Goal: Task Accomplishment & Management: Use online tool/utility

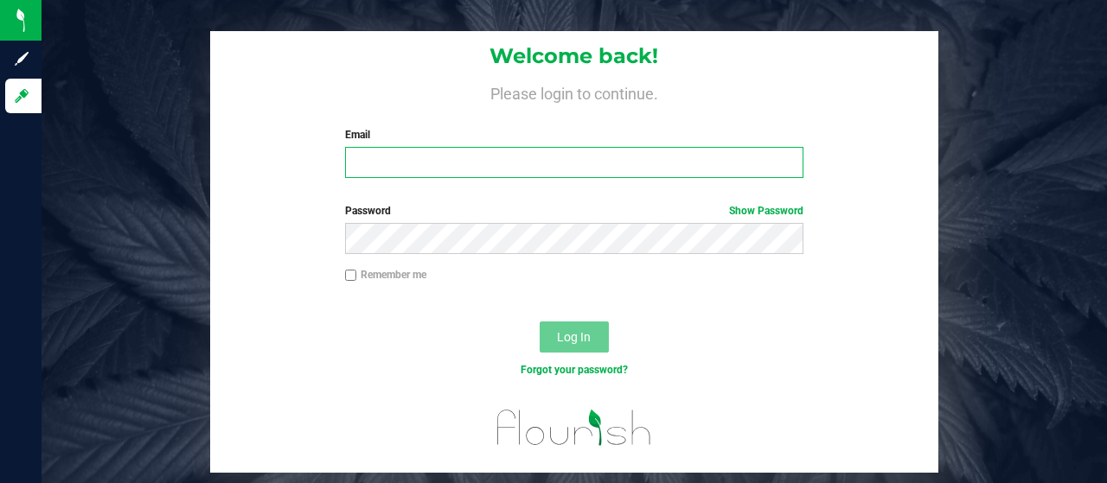
click at [489, 155] on input "Email" at bounding box center [574, 162] width 459 height 31
type input "[EMAIL_ADDRESS][DOMAIN_NAME]"
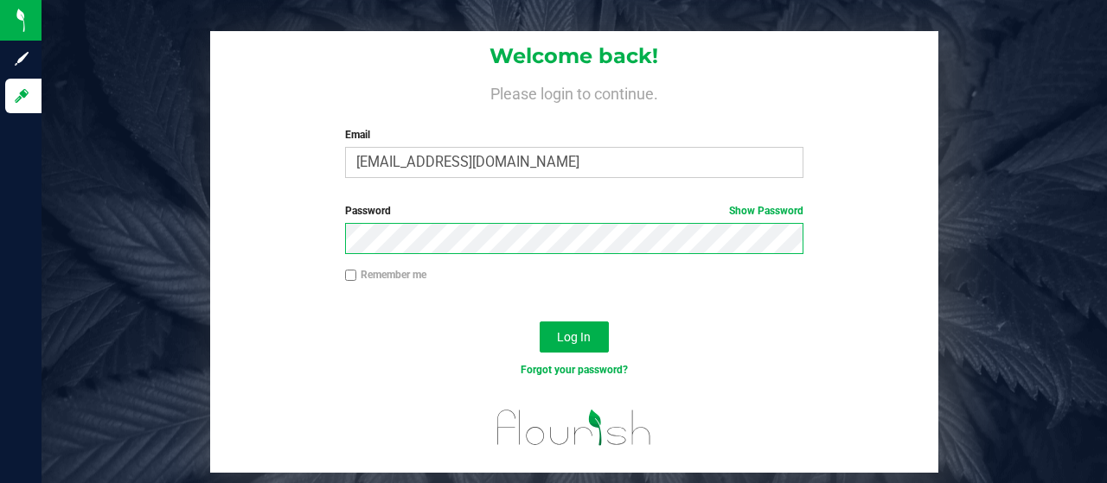
click at [540, 322] on button "Log In" at bounding box center [574, 337] width 69 height 31
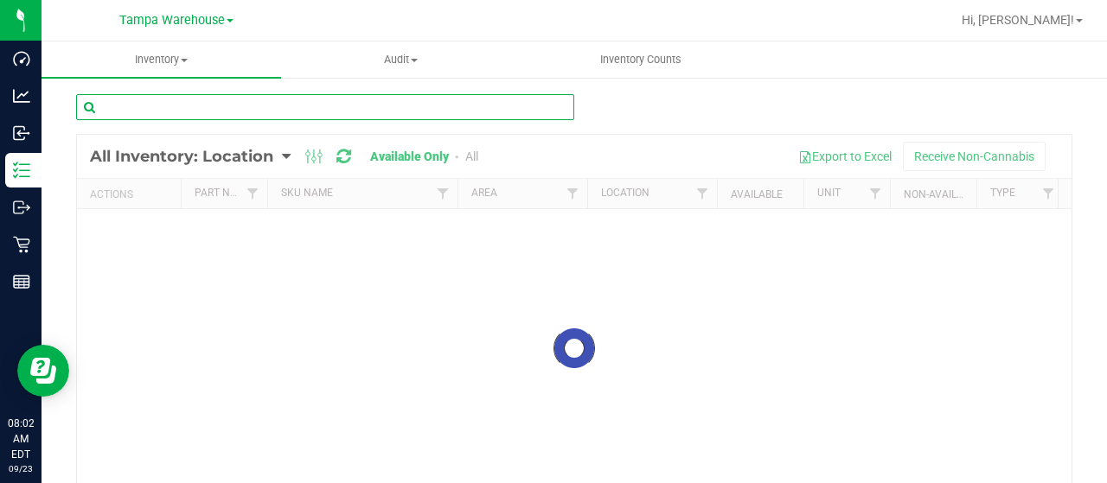
click at [325, 110] on input "text" at bounding box center [325, 107] width 498 height 26
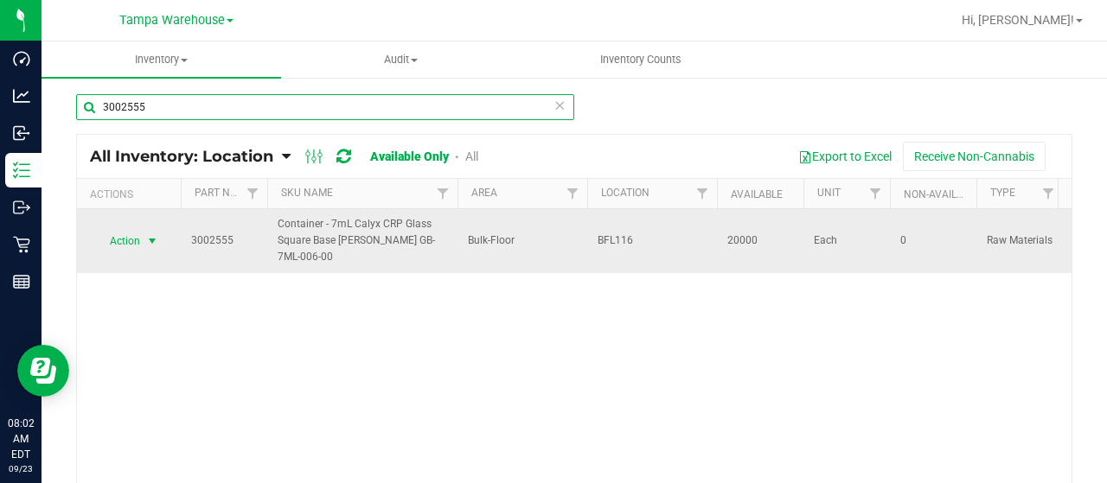
type input "3002555"
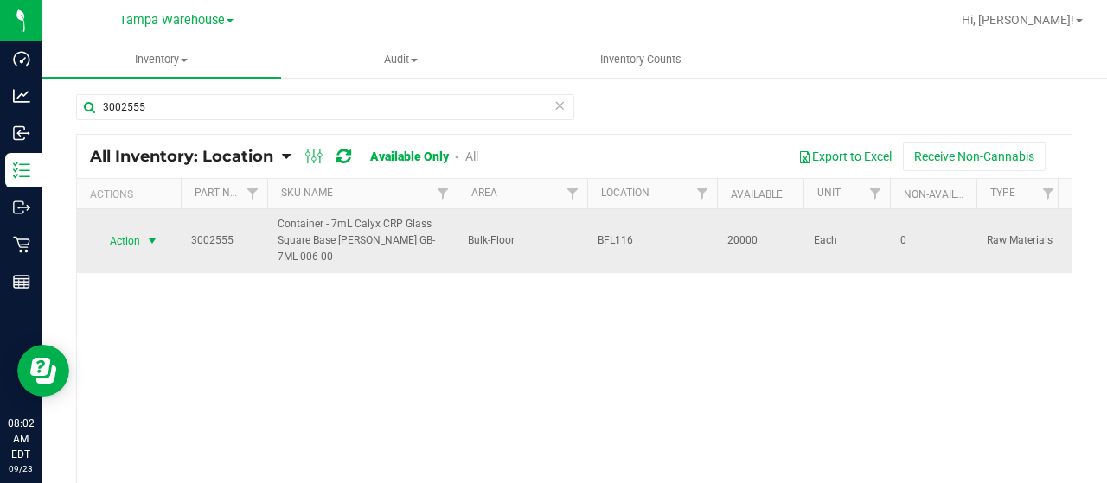
click at [155, 239] on span "select" at bounding box center [152, 241] width 14 height 14
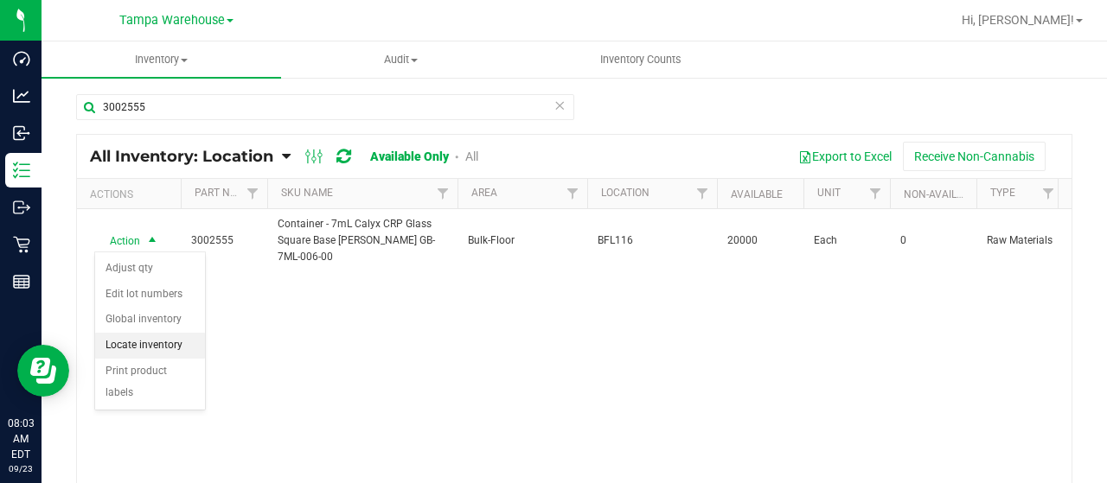
click at [176, 347] on li "Locate inventory" at bounding box center [150, 346] width 110 height 26
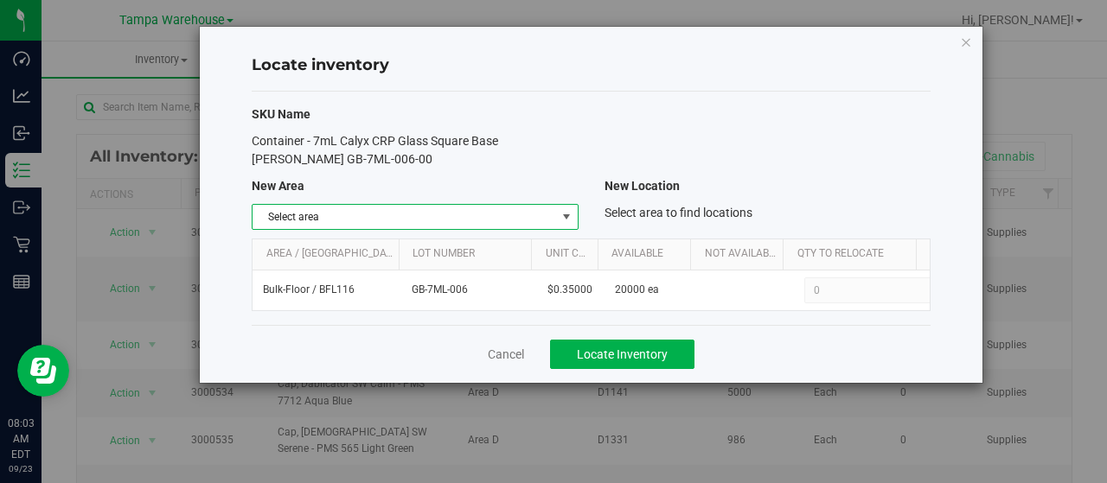
click at [451, 217] on span "Select area" at bounding box center [404, 217] width 303 height 24
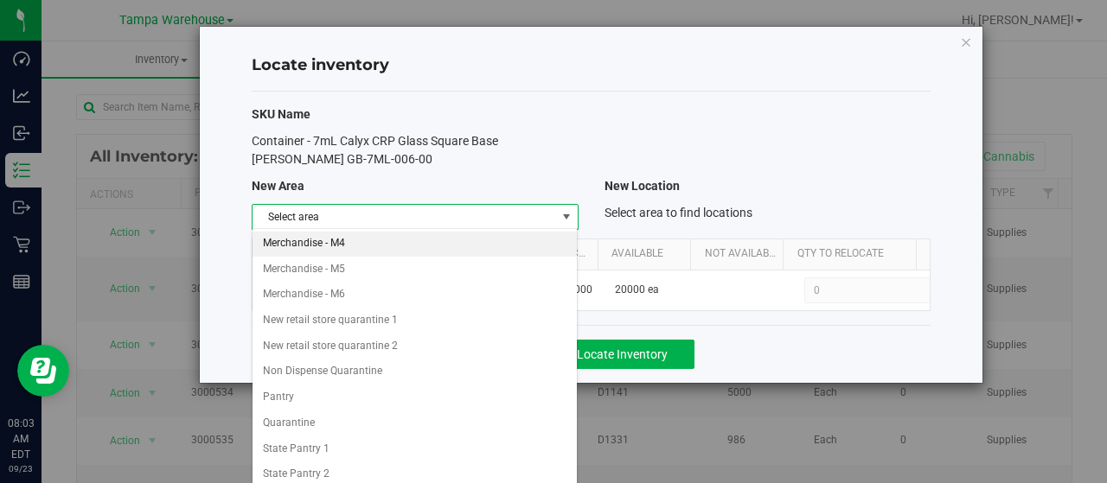
scroll to position [515, 0]
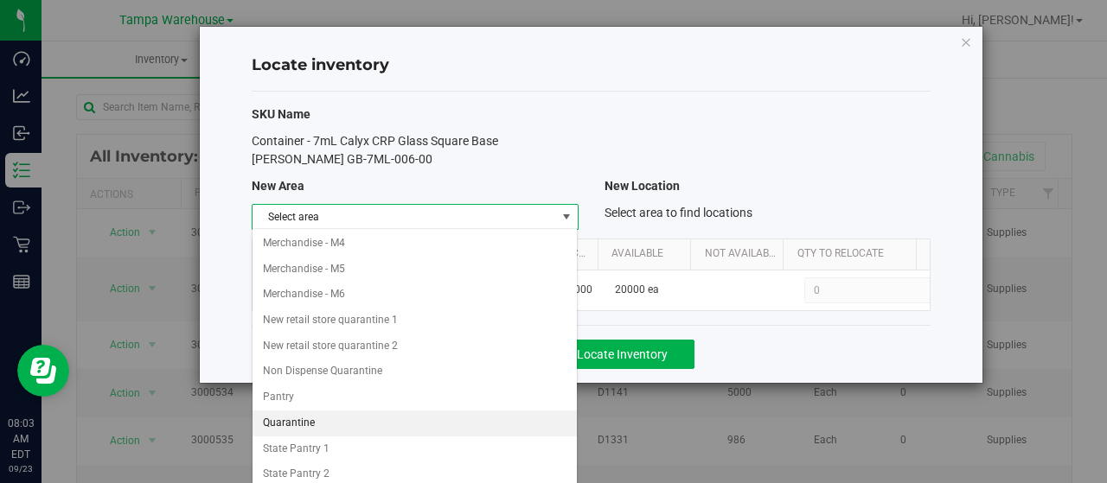
click at [342, 411] on li "Quarantine" at bounding box center [415, 424] width 325 height 26
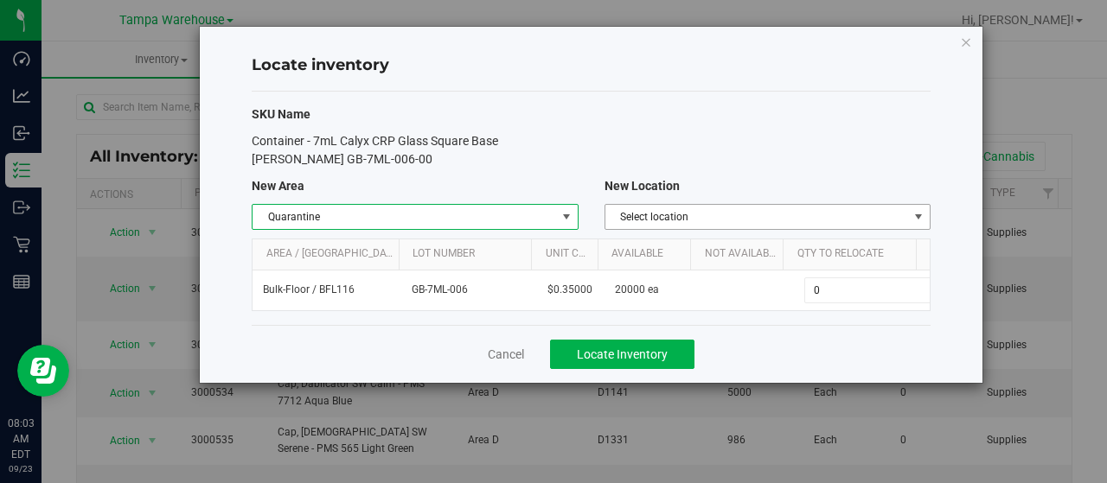
click at [769, 210] on span "Select location" at bounding box center [756, 217] width 303 height 24
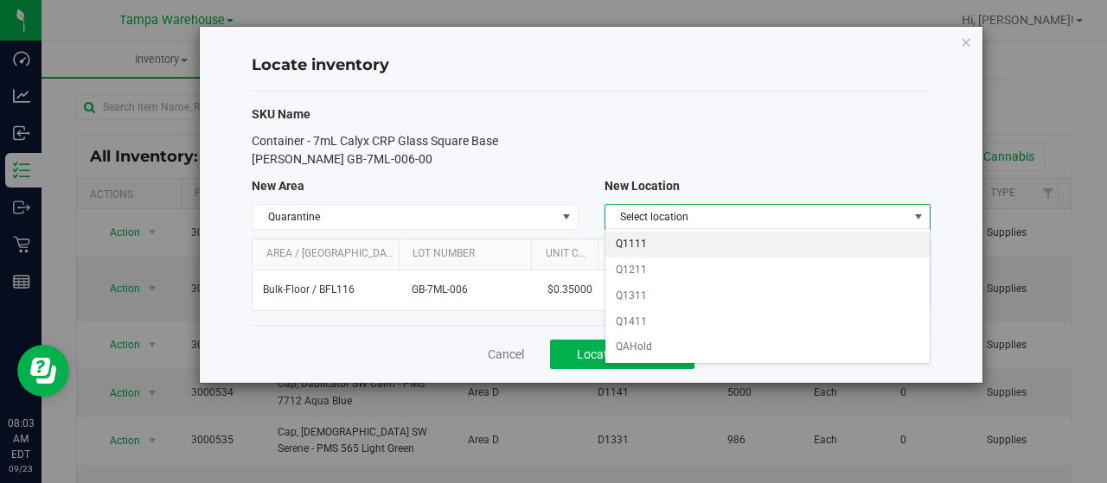
click at [718, 240] on li "Q1111" at bounding box center [767, 245] width 325 height 26
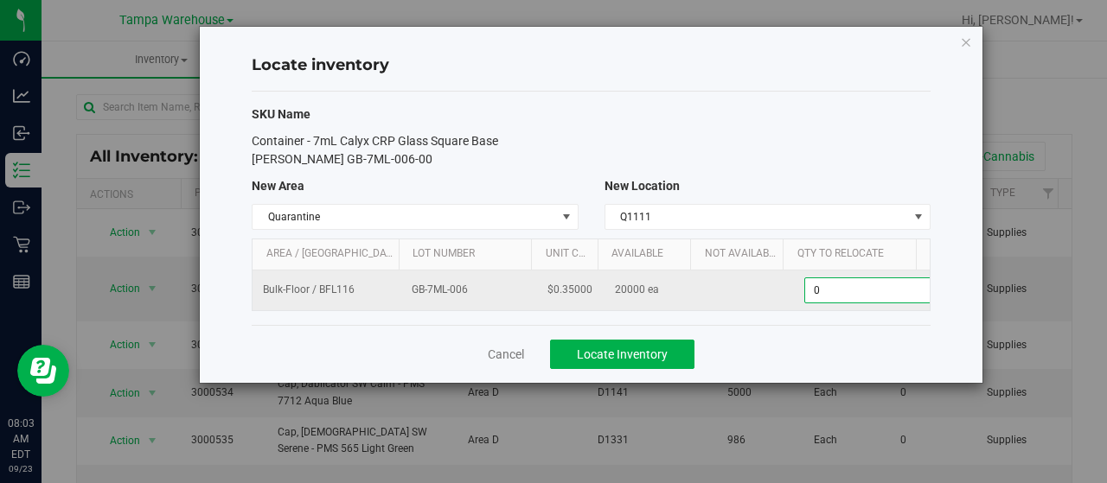
click at [832, 279] on span "0 0" at bounding box center [868, 291] width 129 height 26
click at [832, 279] on input "0" at bounding box center [865, 290] width 127 height 24
type input "3000"
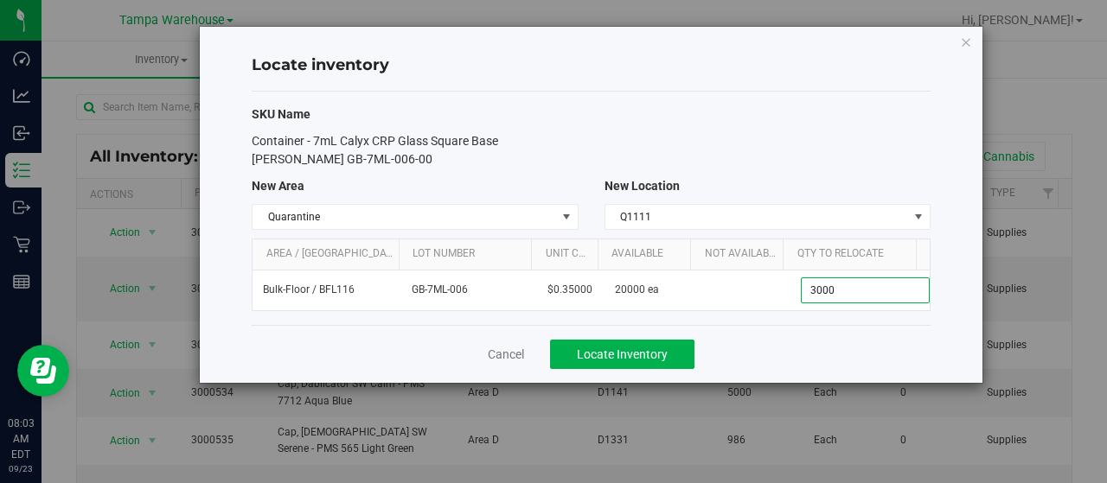
type input "3,000"
click at [700, 148] on div "Container - 7mL Calyx CRP Glass Square Base [PERSON_NAME] GB-7ML-006-00" at bounding box center [591, 150] width 705 height 36
click at [647, 354] on span "Locate Inventory" at bounding box center [622, 355] width 91 height 14
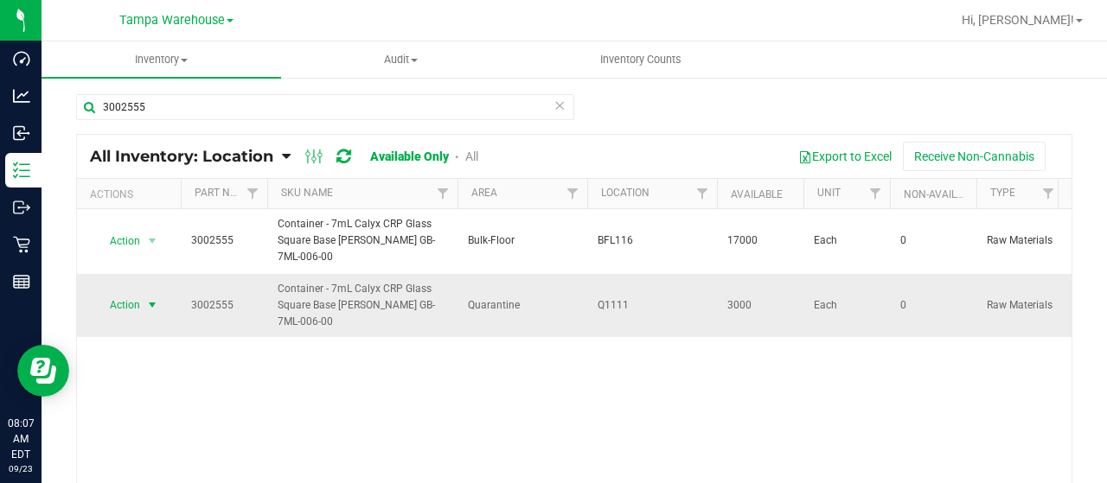
click at [142, 307] on span "select" at bounding box center [153, 305] width 22 height 24
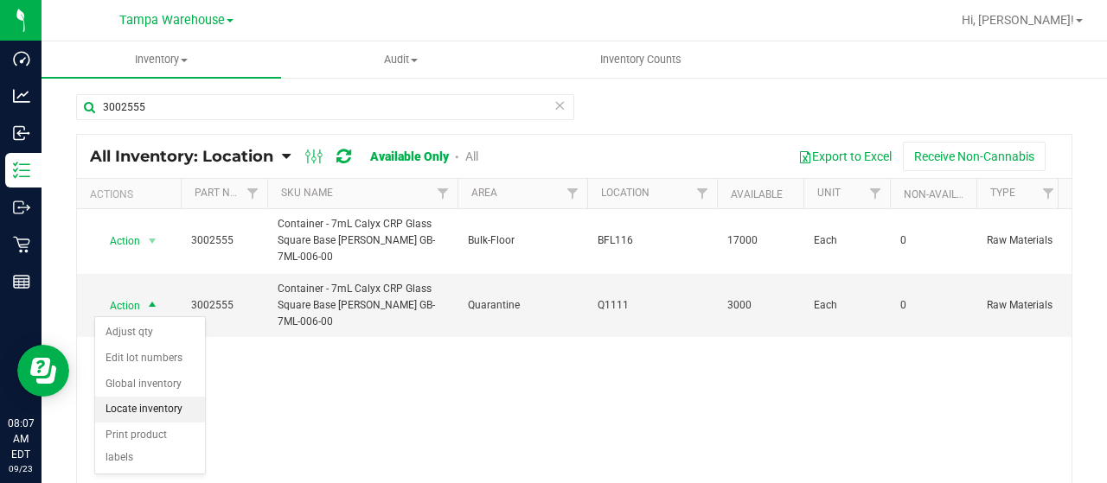
click at [164, 409] on li "Locate inventory" at bounding box center [150, 410] width 110 height 26
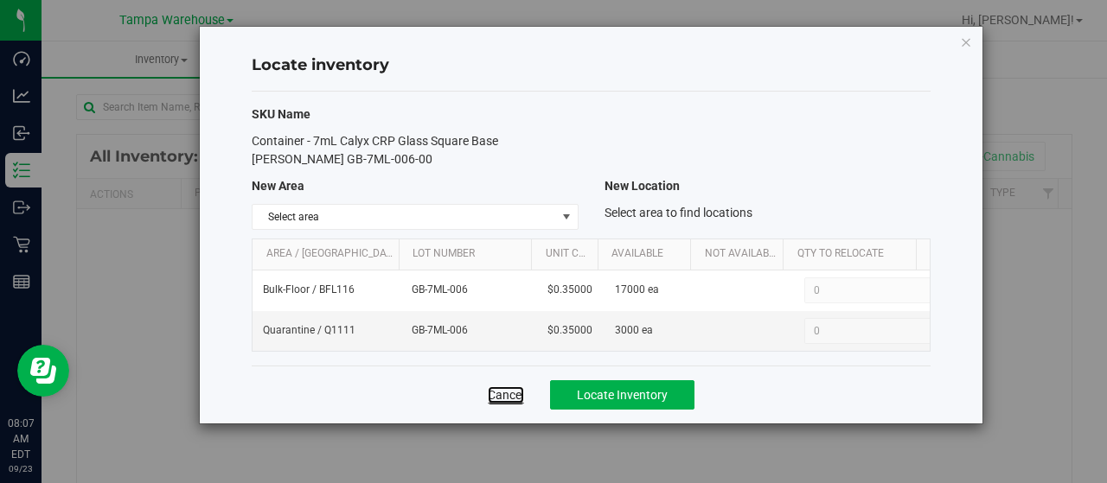
click at [503, 393] on link "Cancel" at bounding box center [506, 395] width 36 height 17
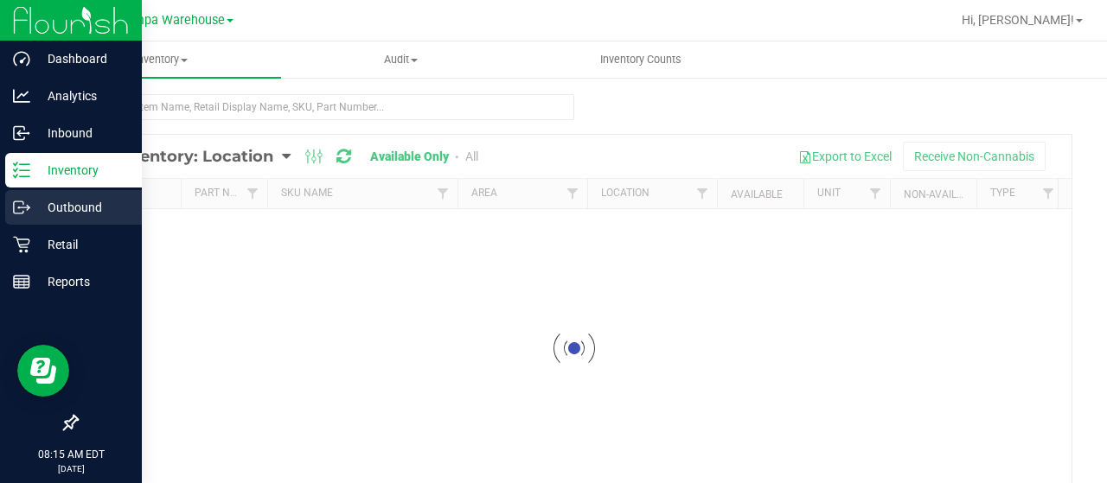
click at [61, 210] on p "Outbound" at bounding box center [82, 207] width 104 height 21
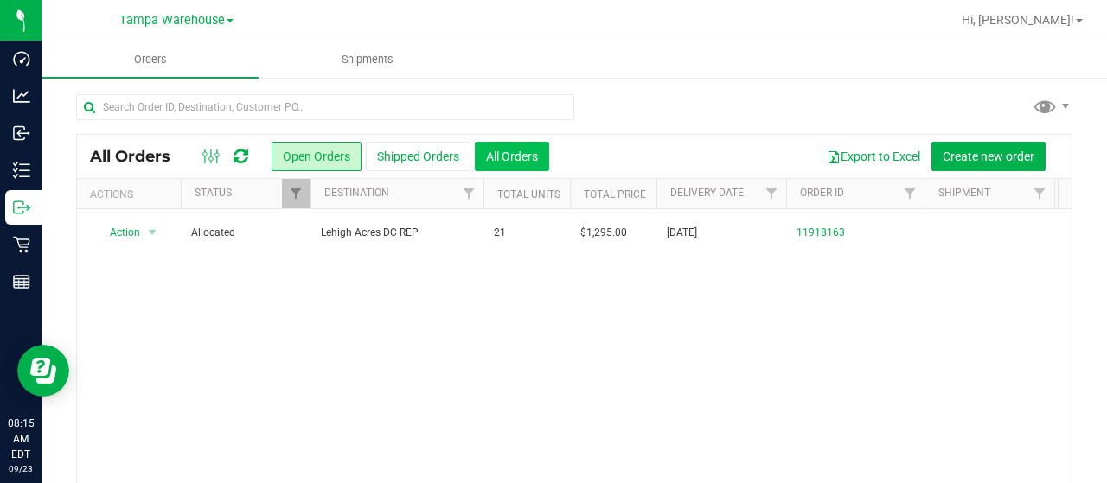
click at [523, 157] on button "All Orders" at bounding box center [512, 156] width 74 height 29
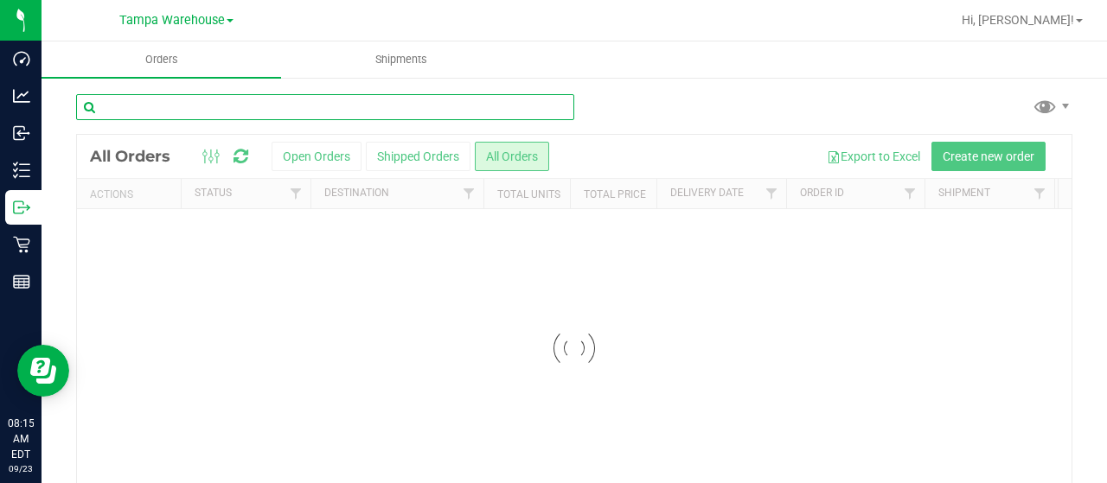
click at [227, 105] on input "text" at bounding box center [325, 107] width 498 height 26
type input "WINTER HAVEN"
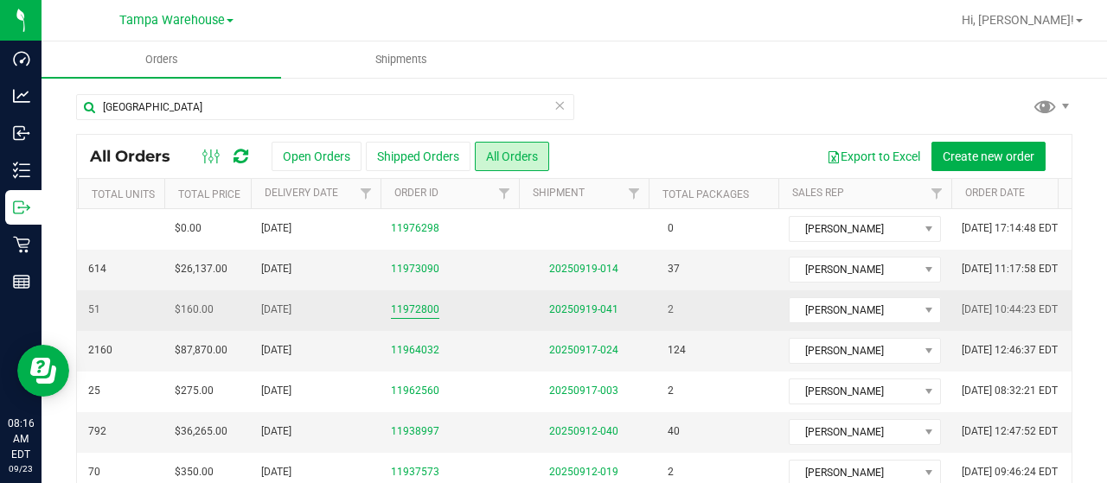
click at [409, 304] on link "11972800" at bounding box center [415, 310] width 48 height 16
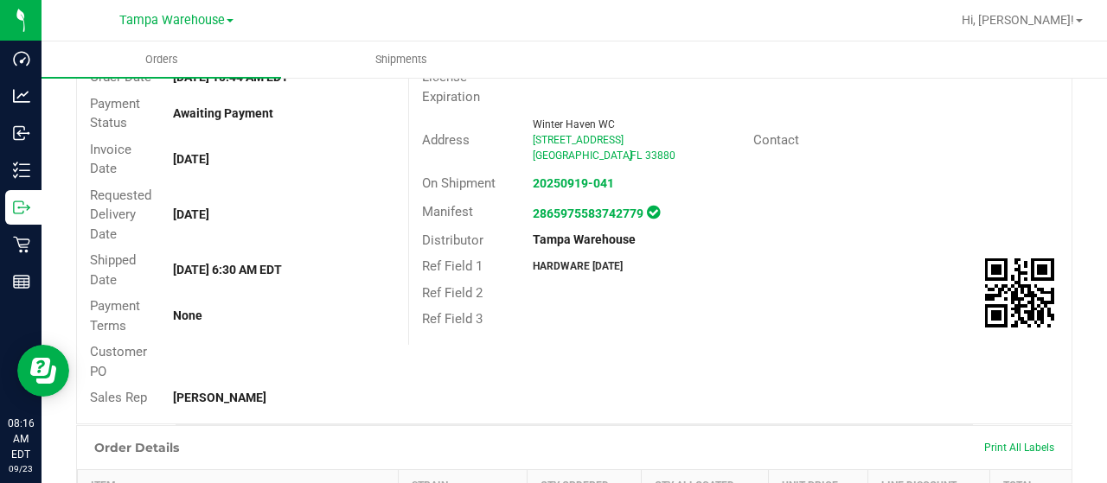
scroll to position [174, 0]
click at [736, 389] on div "Order # 11972800 Status Shipped Order Date Sep 19, 2025 10:44 AM EDT Payment St…" at bounding box center [574, 212] width 995 height 425
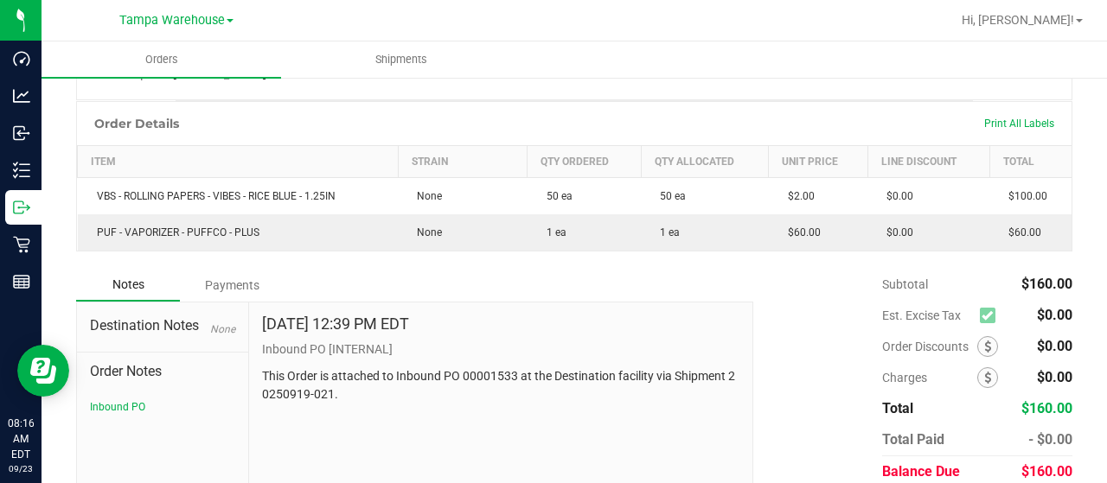
scroll to position [496, 0]
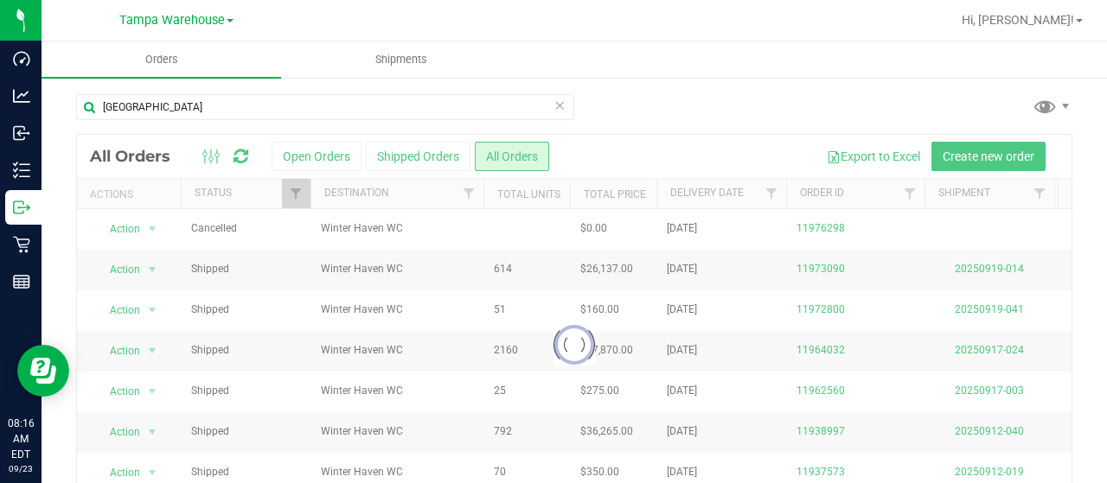
click at [553, 110] on icon at bounding box center [559, 104] width 12 height 21
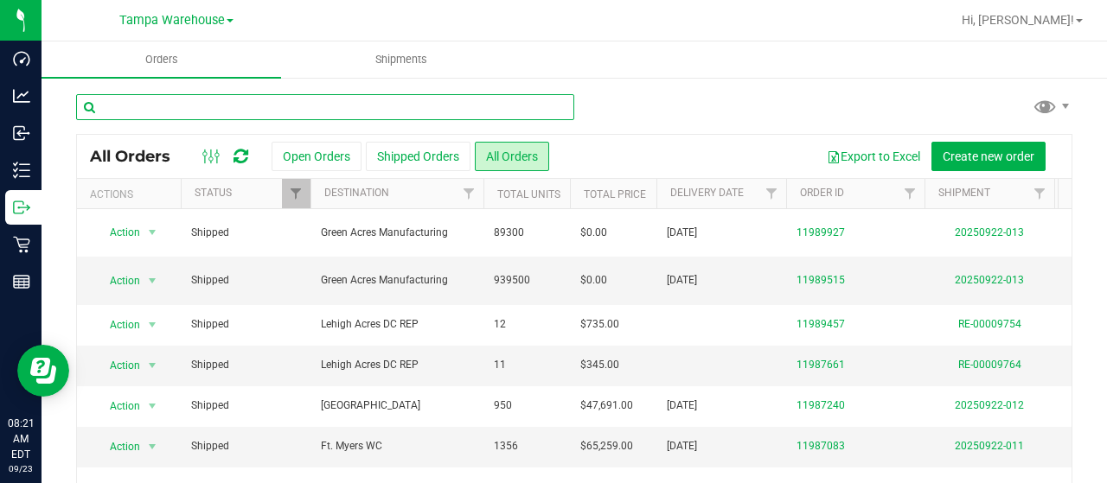
click at [218, 113] on input "text" at bounding box center [325, 107] width 498 height 26
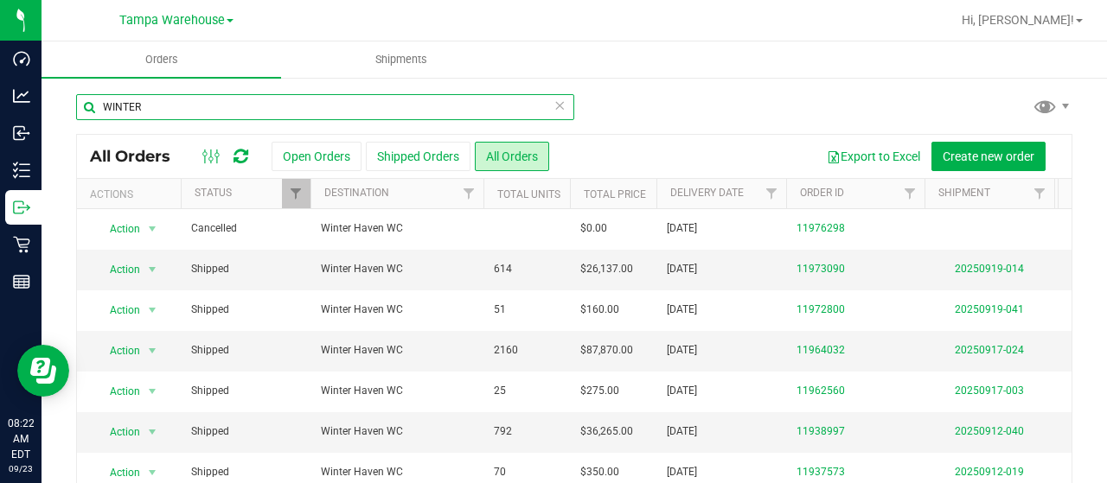
type input "WINTER"
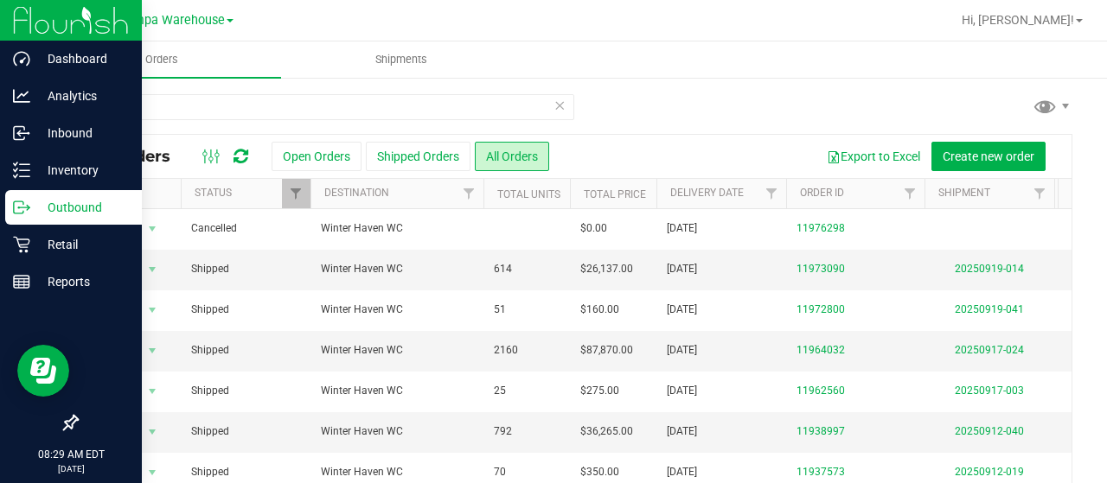
click at [77, 212] on p "Outbound" at bounding box center [82, 207] width 104 height 21
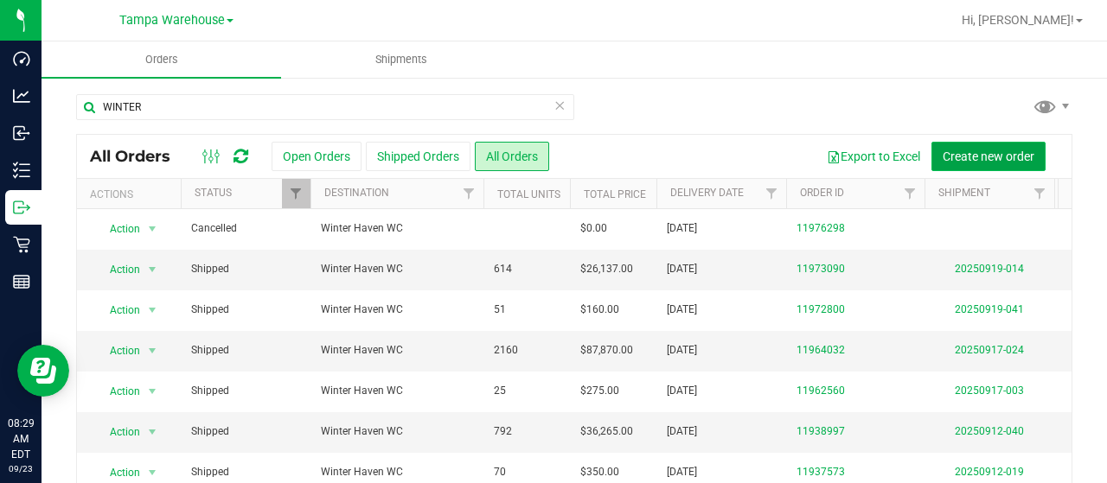
click at [993, 150] on span "Create new order" at bounding box center [989, 157] width 92 height 14
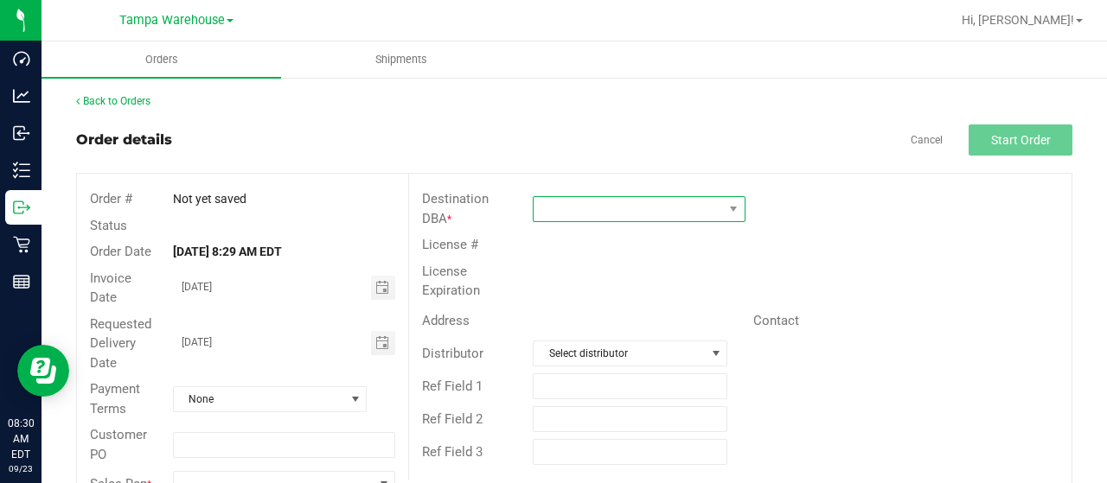
click at [620, 201] on span at bounding box center [628, 209] width 189 height 24
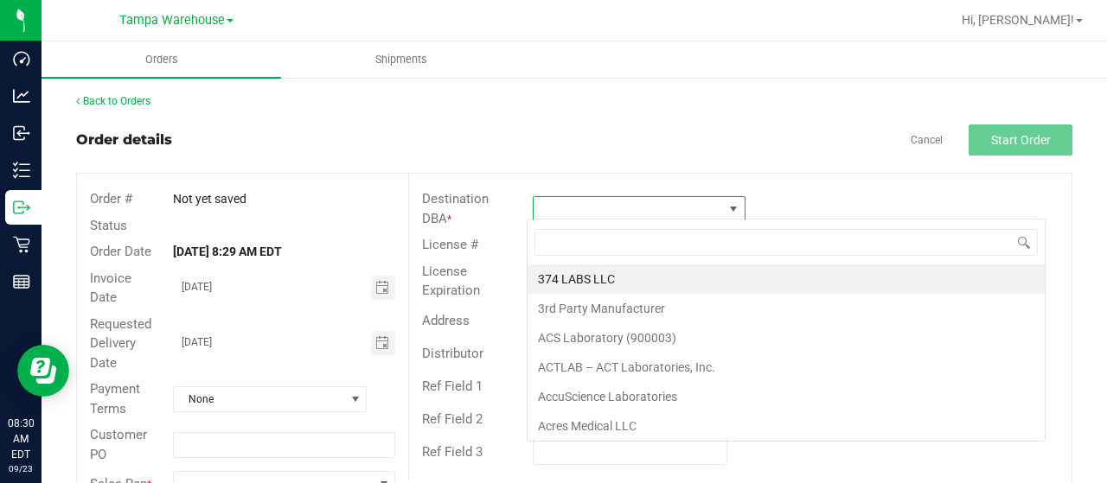
scroll to position [25, 209]
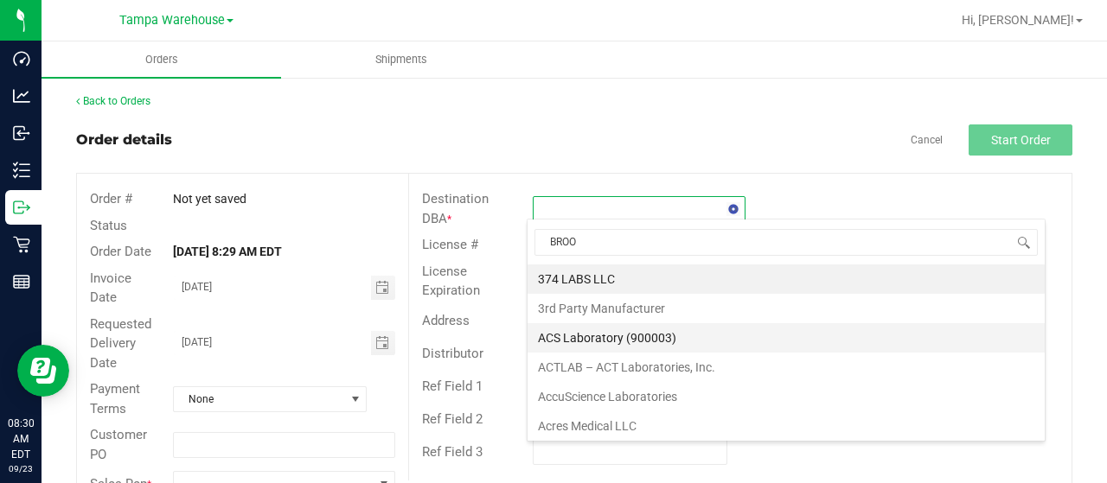
type input "BROOK"
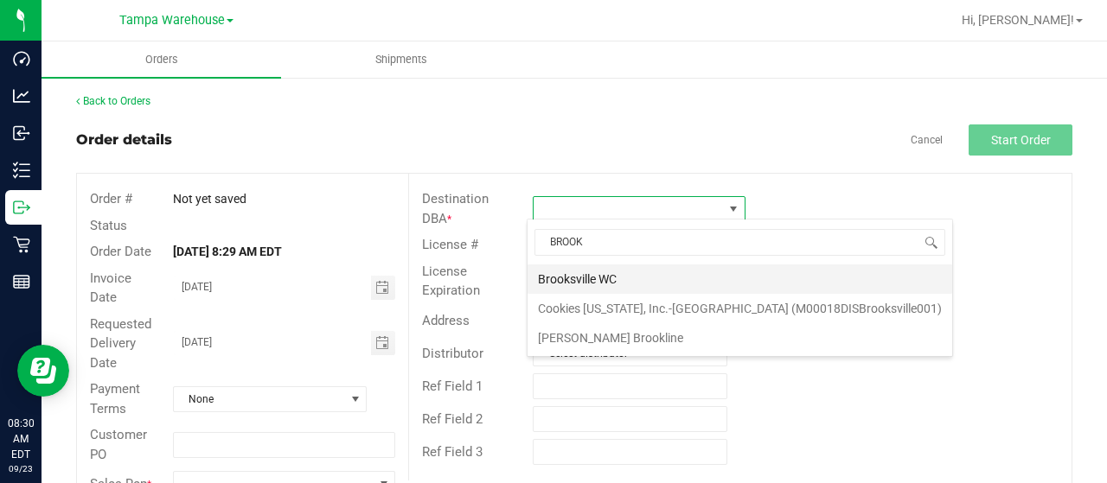
click at [587, 283] on li "Brooksville WC" at bounding box center [740, 279] width 425 height 29
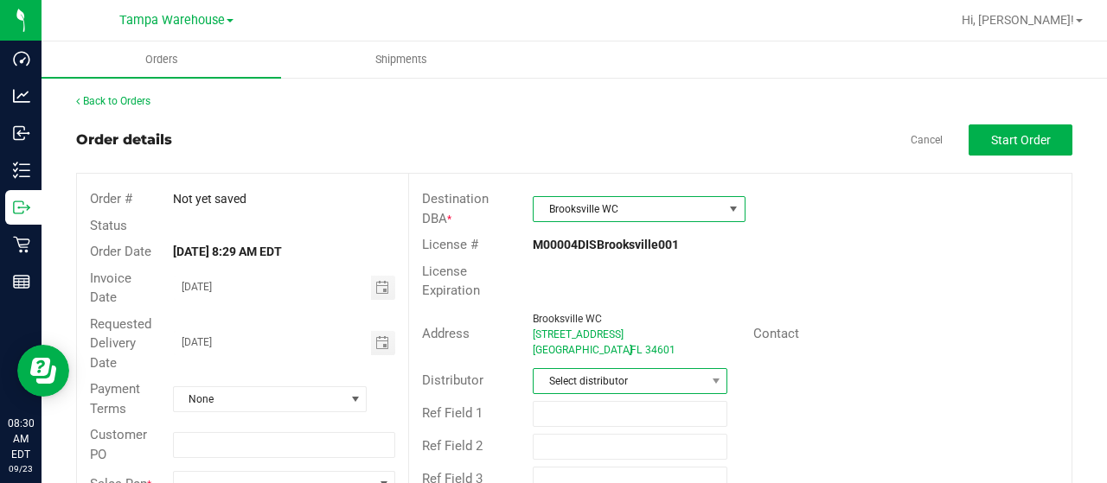
click at [600, 384] on span "Select distributor" at bounding box center [619, 381] width 171 height 24
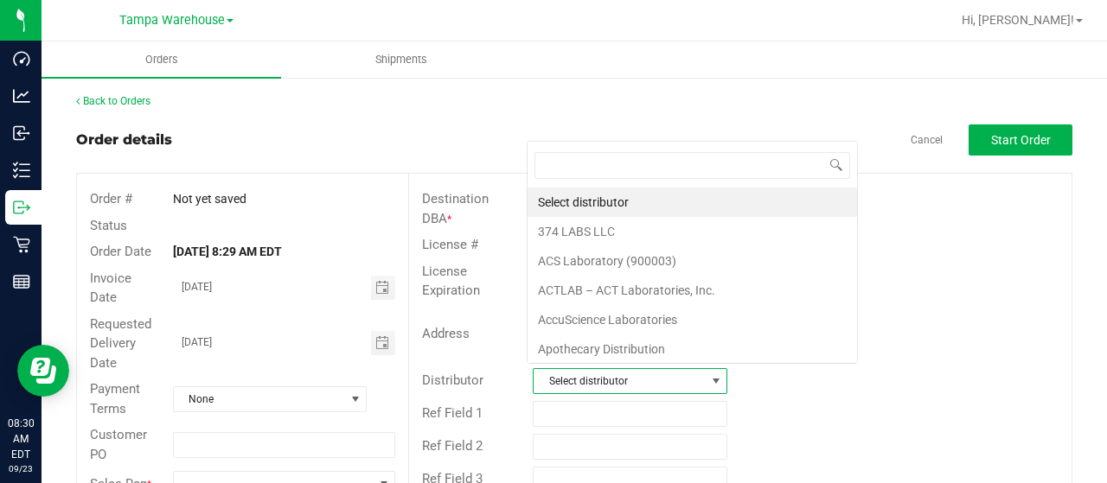
scroll to position [25, 189]
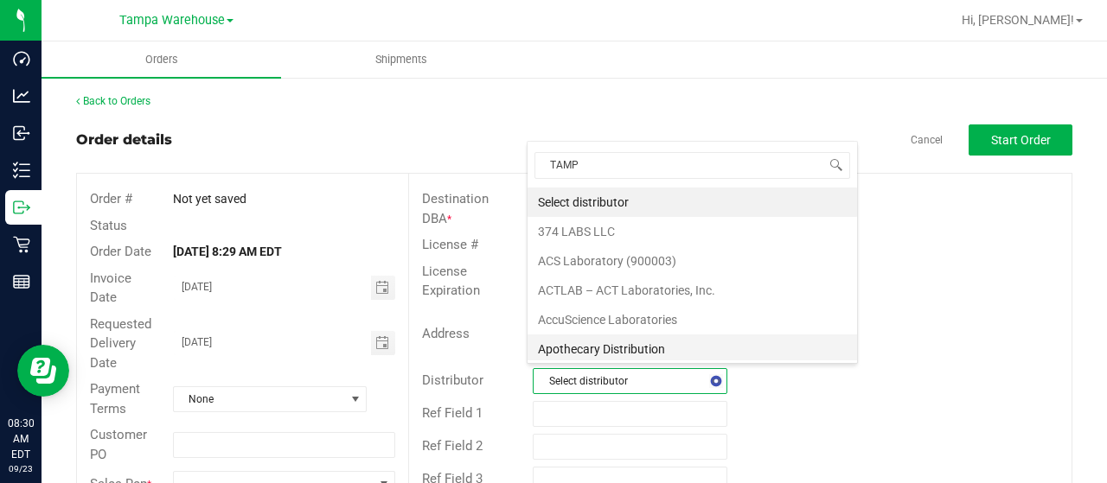
type input "TAMPA"
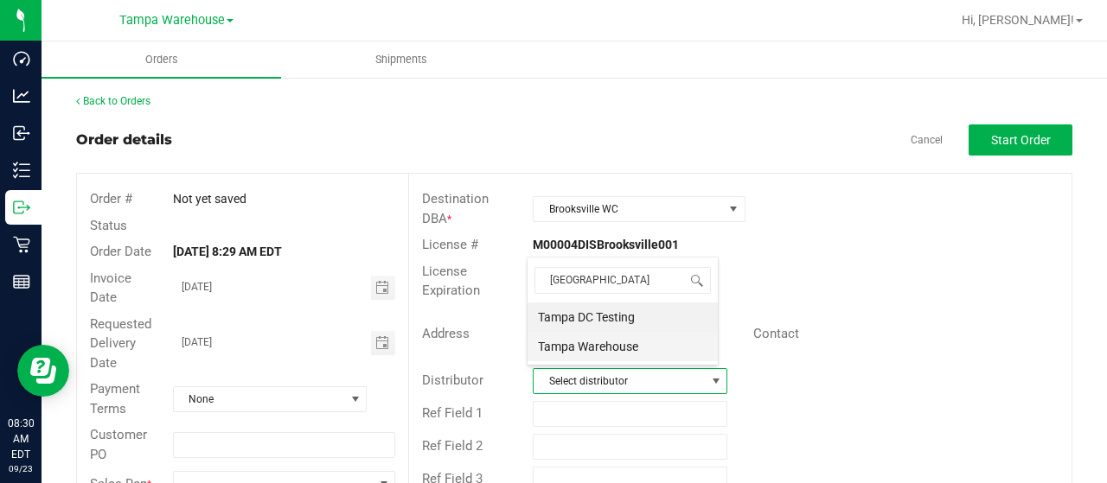
click at [568, 342] on li "Tampa Warehouse" at bounding box center [623, 346] width 190 height 29
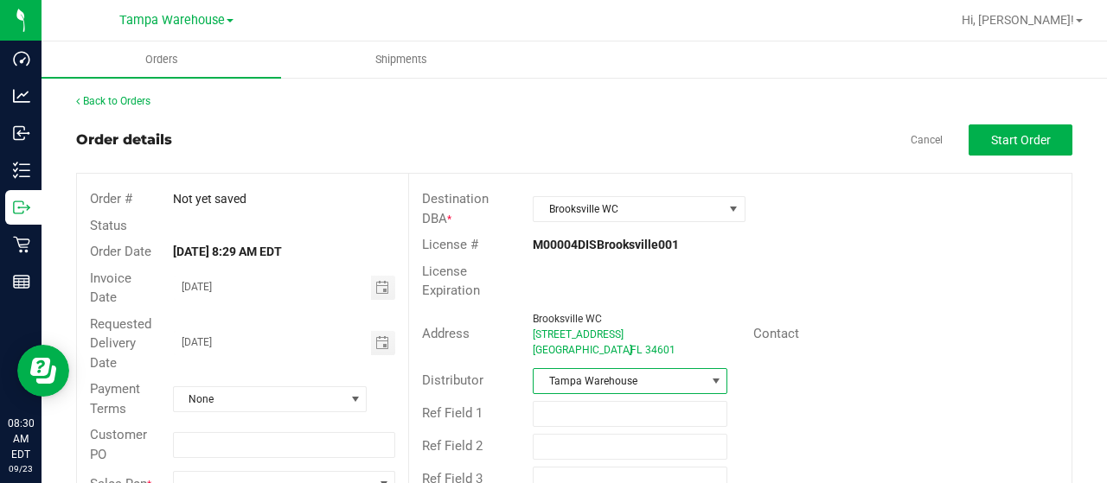
click at [996, 351] on div "Address Brooksville WC 745 S Broad Street Brooksville , FL 34601 Contact" at bounding box center [740, 334] width 662 height 61
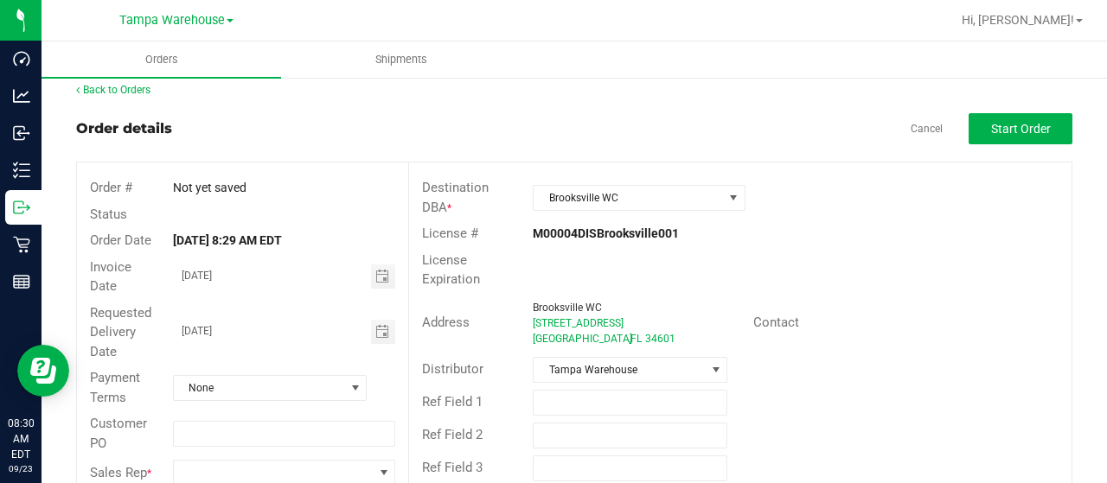
scroll to position [47, 0]
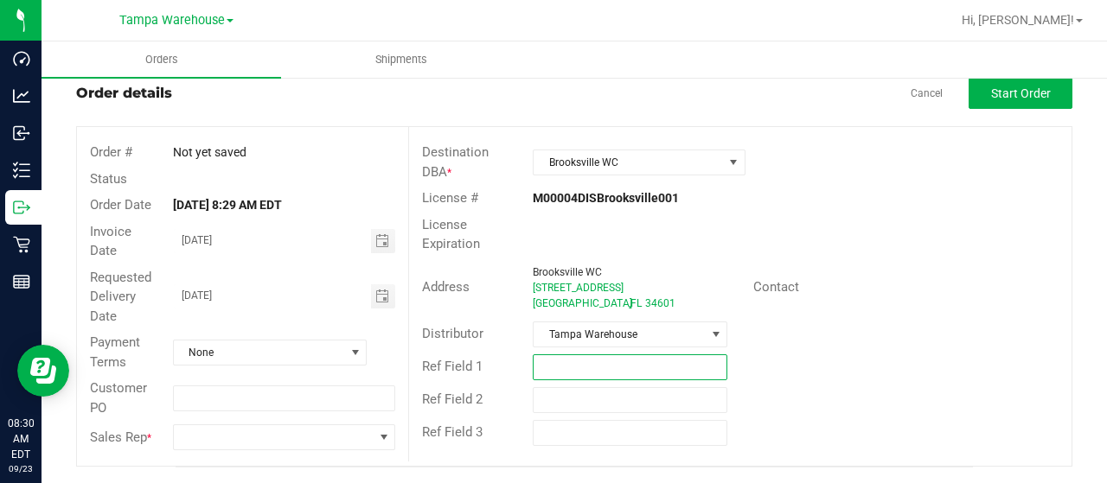
click at [552, 358] on input "text" at bounding box center [630, 368] width 195 height 26
click at [382, 304] on span "Toggle calendar" at bounding box center [383, 297] width 25 height 24
type input "SMALL BAGS 9.23.25"
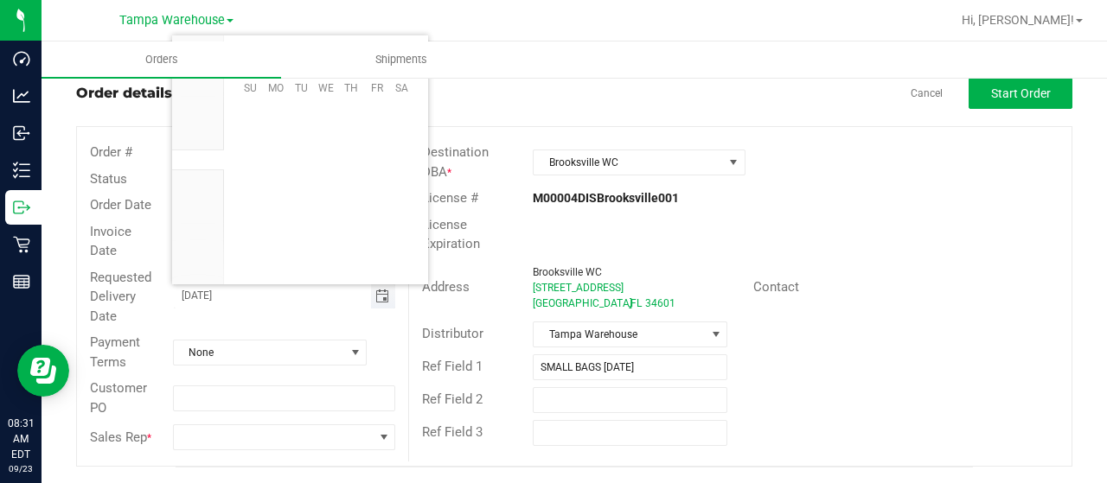
scroll to position [280465, 0]
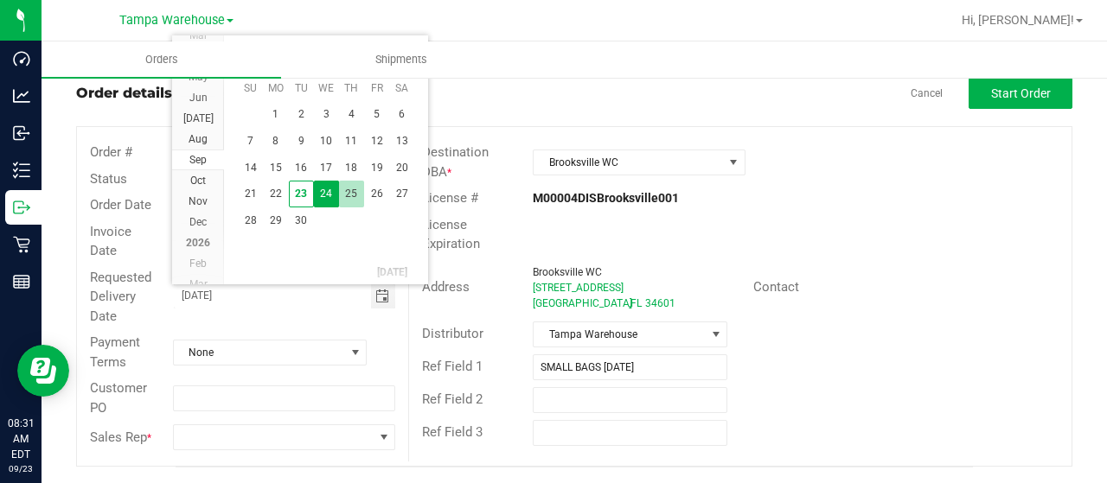
click at [355, 196] on span "25" at bounding box center [351, 194] width 25 height 27
type input "09/25/2025"
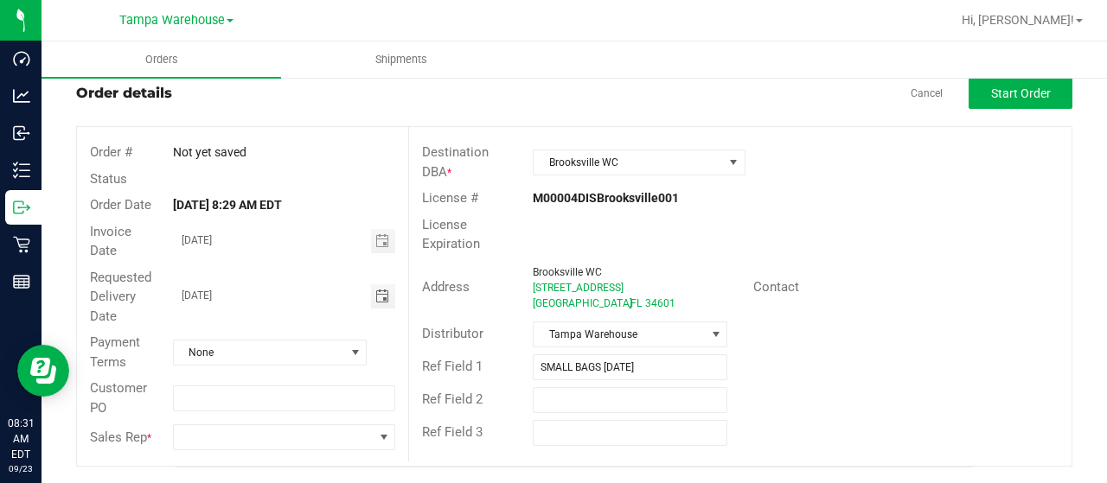
click at [373, 451] on div "Sales Rep *" at bounding box center [242, 437] width 331 height 33
click at [373, 433] on span at bounding box center [384, 437] width 22 height 24
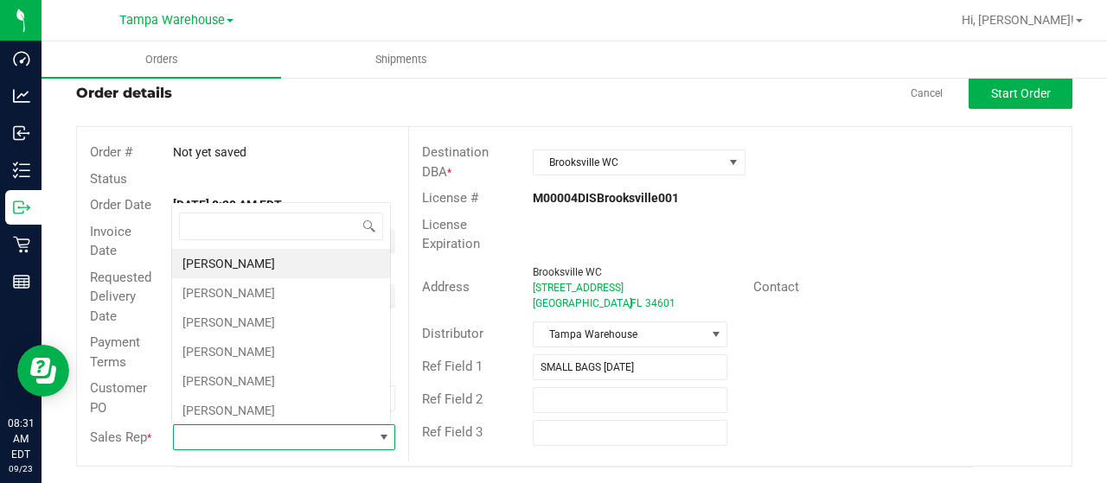
scroll to position [25, 216]
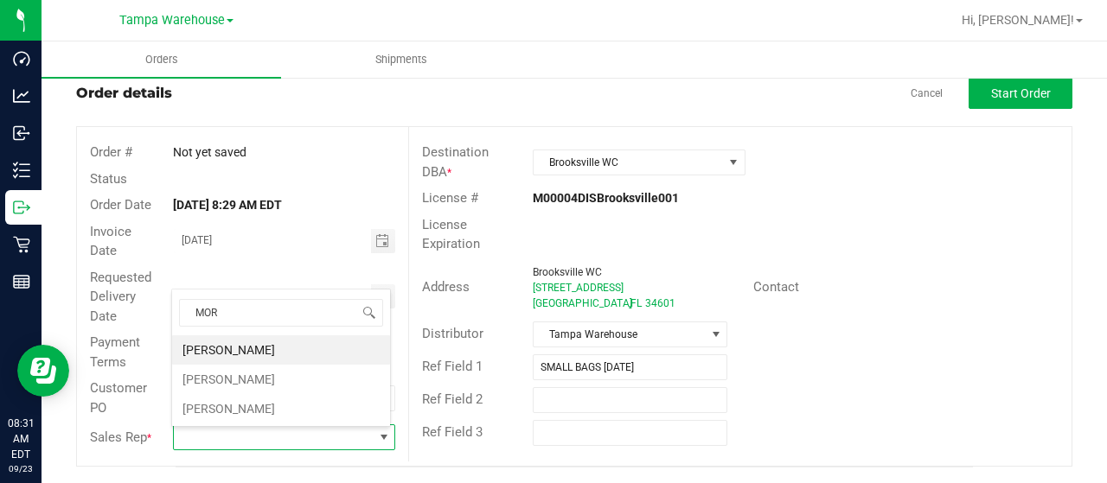
type input "MOR"
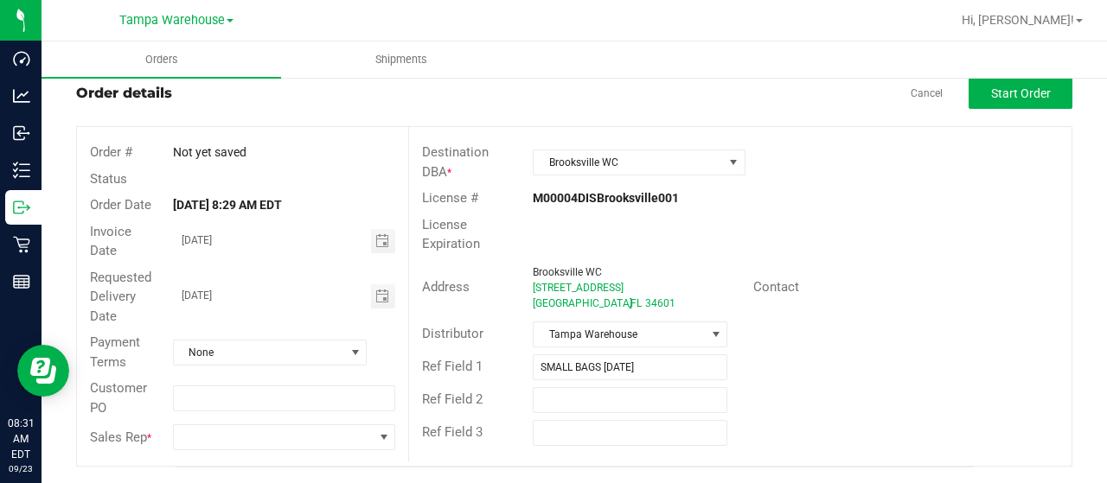
click at [938, 233] on div "License Expiration" at bounding box center [740, 235] width 662 height 46
click at [344, 432] on span at bounding box center [273, 437] width 199 height 24
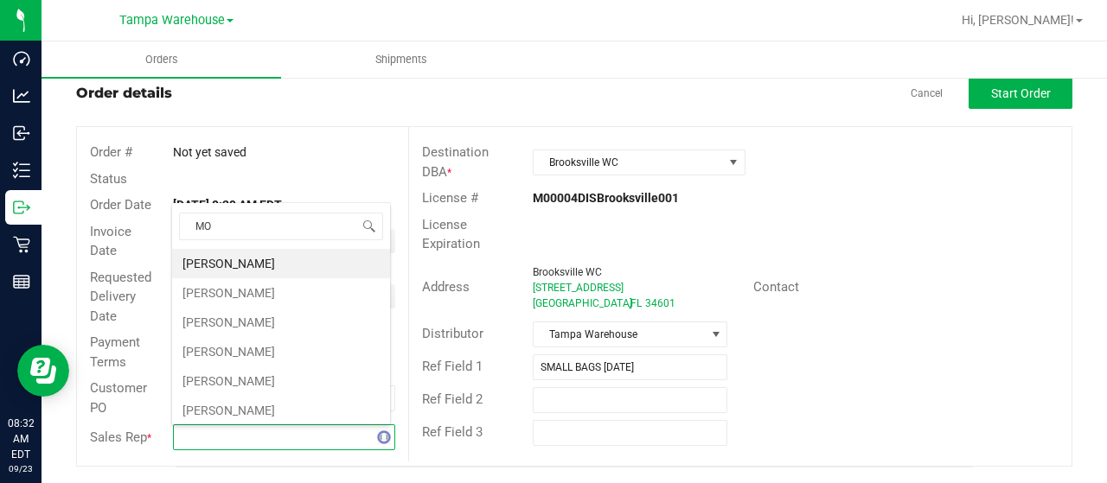
type input "MOR"
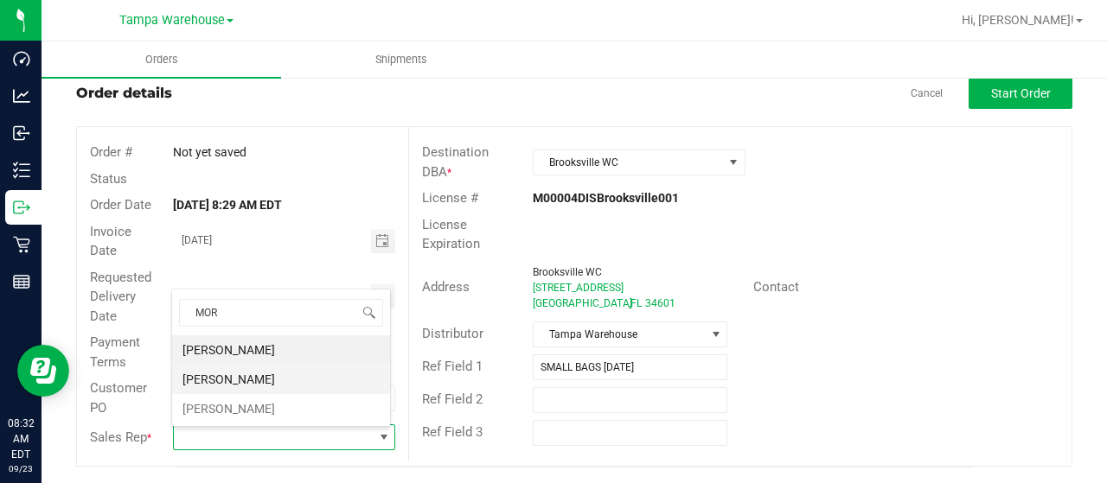
click at [242, 372] on li "Zach Morales" at bounding box center [281, 379] width 218 height 29
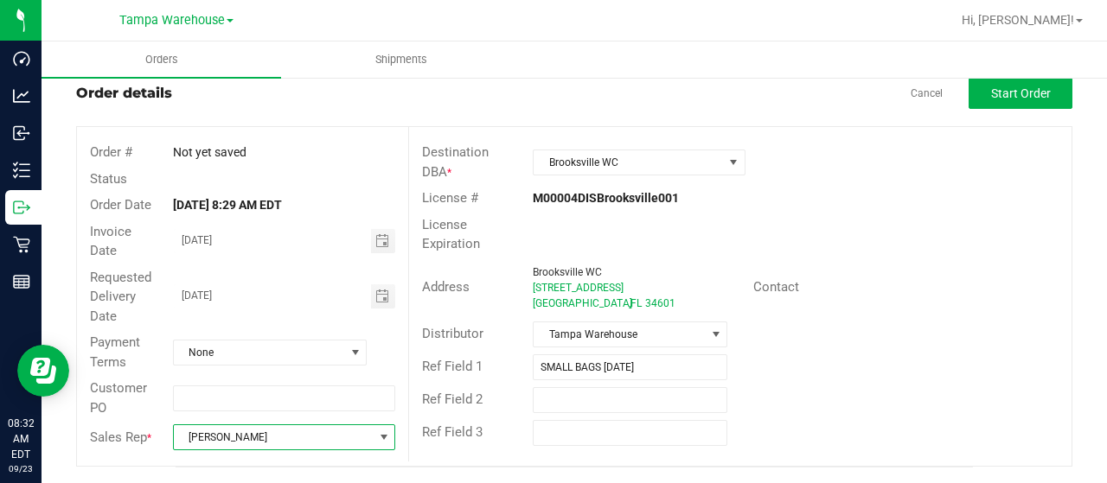
click at [882, 302] on div "Address Brooksville WC 745 S Broad Street Brooksville , FL 34601 Contact" at bounding box center [740, 288] width 662 height 61
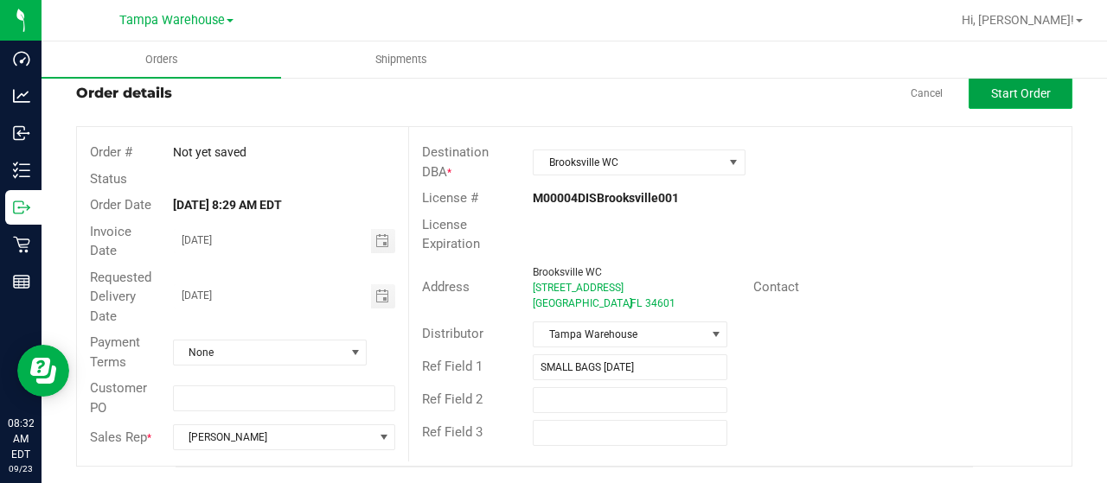
click at [992, 98] on span "Start Order" at bounding box center [1021, 93] width 60 height 14
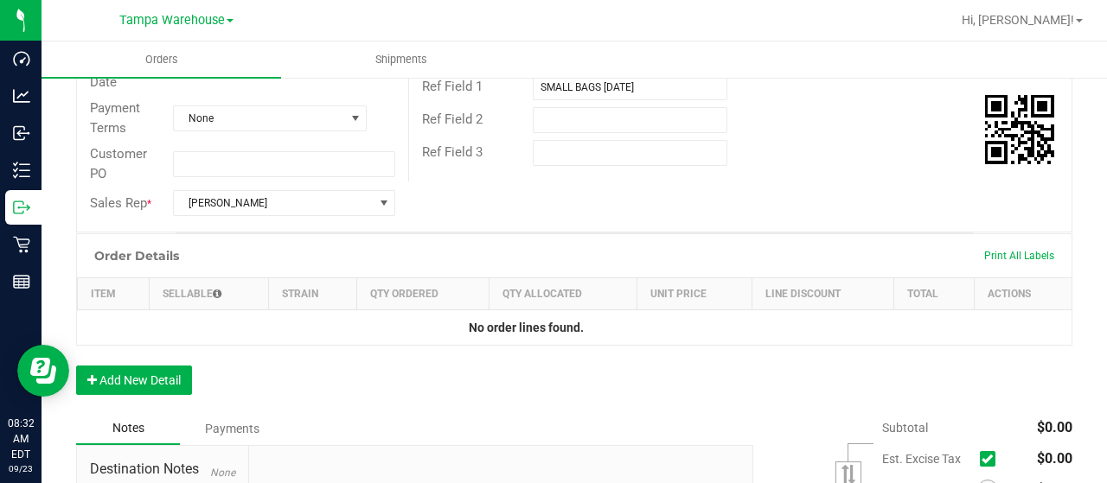
scroll to position [333, 0]
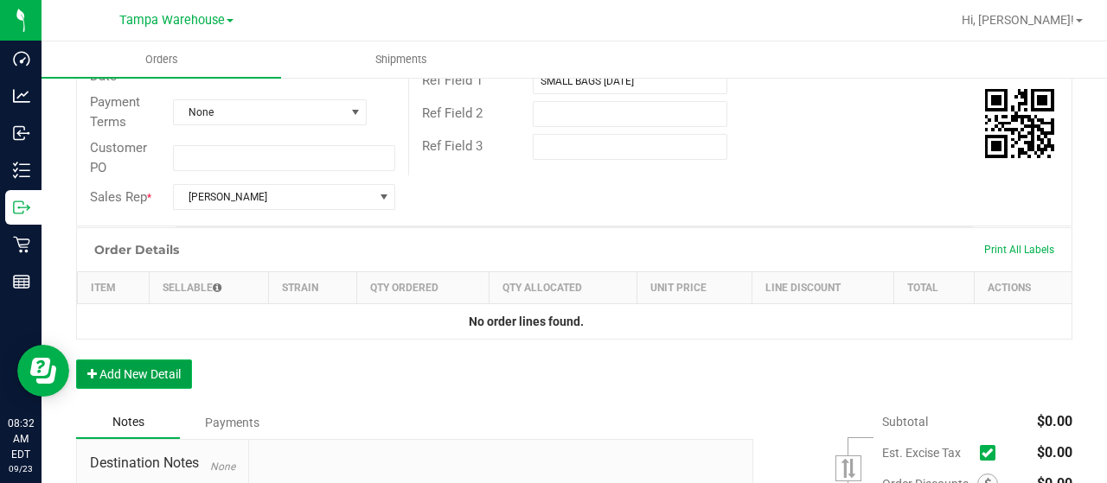
click at [161, 360] on button "Add New Detail" at bounding box center [134, 374] width 116 height 29
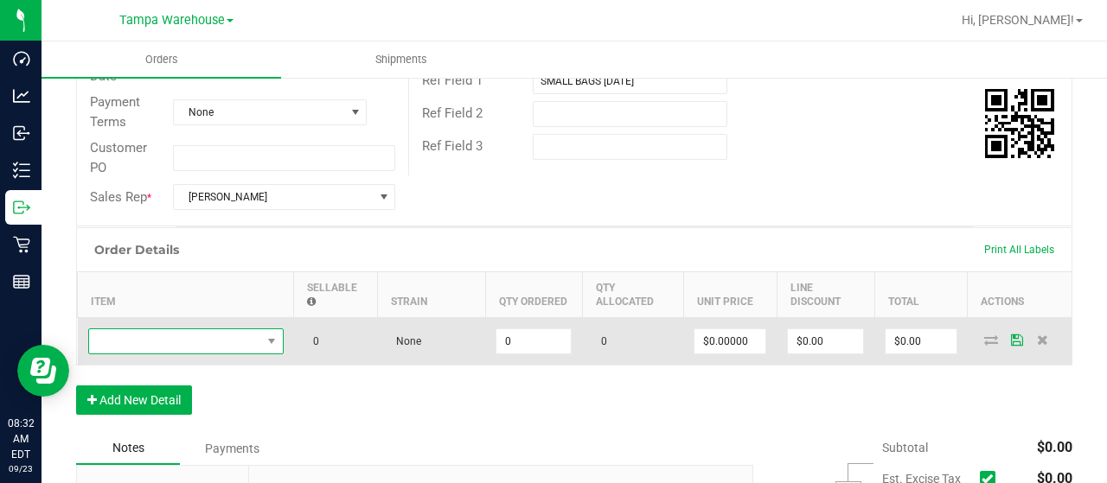
click at [131, 338] on span "NO DATA FOUND" at bounding box center [175, 341] width 172 height 24
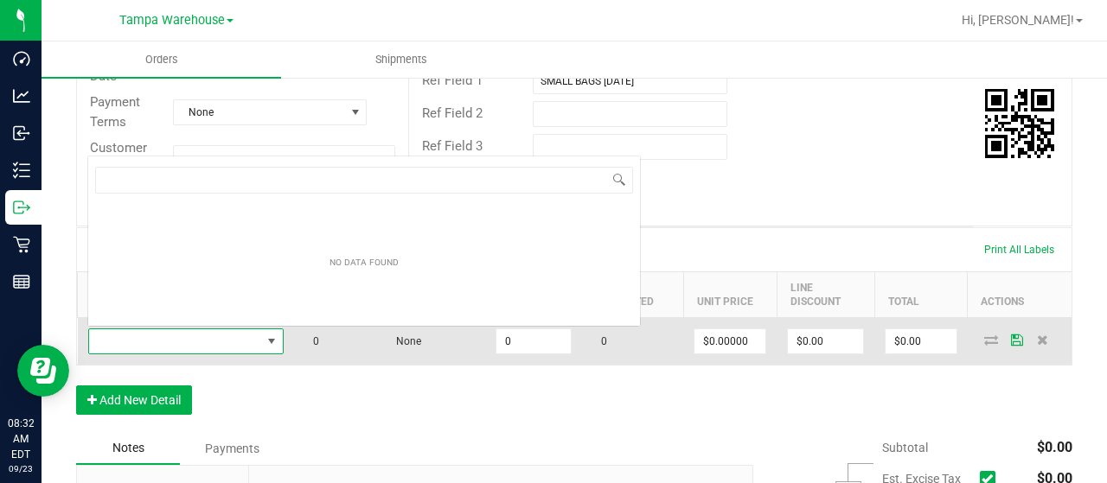
scroll to position [25, 195]
type input "SBAG"
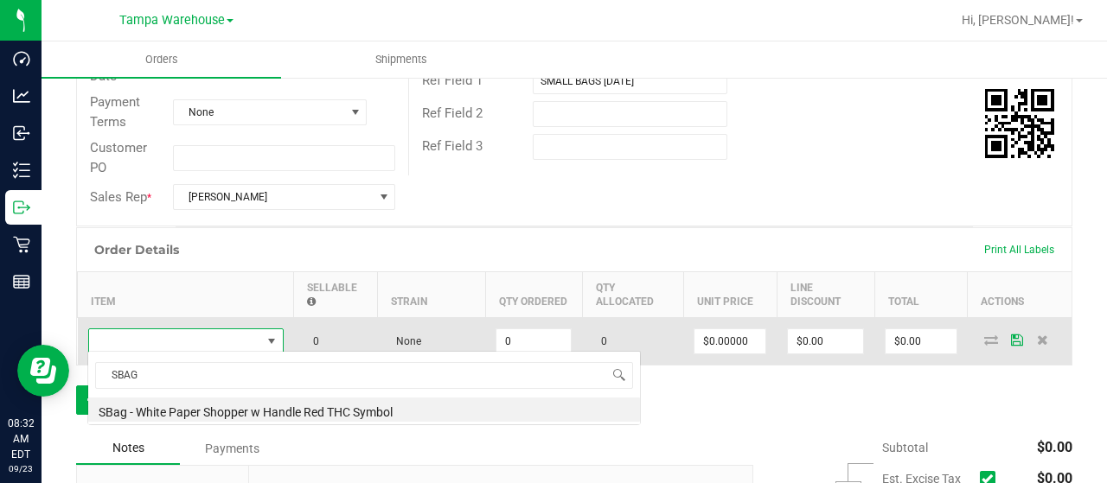
scroll to position [0, 0]
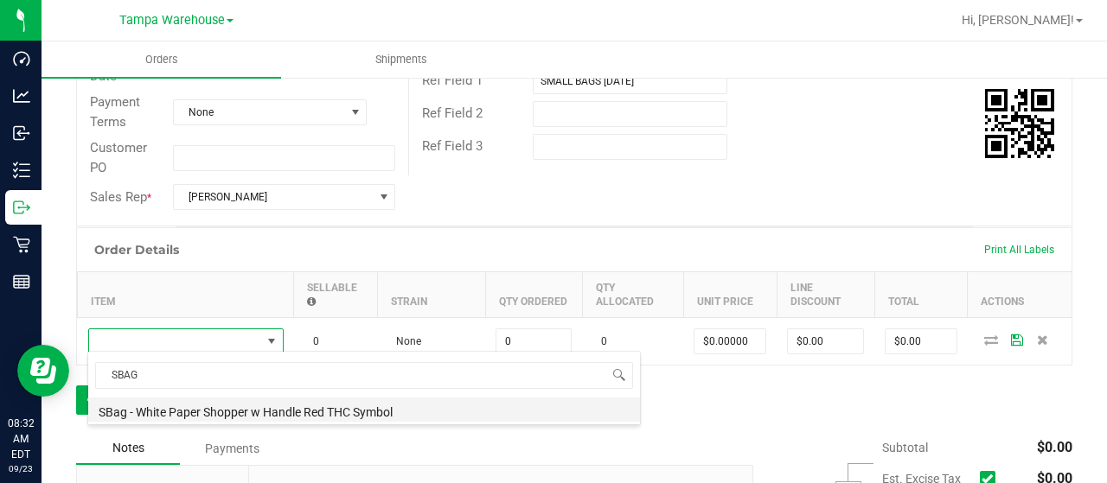
click at [256, 408] on li "SBag - White Paper Shopper w Handle Red THC Symbol" at bounding box center [364, 410] width 552 height 24
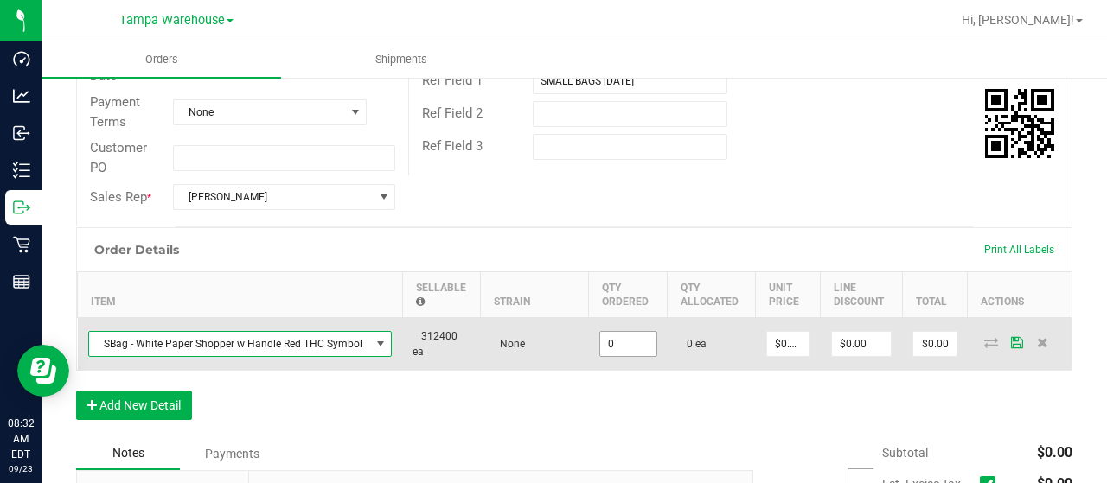
click at [622, 340] on input "0" at bounding box center [628, 344] width 56 height 24
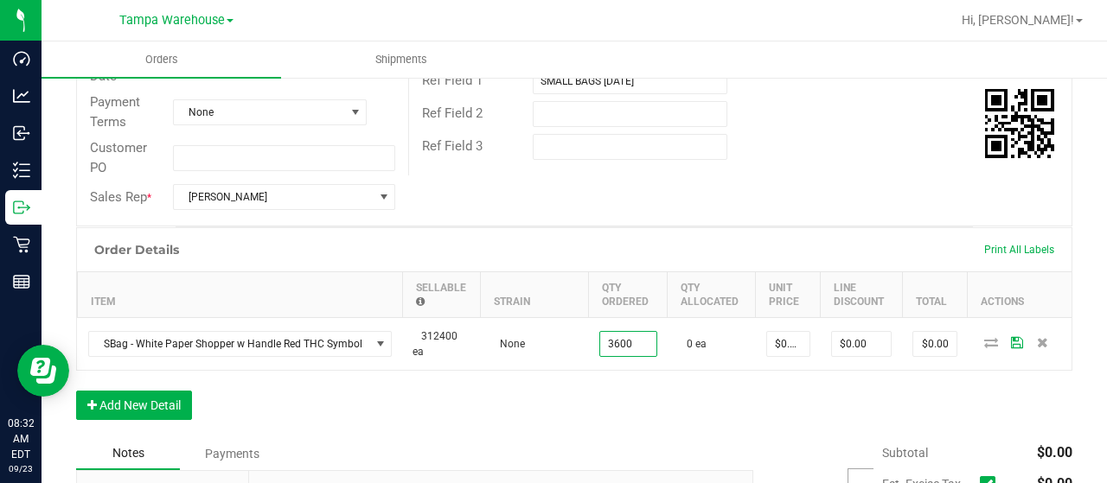
type input "3600 ea"
click at [572, 410] on div "Order Details Print All Labels Item Sellable Strain Qty Ordered Qty Allocated U…" at bounding box center [574, 332] width 996 height 210
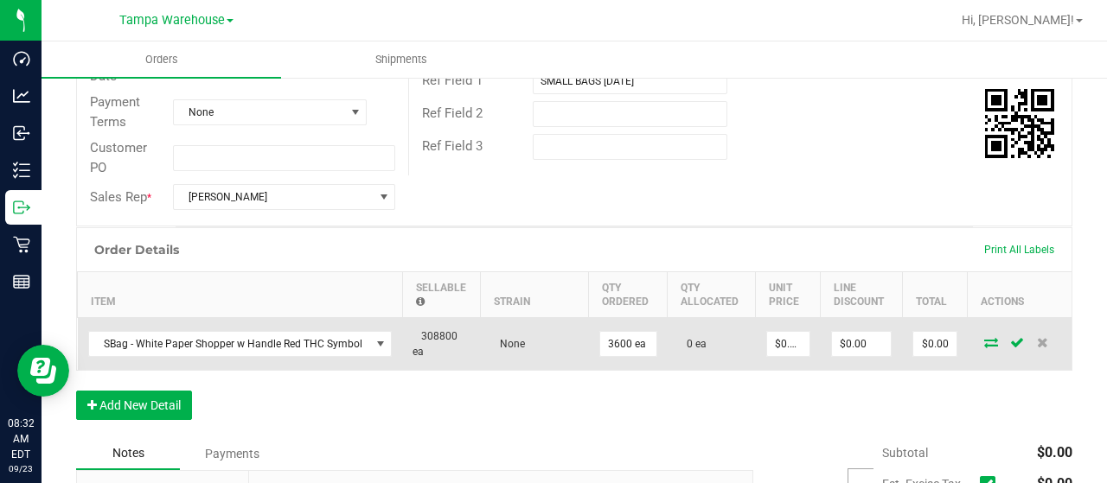
click at [984, 342] on icon at bounding box center [991, 342] width 14 height 10
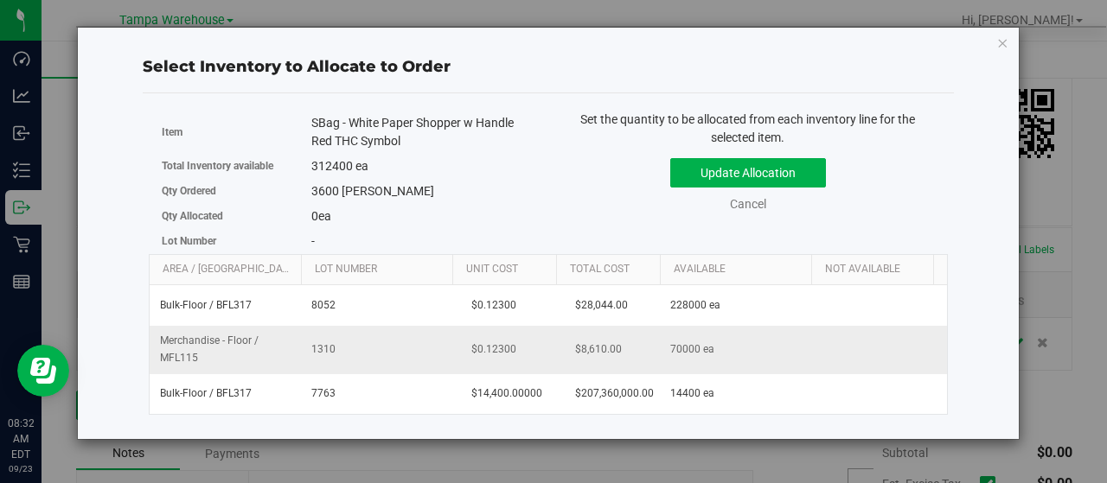
scroll to position [0, 178]
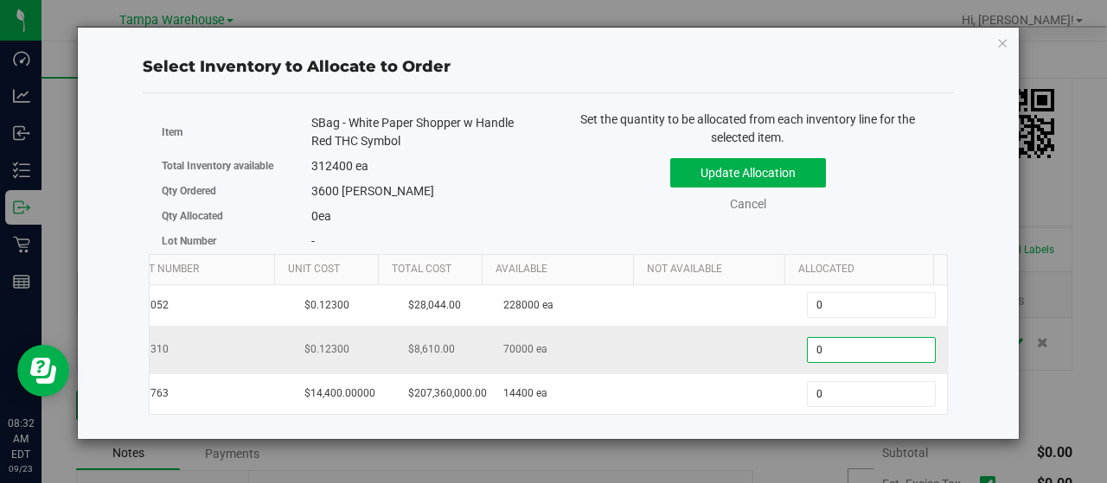
click at [820, 345] on span "0 0" at bounding box center [871, 350] width 129 height 26
click at [820, 345] on input "0" at bounding box center [871, 350] width 127 height 24
type input "3600"
type input "3,600"
click at [511, 214] on div "3600 ea" at bounding box center [423, 217] width 224 height 18
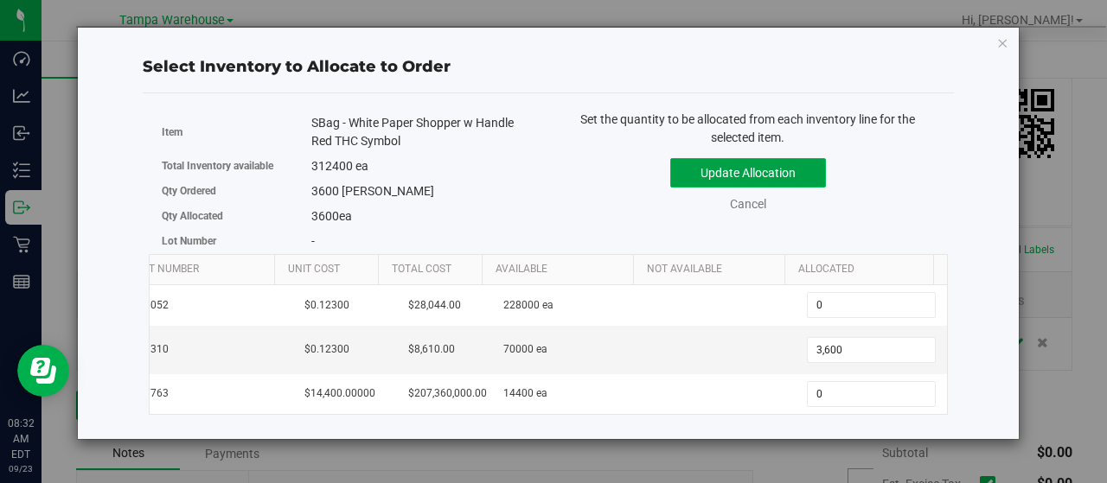
click at [747, 173] on button "Update Allocation" at bounding box center [748, 172] width 156 height 29
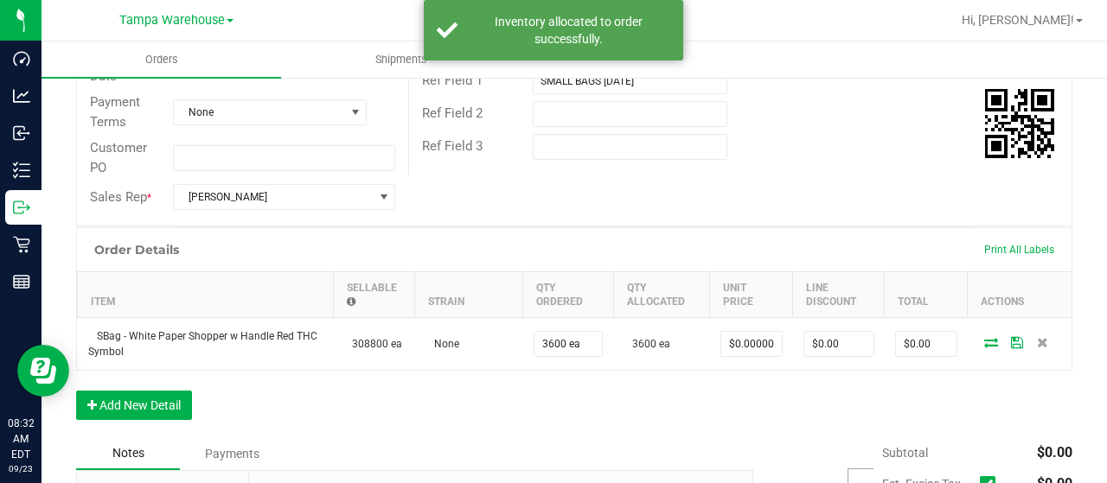
scroll to position [0, 0]
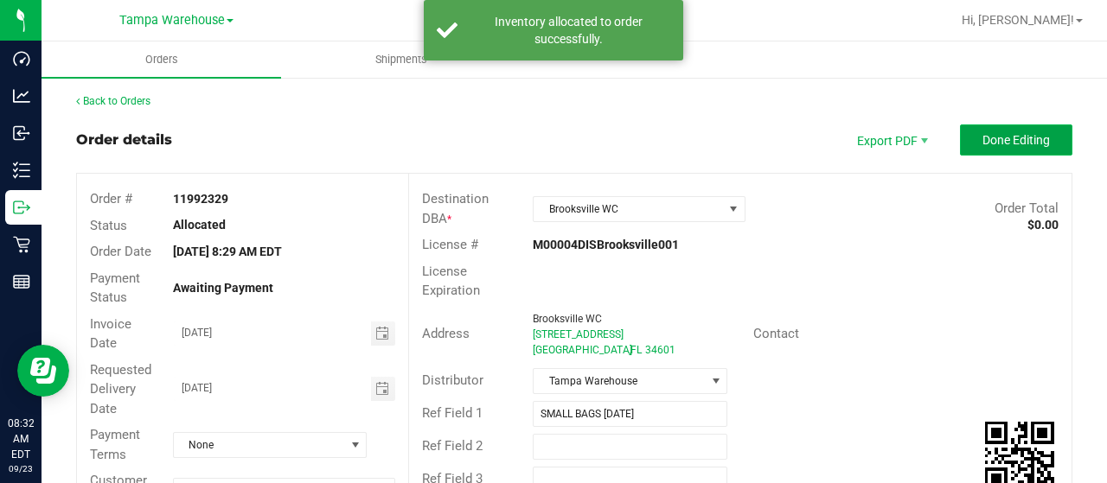
click at [1002, 144] on span "Done Editing" at bounding box center [1015, 140] width 67 height 14
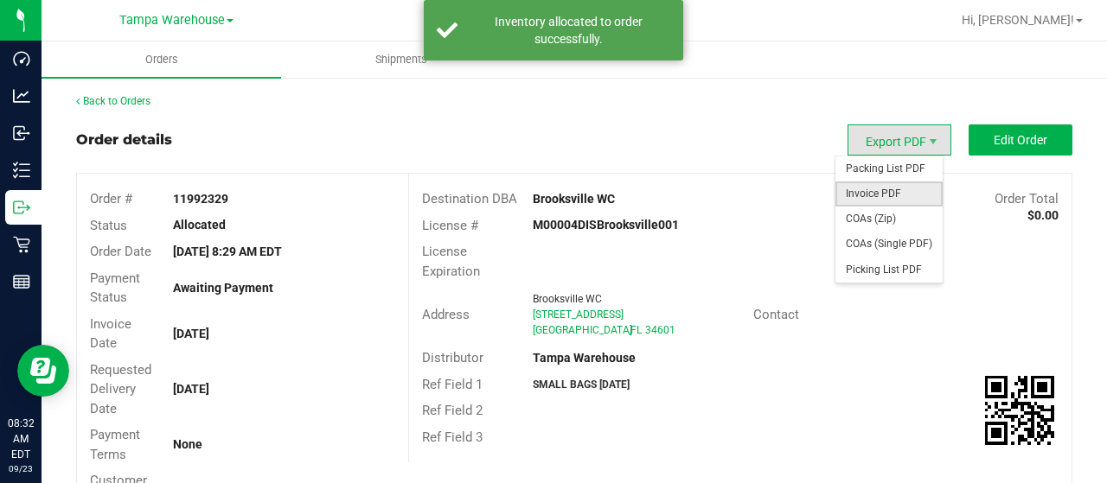
click at [878, 189] on span "Invoice PDF" at bounding box center [888, 194] width 107 height 25
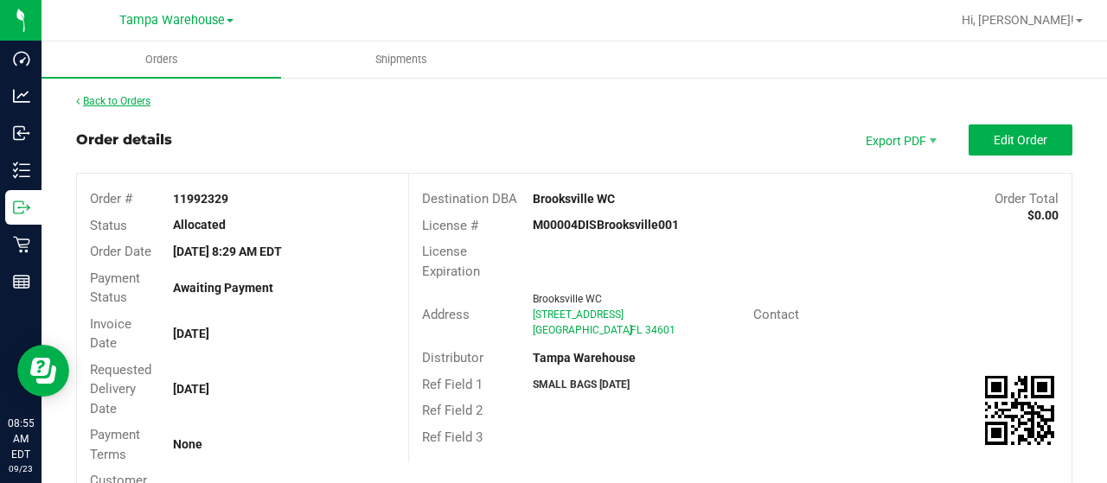
click at [131, 105] on link "Back to Orders" at bounding box center [113, 101] width 74 height 12
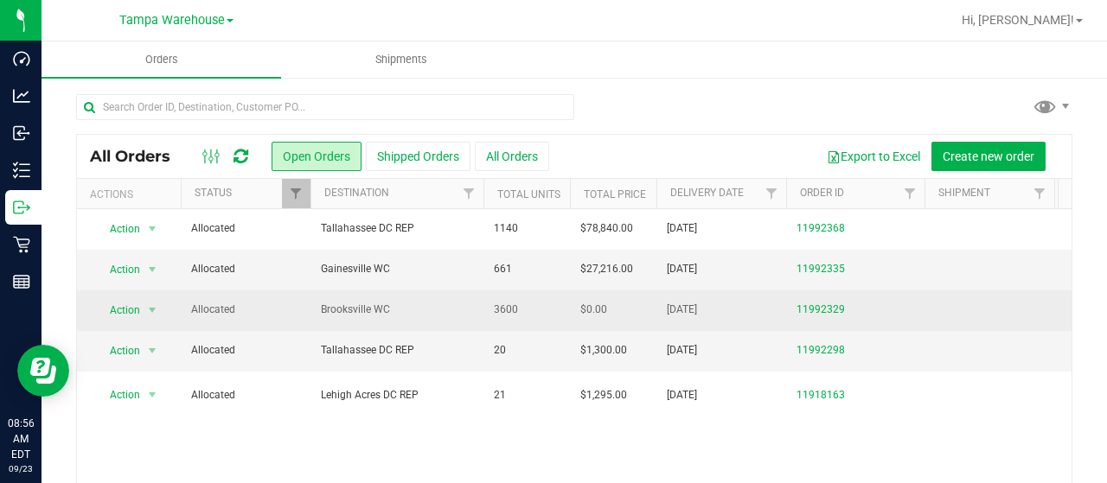
click at [374, 304] on span "Brooksville WC" at bounding box center [397, 310] width 152 height 16
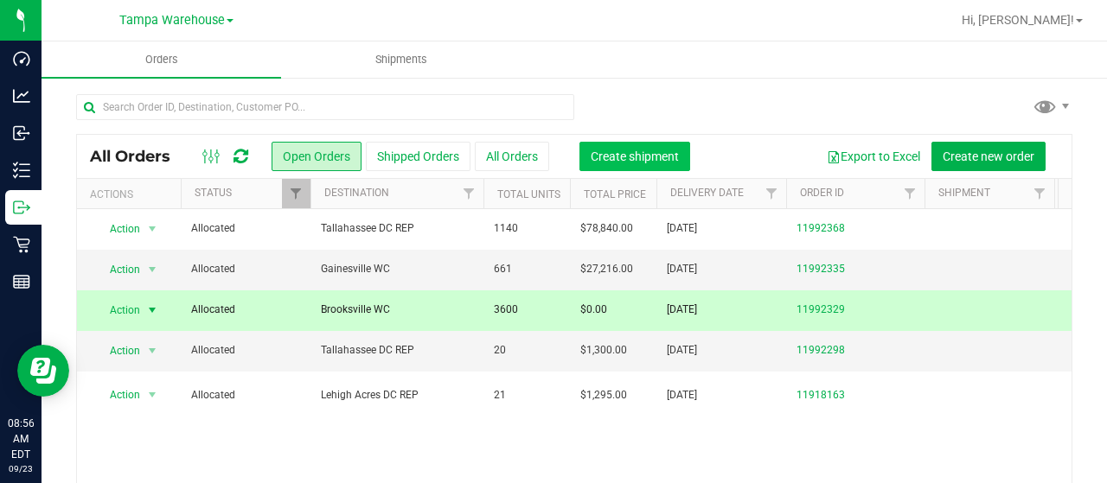
click at [643, 163] on button "Create shipment" at bounding box center [634, 156] width 111 height 29
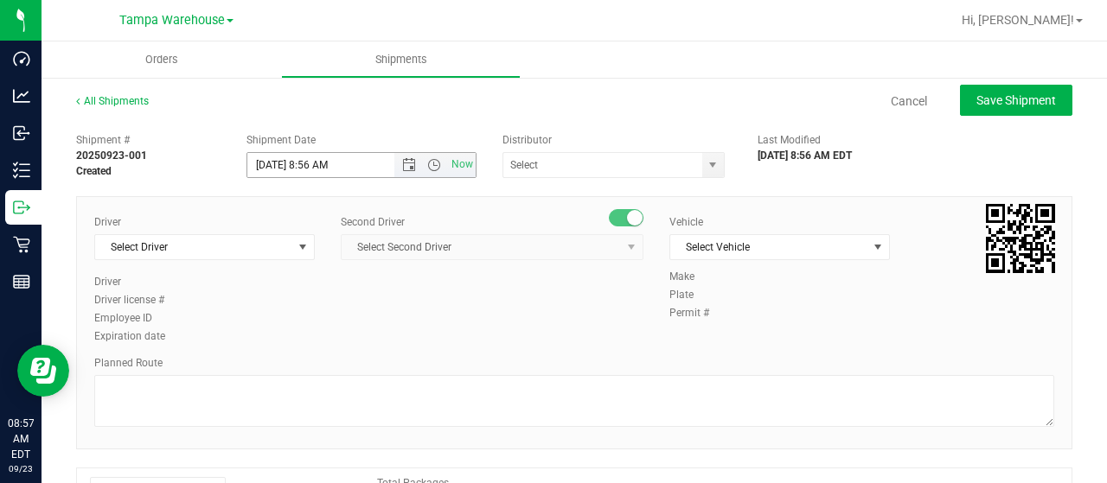
click at [403, 157] on span "Now" at bounding box center [434, 165] width 81 height 24
click at [402, 168] on span "Open the date view" at bounding box center [409, 165] width 14 height 14
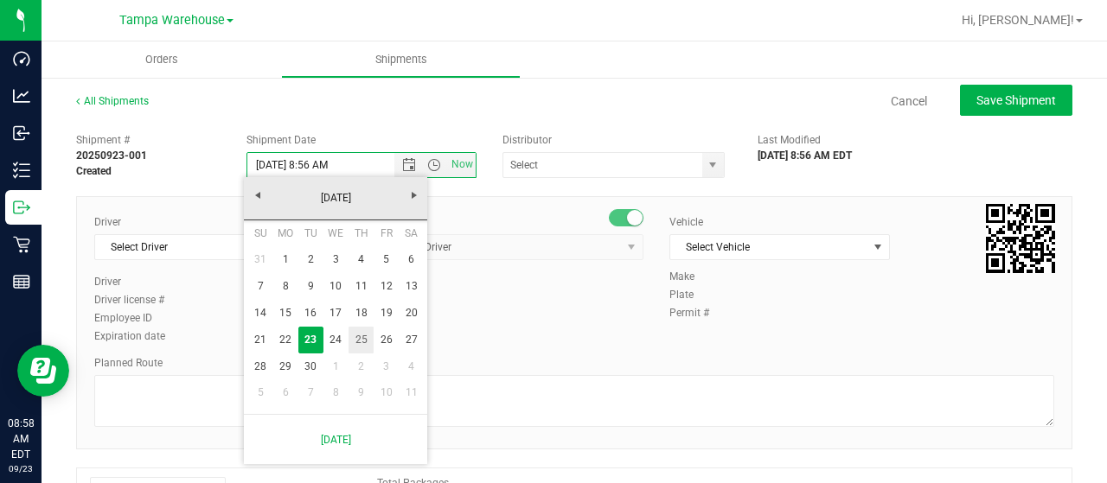
click at [360, 338] on link "25" at bounding box center [361, 340] width 25 height 27
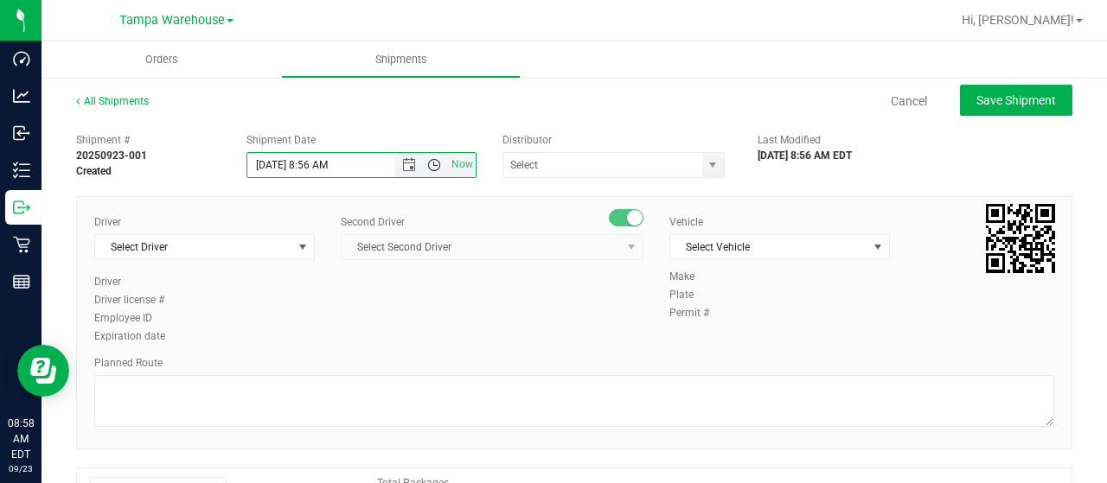
click at [428, 168] on span "Open the time view" at bounding box center [434, 165] width 14 height 14
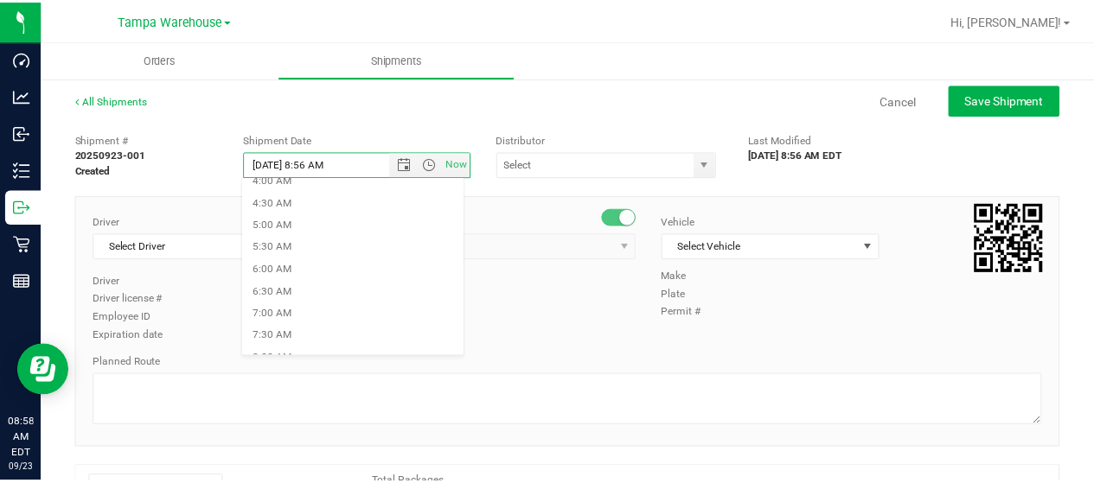
scroll to position [192, 0]
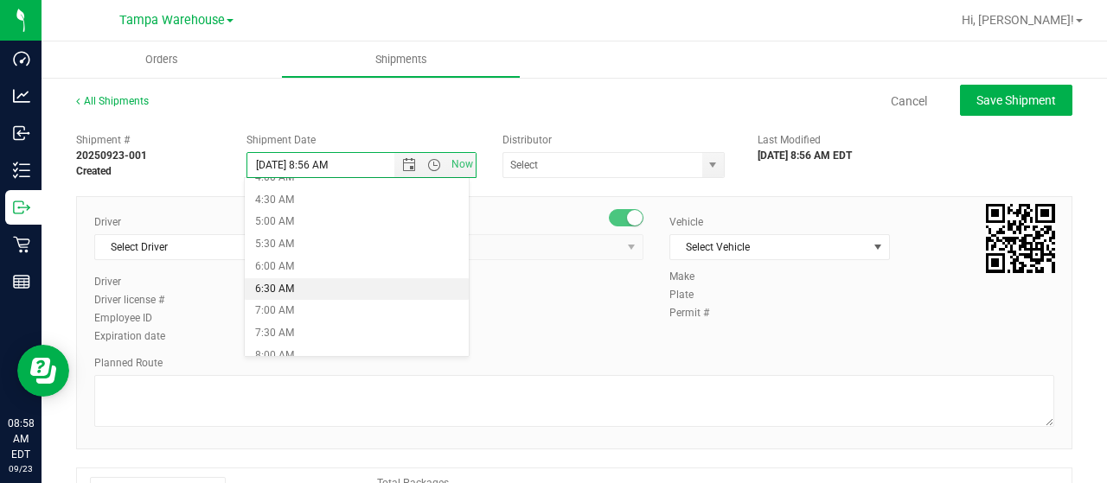
click at [297, 286] on li "6:30 AM" at bounding box center [356, 289] width 223 height 22
type input "9/25/2025 6:30 AM"
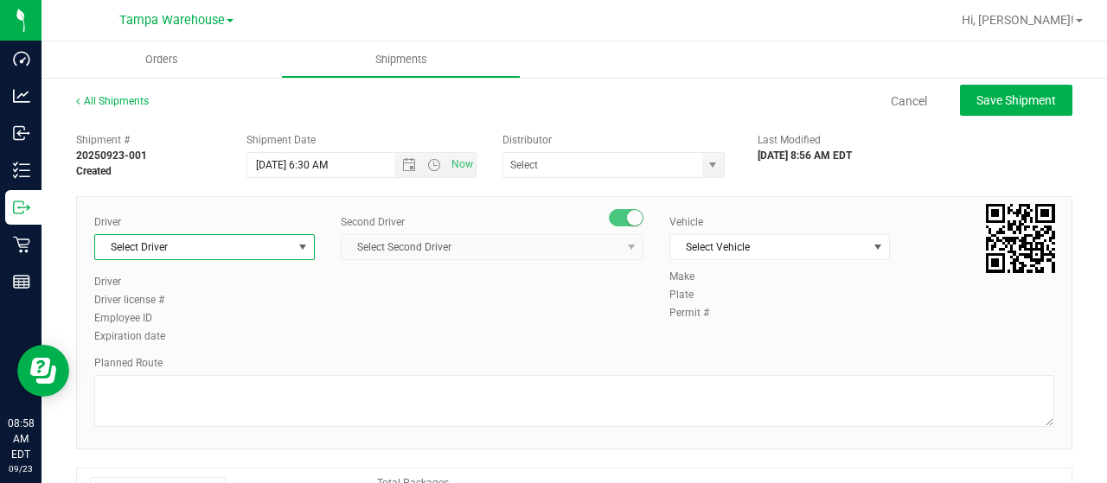
click at [240, 246] on span "Select Driver" at bounding box center [193, 247] width 197 height 24
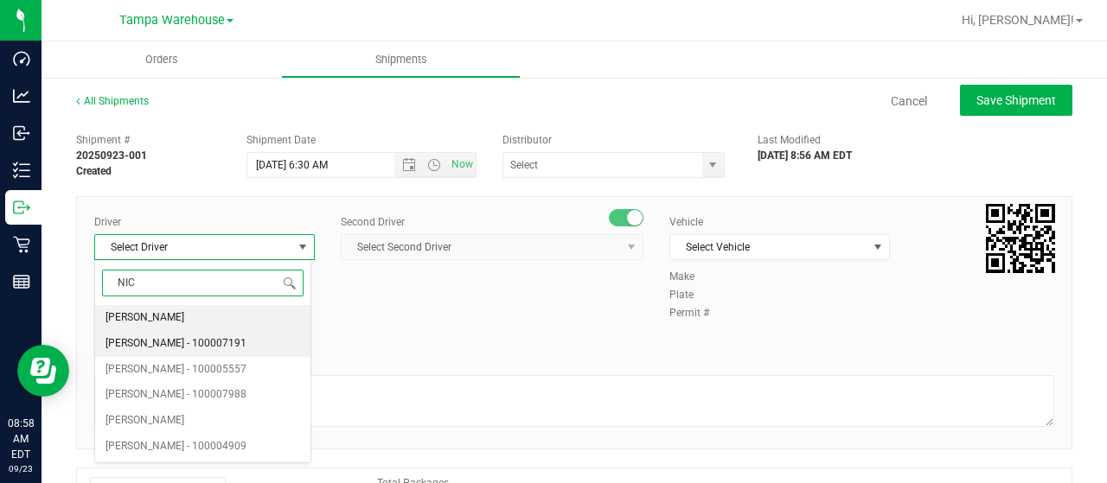
click at [201, 338] on span "Nicholas Pinero - 100007191" at bounding box center [176, 344] width 141 height 22
type input "NIC"
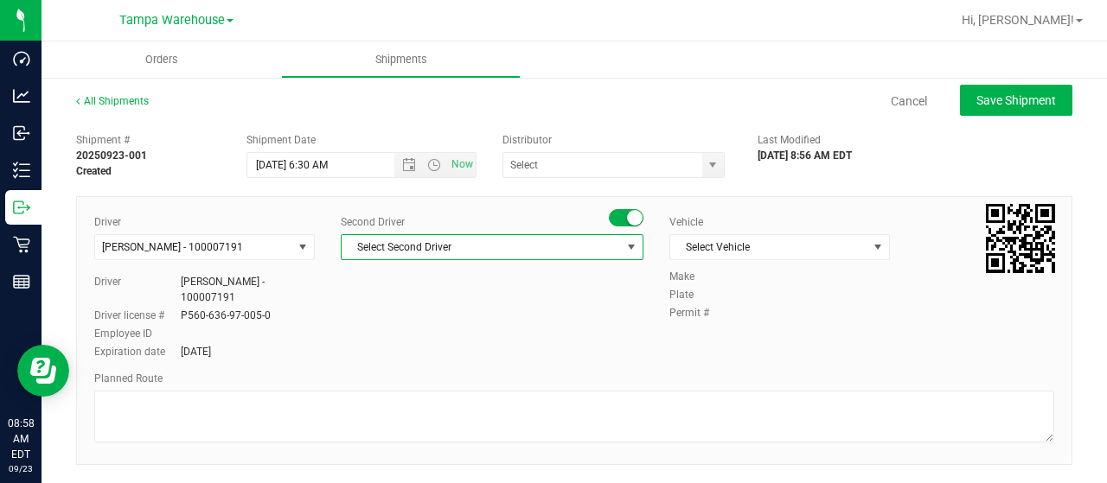
click at [482, 252] on span "Select Second Driver" at bounding box center [481, 247] width 279 height 24
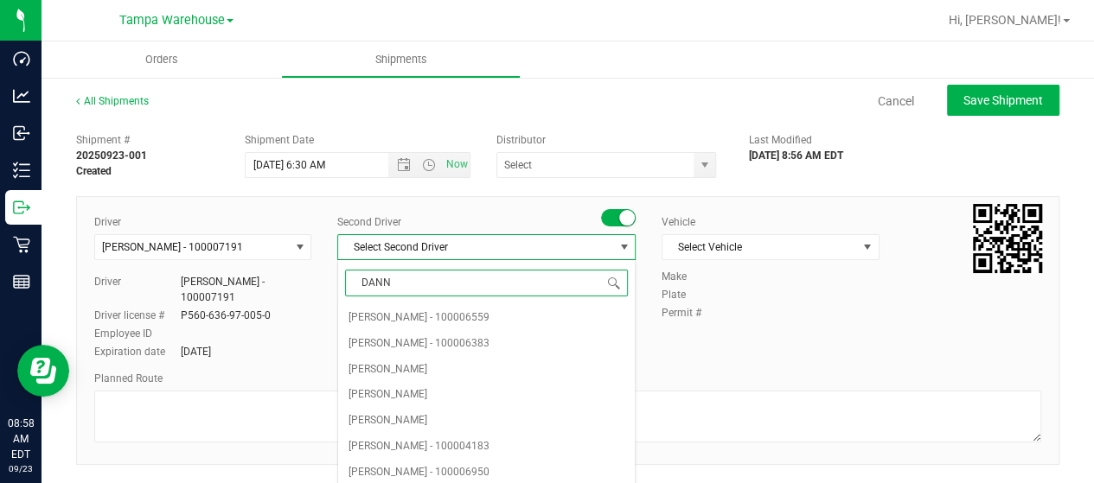
type input "DANNY"
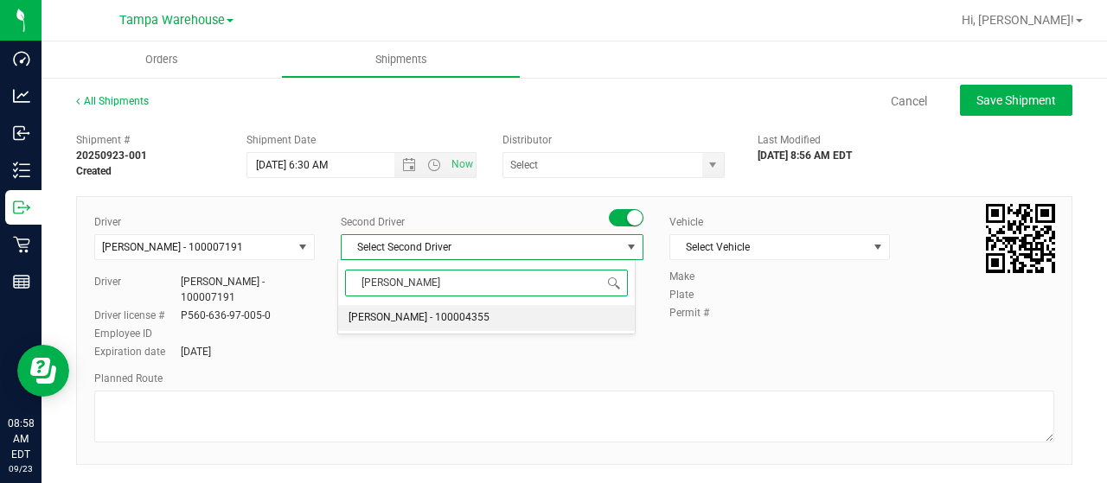
click at [484, 305] on li "Danny Vickers - 100004355" at bounding box center [486, 318] width 297 height 26
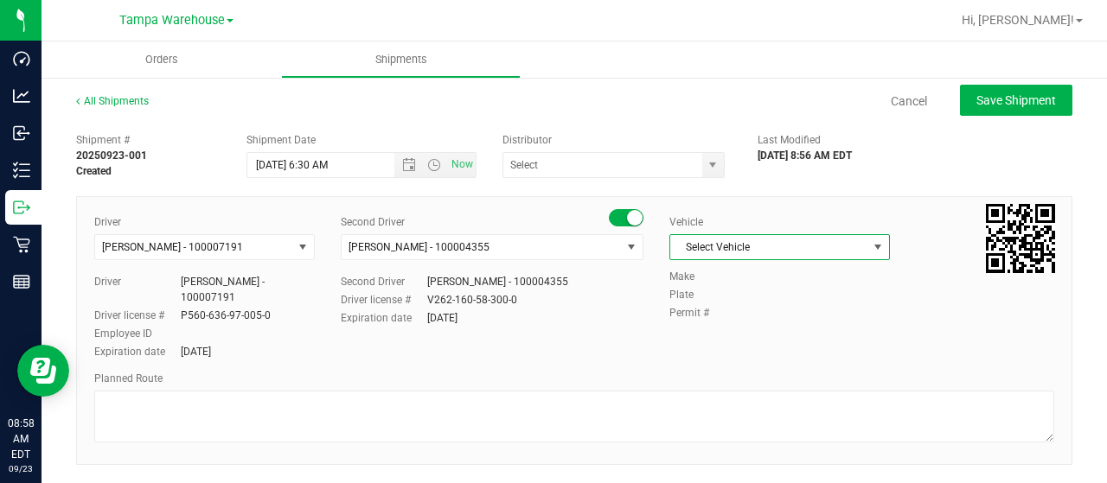
click at [764, 240] on span "Select Vehicle" at bounding box center [768, 247] width 197 height 24
click at [710, 247] on span "Select Vehicle" at bounding box center [768, 247] width 197 height 24
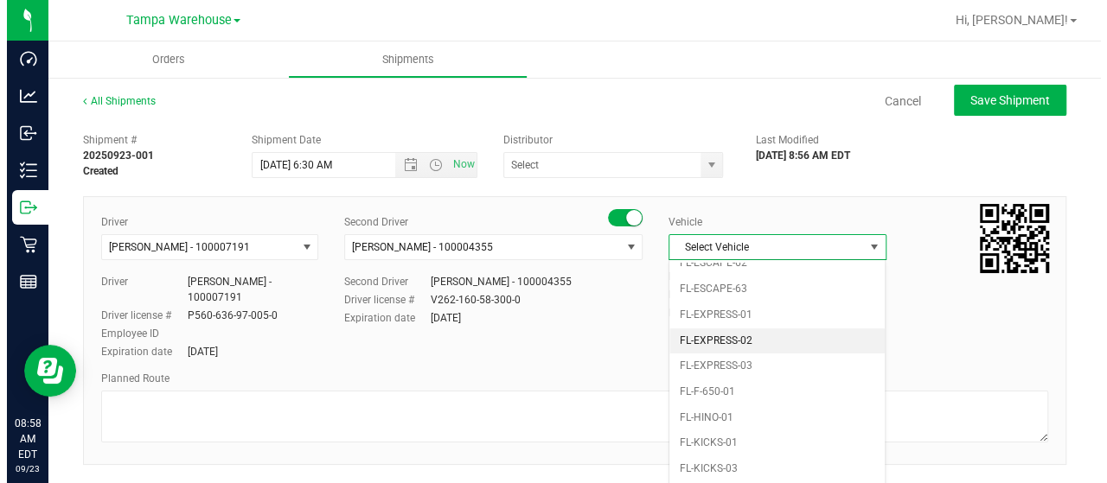
scroll to position [347, 0]
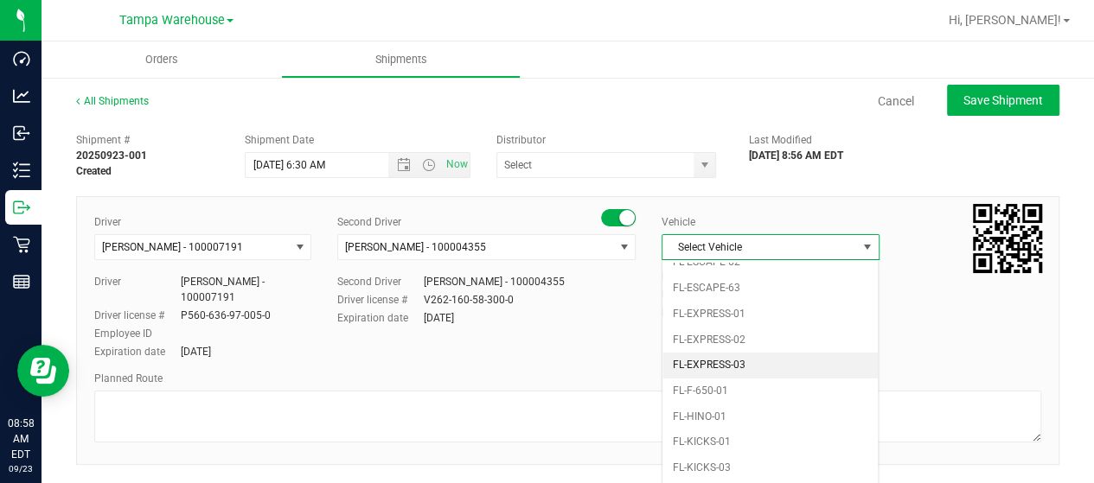
click at [750, 360] on li "FL-EXPRESS-03" at bounding box center [769, 366] width 215 height 26
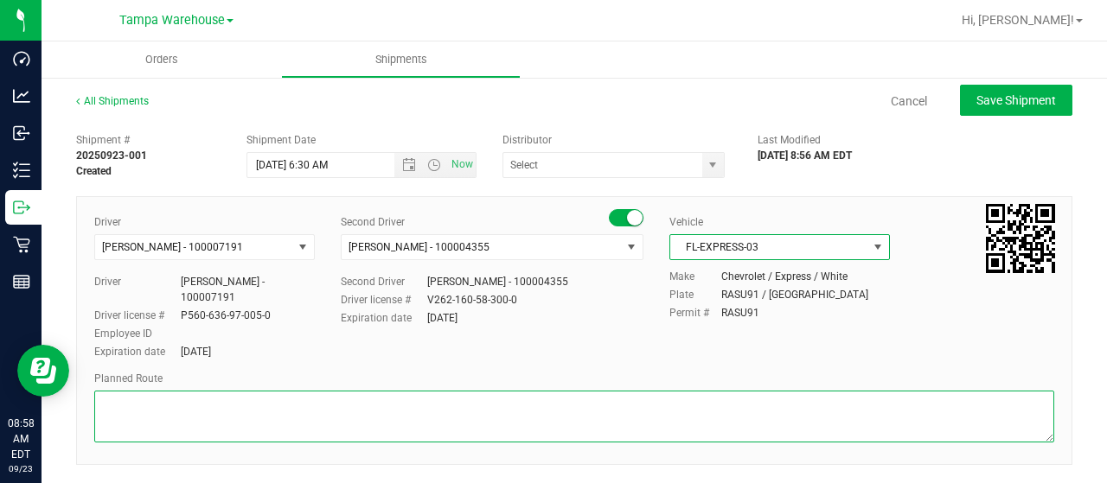
click at [593, 425] on textarea at bounding box center [574, 417] width 960 height 52
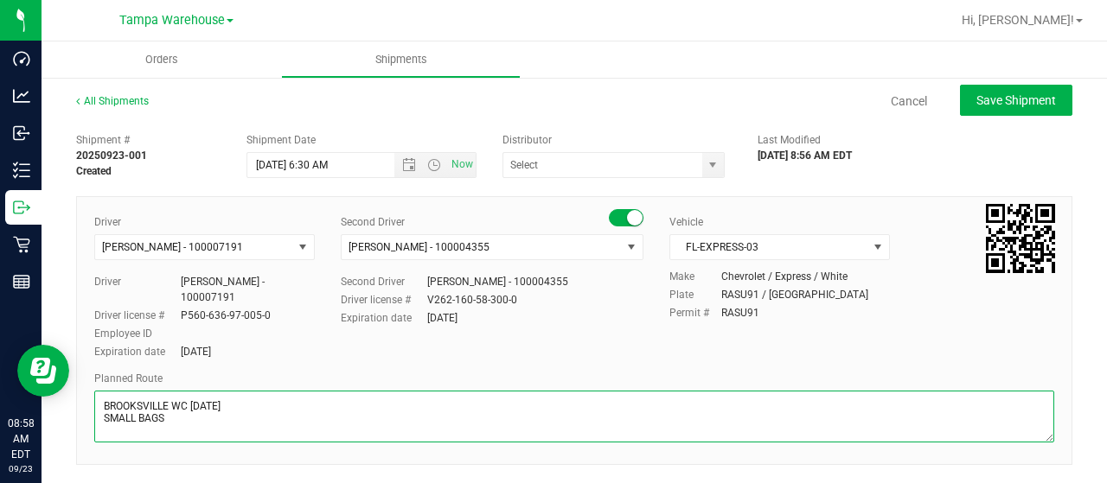
type textarea "BROOKSVILLE WC 9.23.25 SMALL BAGS"
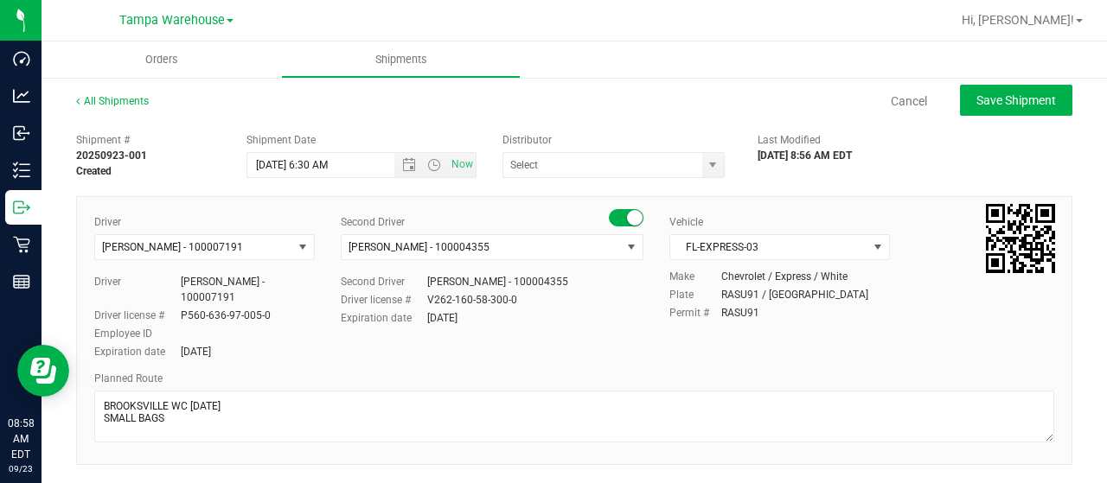
click at [645, 350] on div "Driver Nicholas Pinero - 100007191 Select Driver Nicole Flores Nicholas Pinero …" at bounding box center [574, 288] width 986 height 148
click at [708, 164] on span "select" at bounding box center [713, 165] width 14 height 14
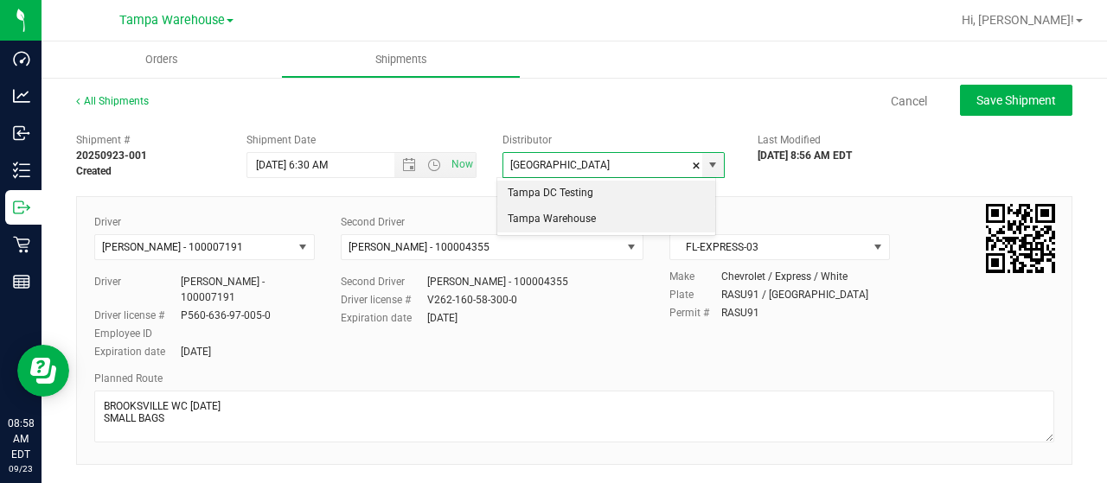
click at [619, 222] on li "Tampa Warehouse" at bounding box center [606, 220] width 218 height 26
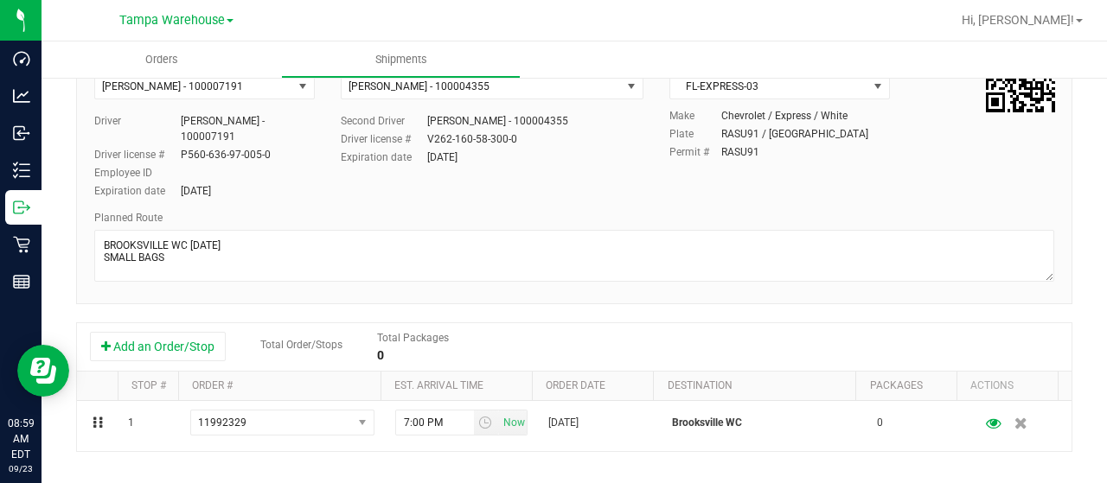
scroll to position [172, 0]
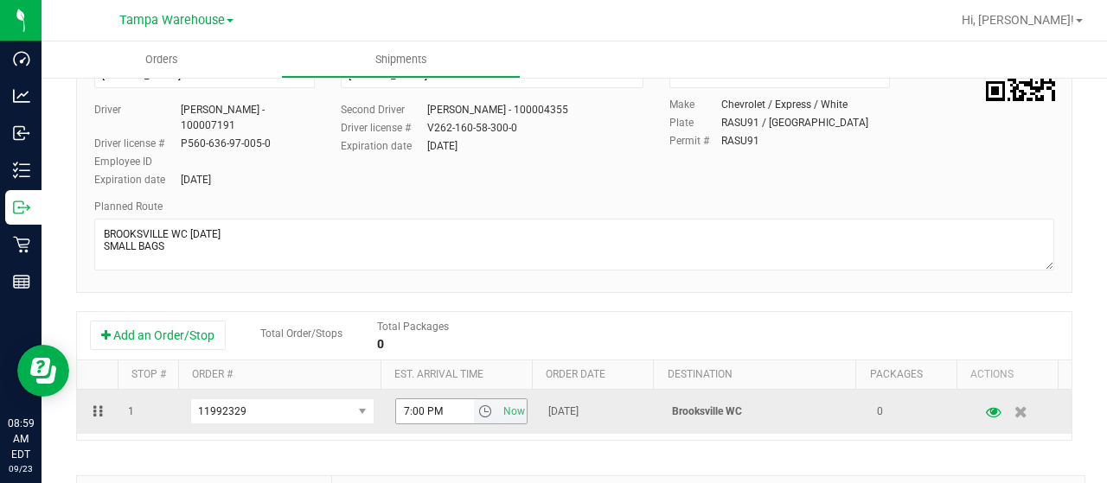
click at [478, 414] on span "select" at bounding box center [485, 412] width 14 height 14
type input "Tampa Warehouse"
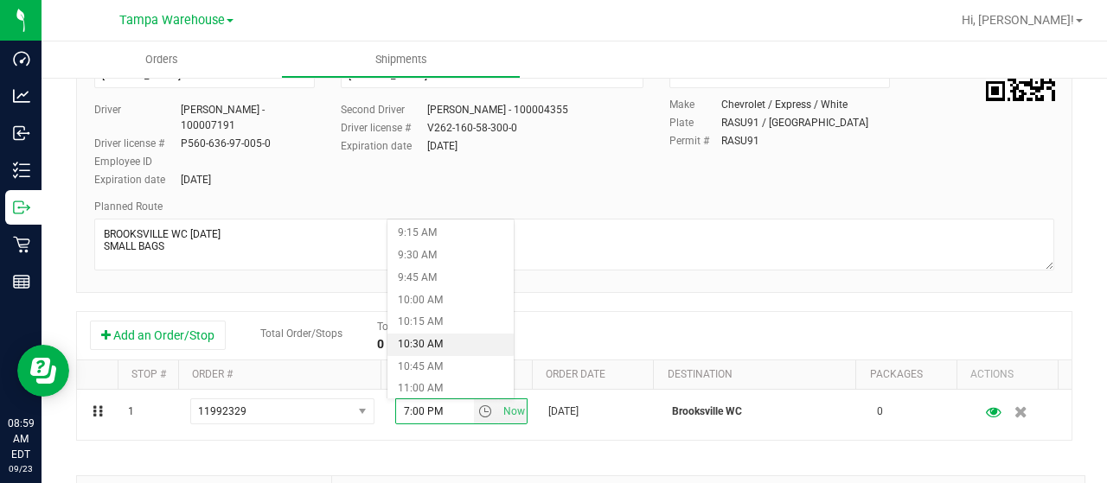
scroll to position [822, 0]
click at [416, 385] on li "11:00 AM" at bounding box center [450, 389] width 126 height 22
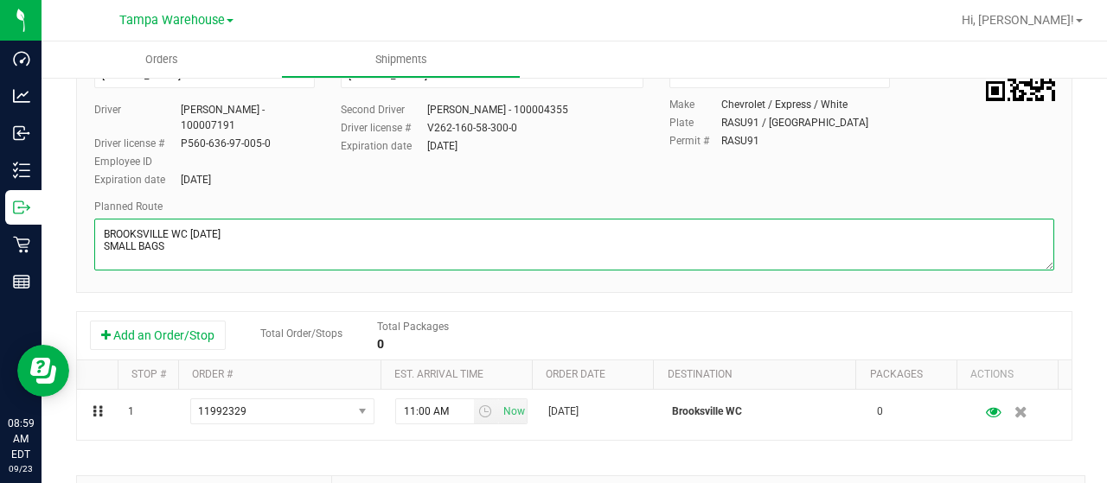
click at [761, 261] on textarea at bounding box center [574, 245] width 960 height 52
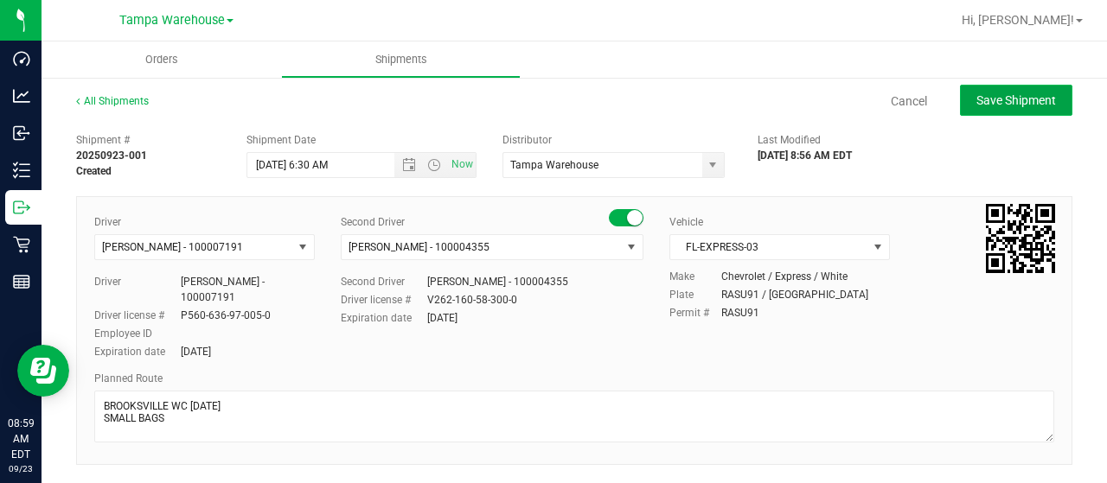
click at [1007, 99] on span "Save Shipment" at bounding box center [1016, 100] width 80 height 14
type input "9/25/2025 10:30 AM"
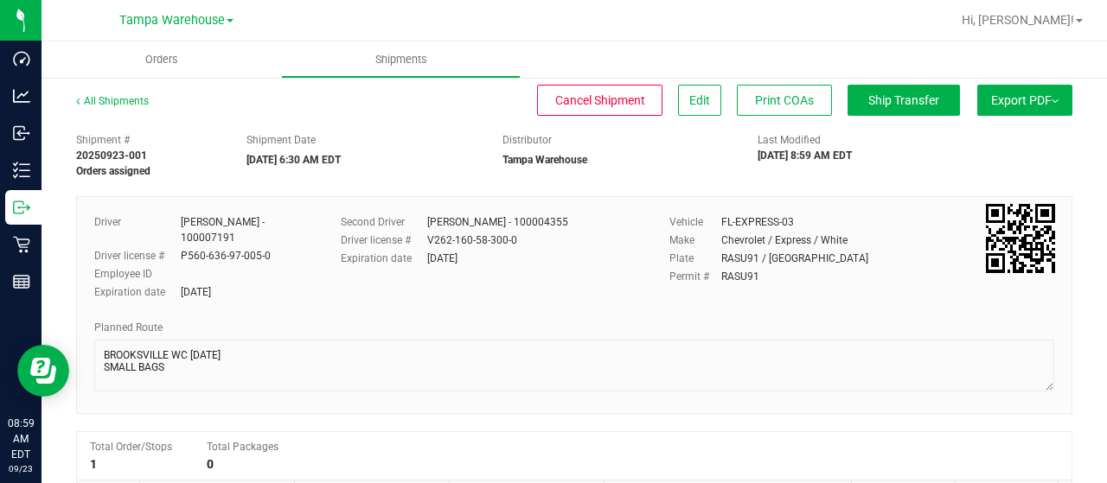
click at [1010, 106] on span "Export PDF" at bounding box center [1024, 100] width 67 height 14
click at [979, 167] on span "Manifest by Lot" at bounding box center [980, 164] width 72 height 12
click at [908, 104] on span "Ship Transfer" at bounding box center [903, 100] width 71 height 14
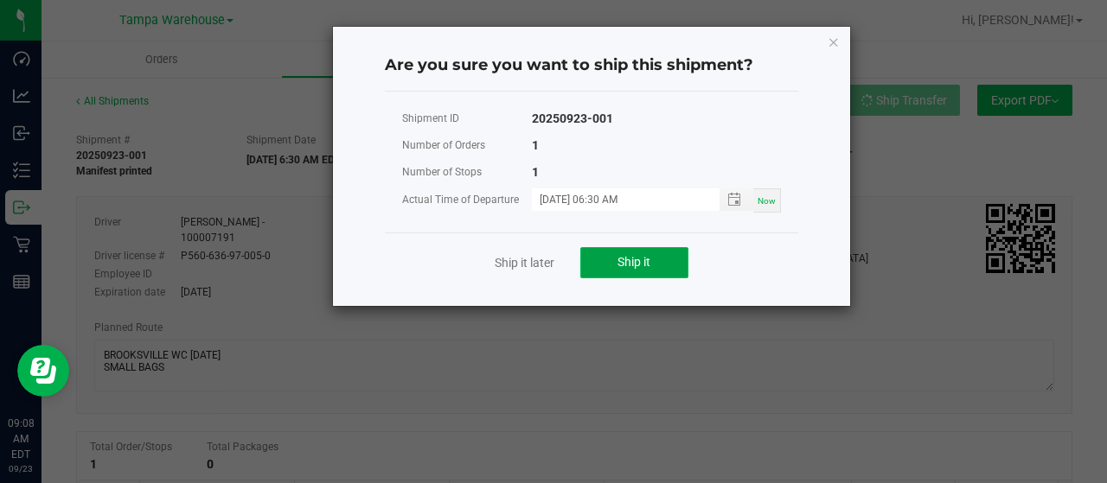
click at [673, 274] on button "Ship it" at bounding box center [634, 262] width 108 height 31
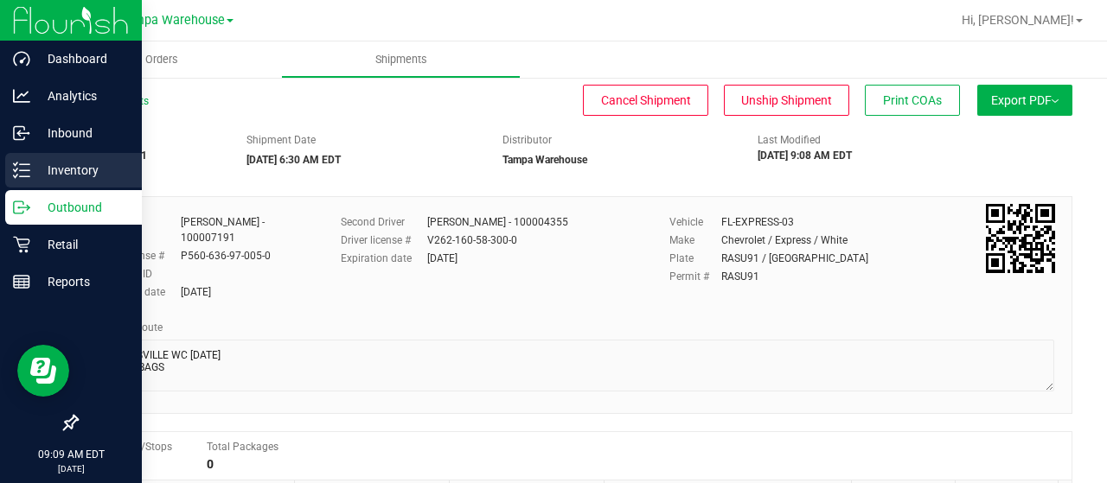
click at [40, 176] on p "Inventory" at bounding box center [82, 170] width 104 height 21
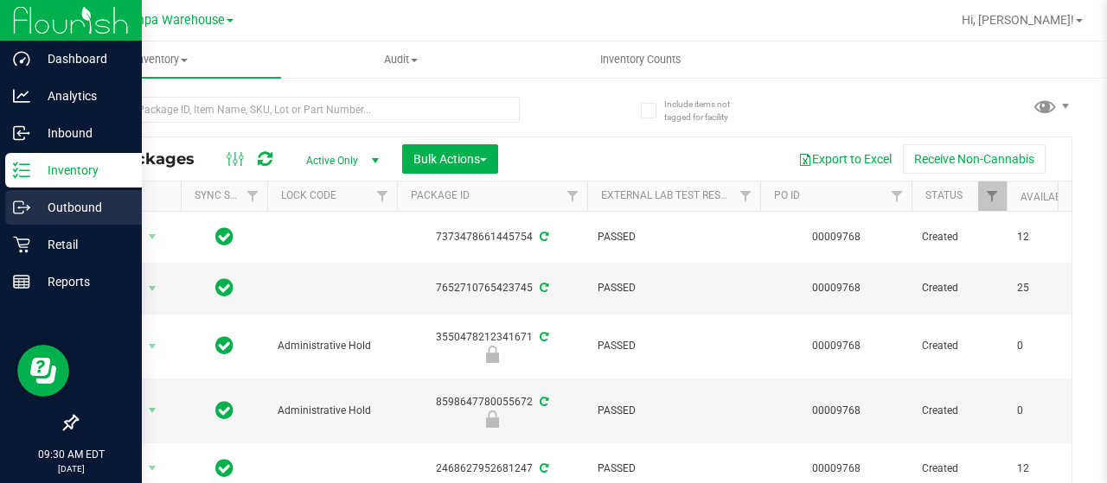
click at [80, 199] on p "Outbound" at bounding box center [82, 207] width 104 height 21
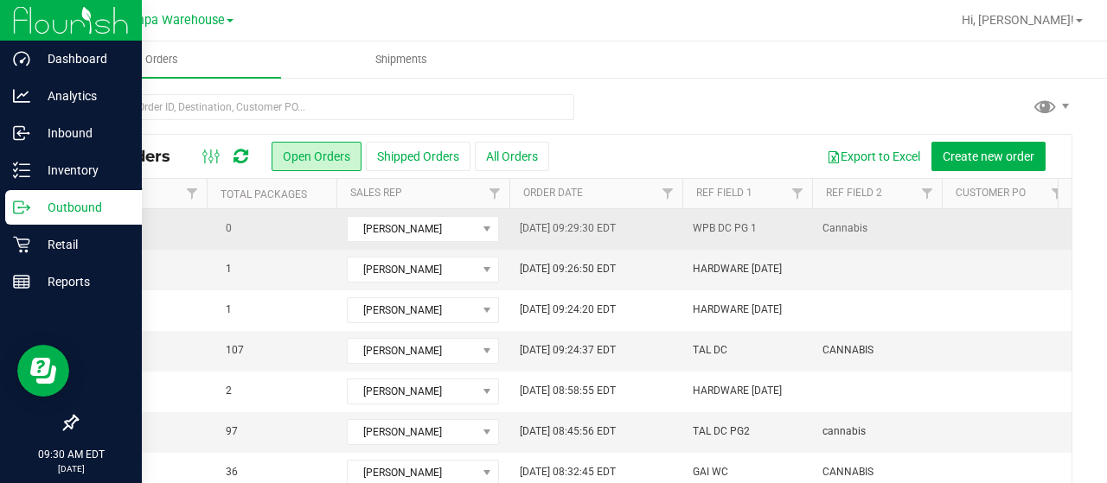
scroll to position [0, 922]
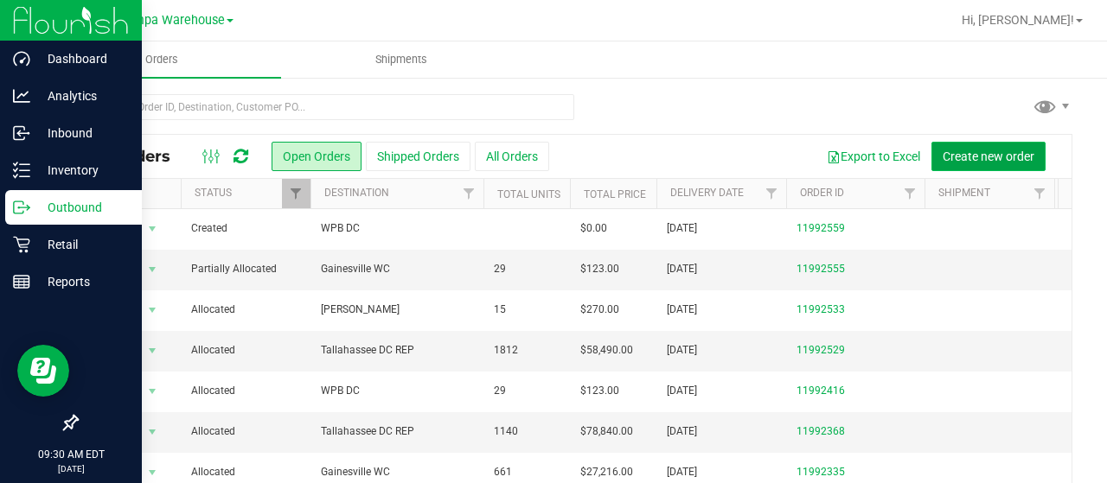
click at [995, 167] on button "Create new order" at bounding box center [988, 156] width 114 height 29
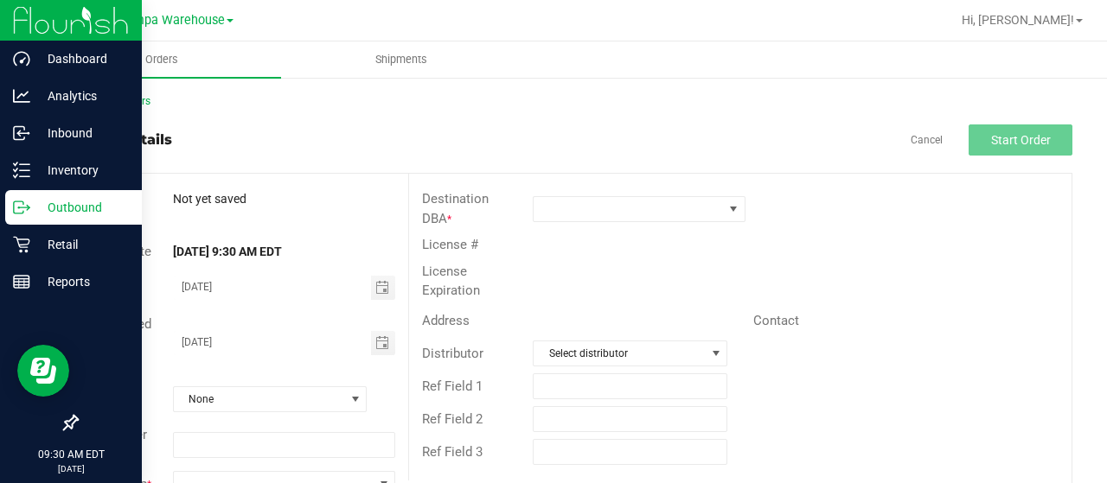
click at [665, 221] on div "Destination DBA *" at bounding box center [740, 209] width 662 height 46
click at [656, 202] on span at bounding box center [628, 209] width 189 height 24
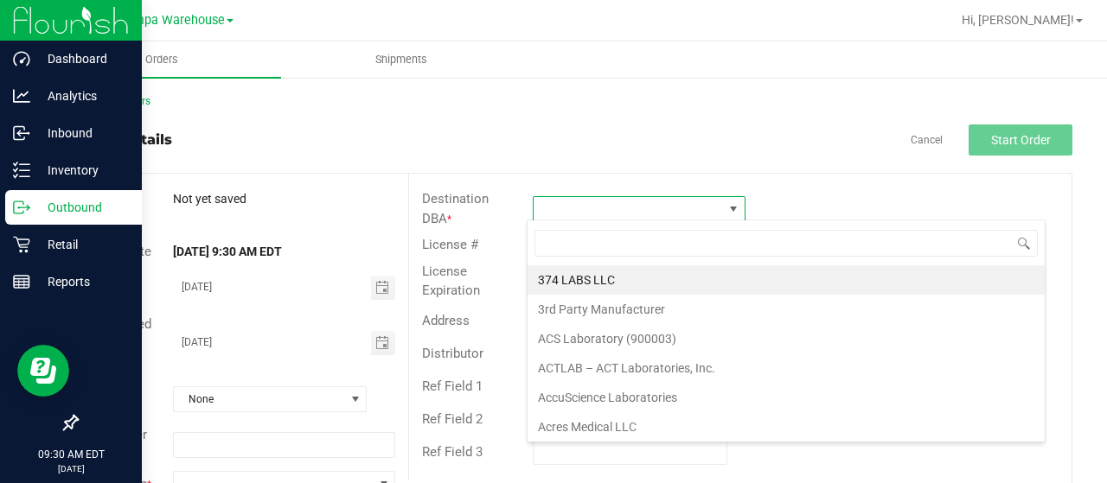
scroll to position [25, 209]
type input "WPB"
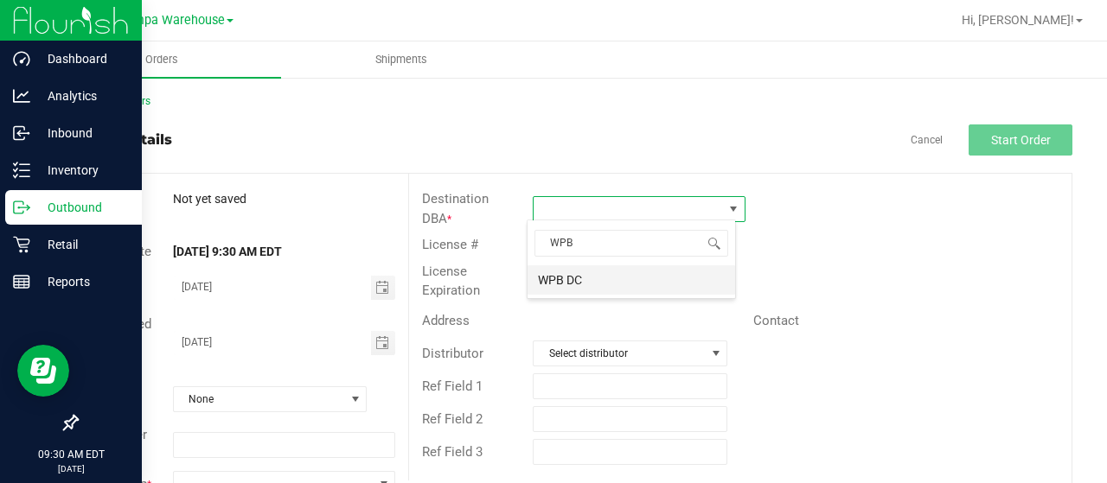
click at [569, 277] on li "WPB DC" at bounding box center [632, 279] width 208 height 29
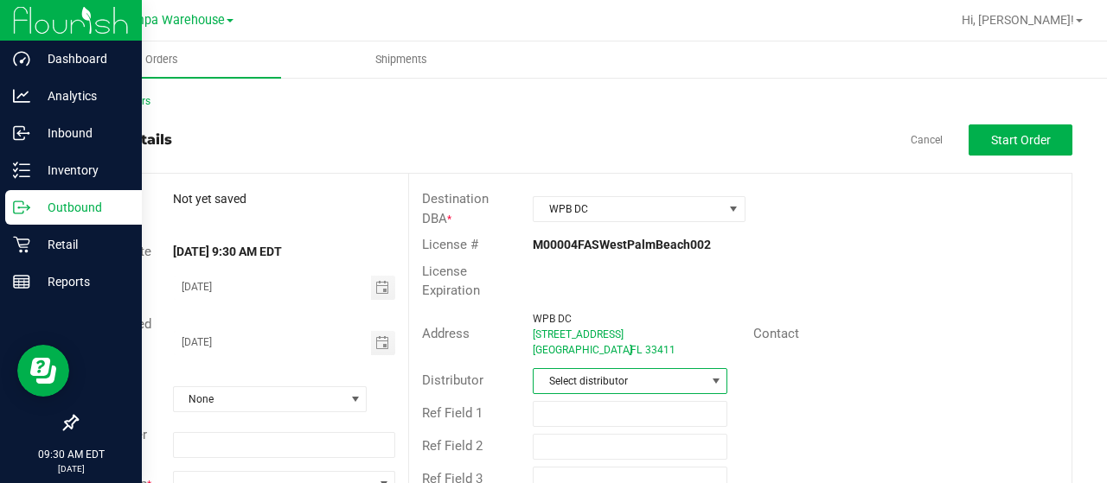
click at [649, 374] on span "Select distributor" at bounding box center [619, 381] width 171 height 24
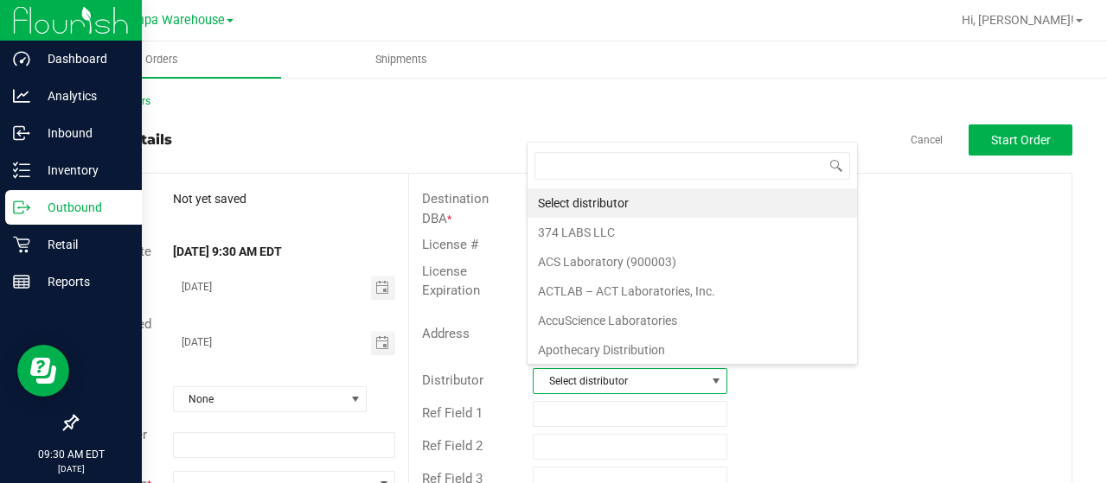
scroll to position [25, 189]
type input "TAMPA"
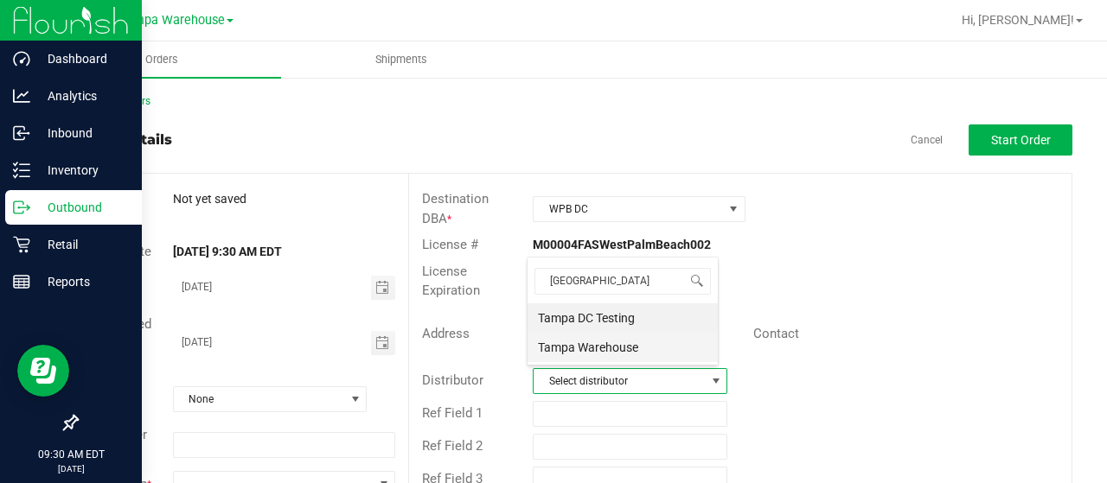
click at [581, 341] on li "Tampa Warehouse" at bounding box center [623, 347] width 190 height 29
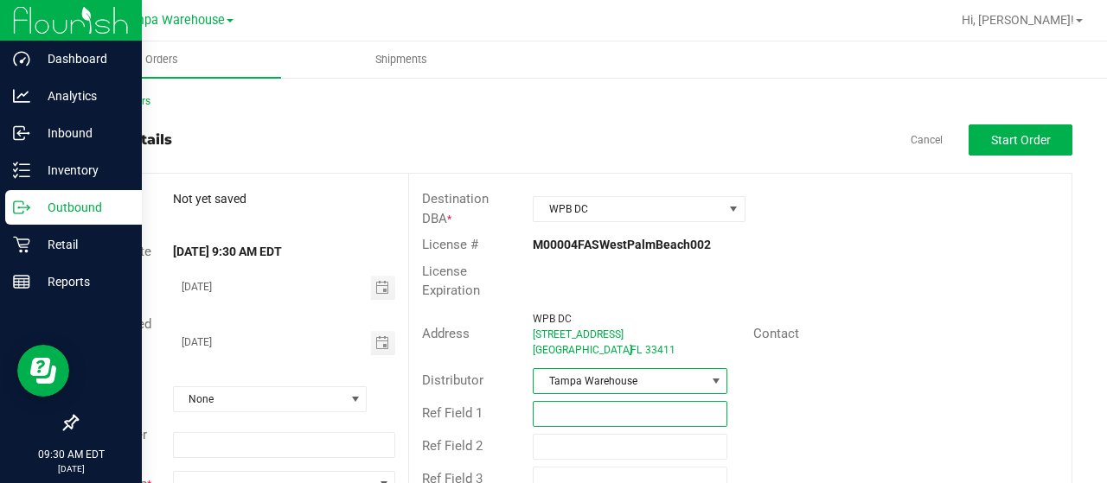
click at [565, 419] on input "text" at bounding box center [630, 414] width 195 height 26
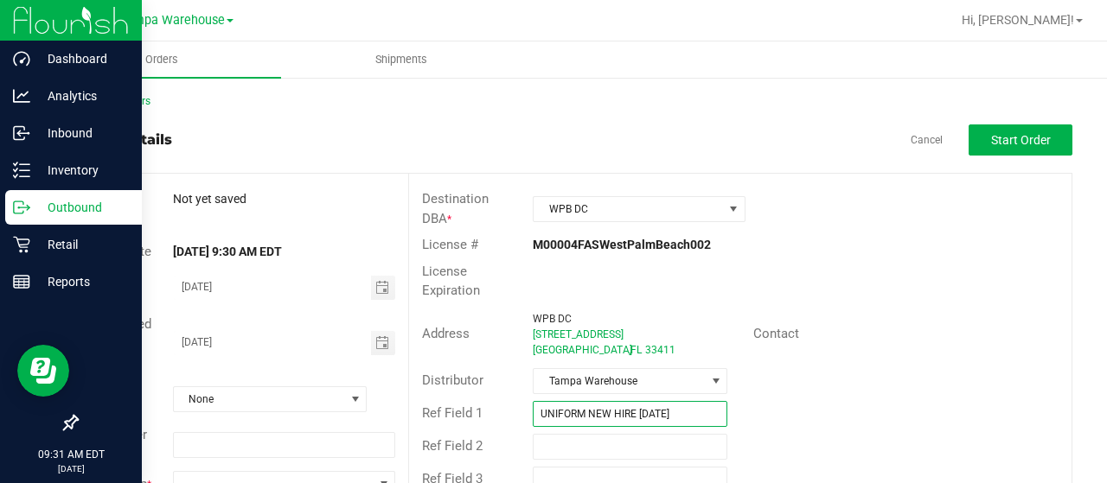
type input "UNIFORM NEW HIRE 9.23.25"
type input "h"
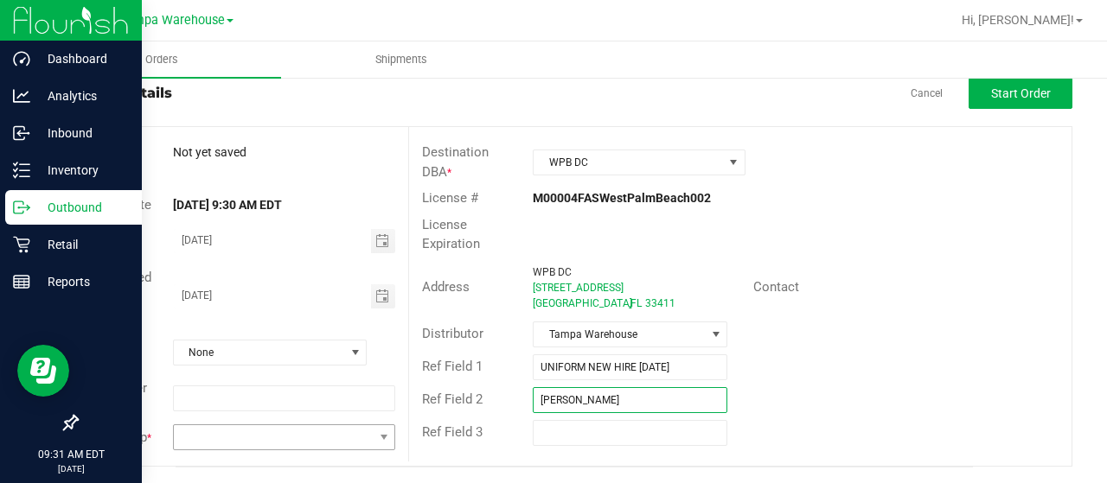
type input "Hilary Sacra"
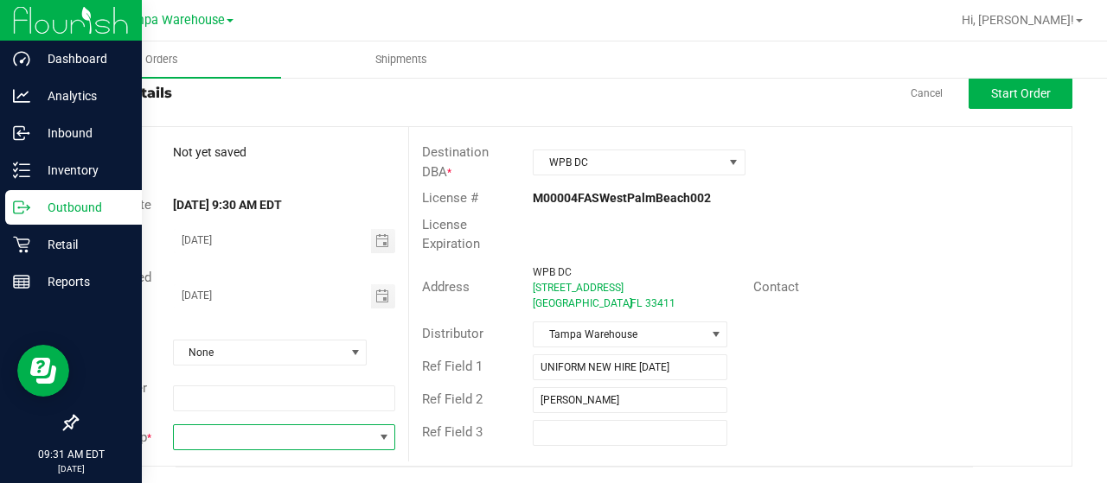
click at [357, 439] on span at bounding box center [273, 437] width 199 height 24
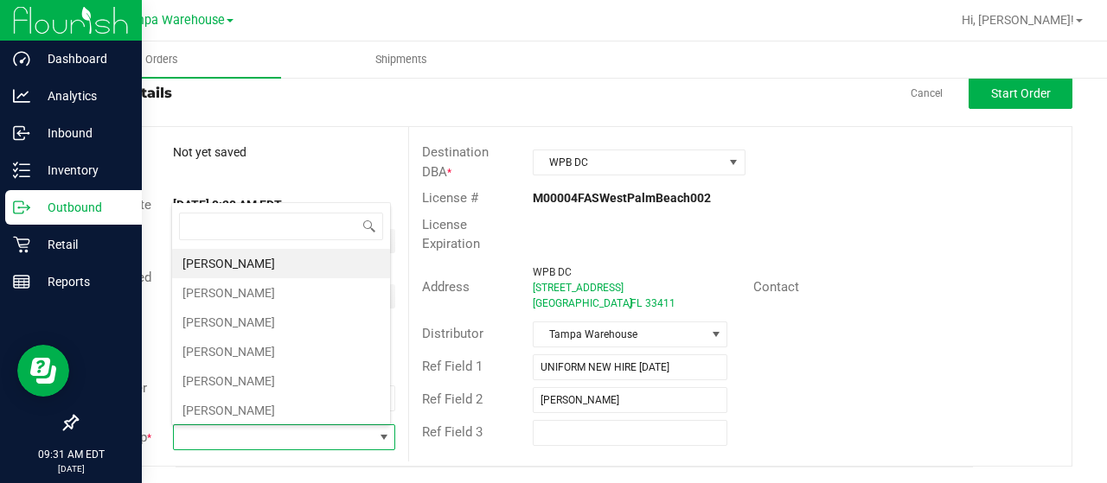
scroll to position [25, 216]
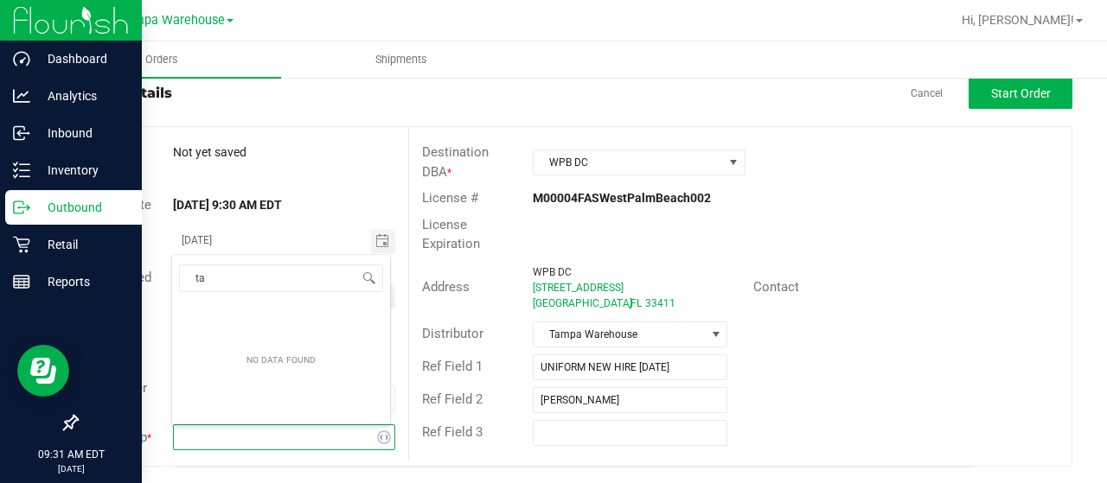
type input "t"
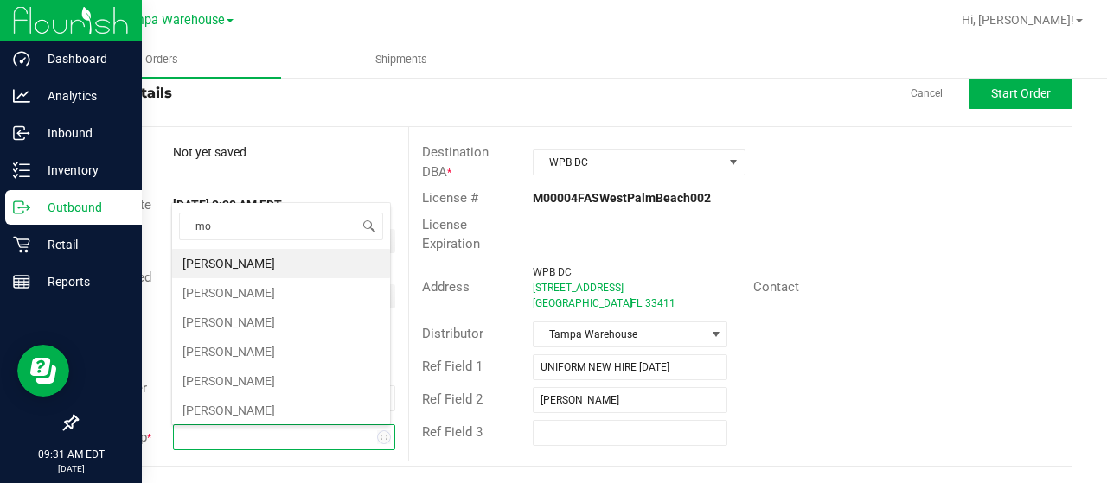
type input "mor"
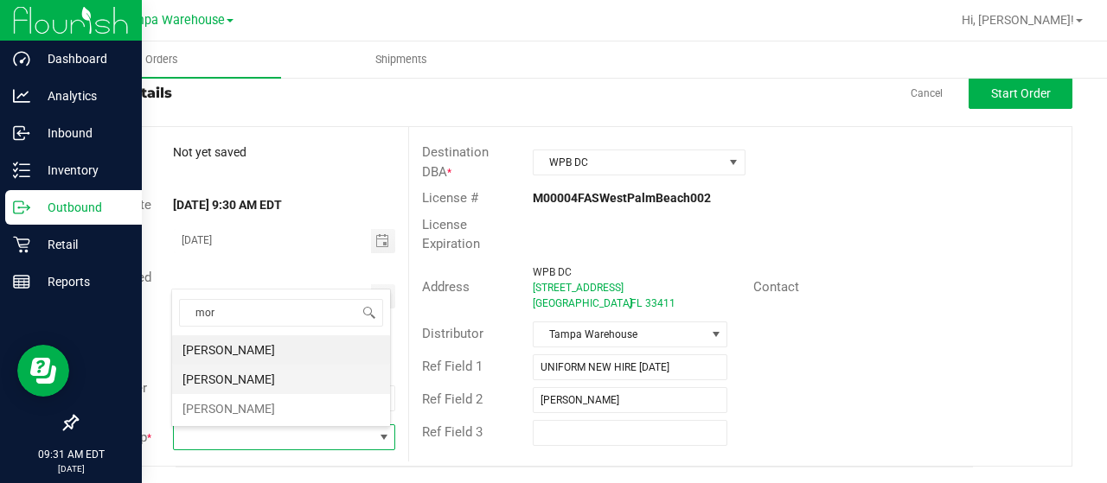
click at [228, 377] on li "Zach Morales" at bounding box center [281, 379] width 218 height 29
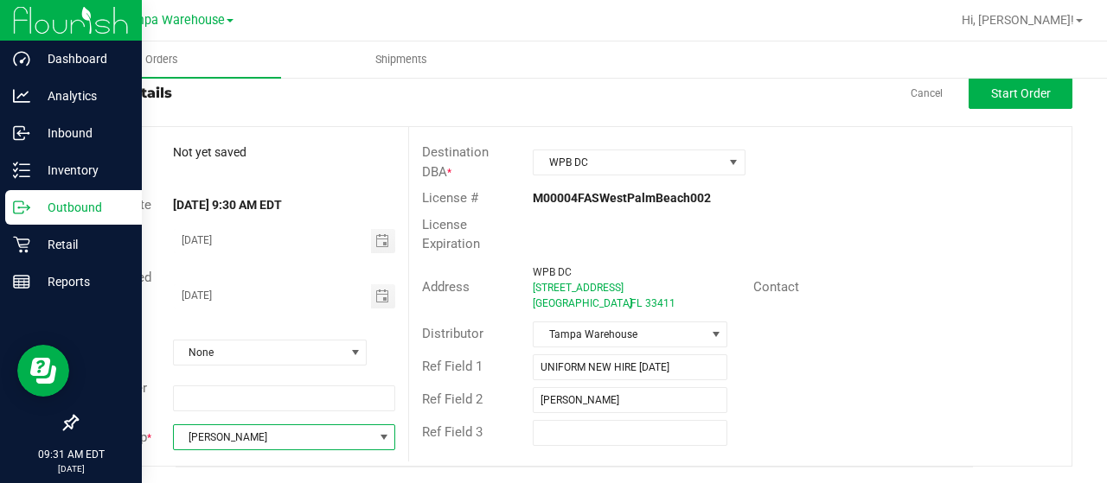
click at [931, 259] on div "Address WPB DC 6903 Vista Parkway N #2 West Palm Beach , FL 33411 Contact" at bounding box center [740, 288] width 662 height 61
click at [936, 268] on div "Address WPB DC 6903 Vista Parkway N #2 West Palm Beach , FL 33411 Contact" at bounding box center [740, 288] width 662 height 61
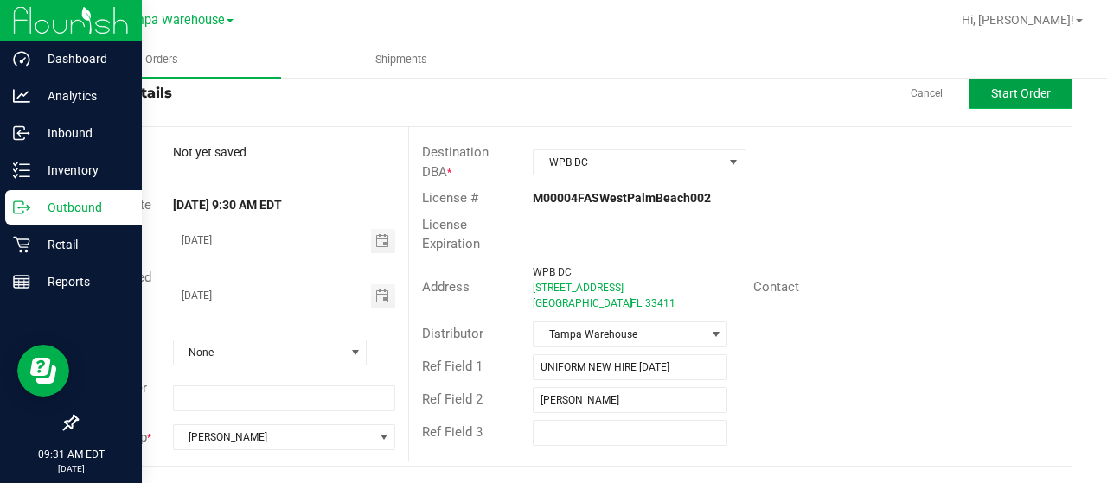
click at [1041, 106] on button "Start Order" at bounding box center [1021, 93] width 104 height 31
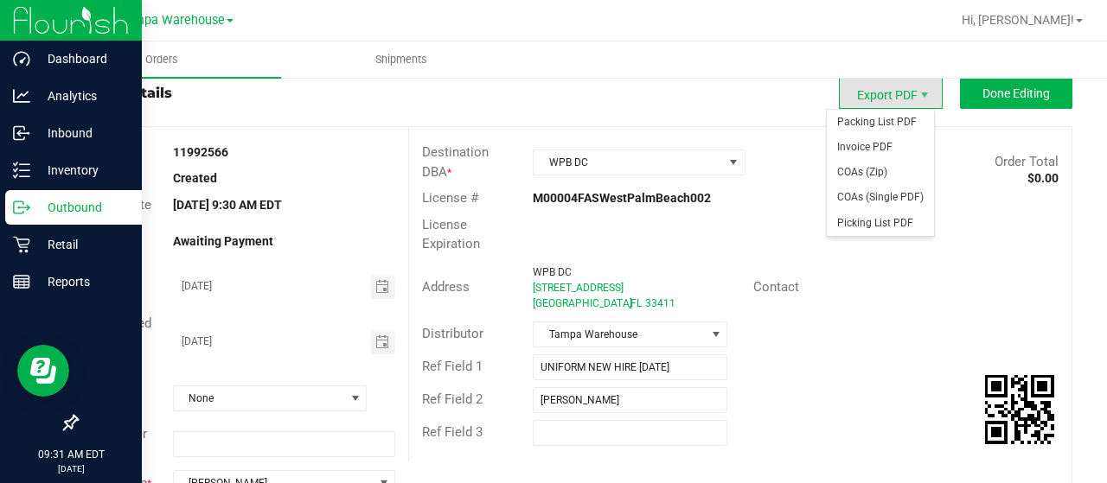
click at [894, 93] on span "Export PDF" at bounding box center [891, 93] width 104 height 31
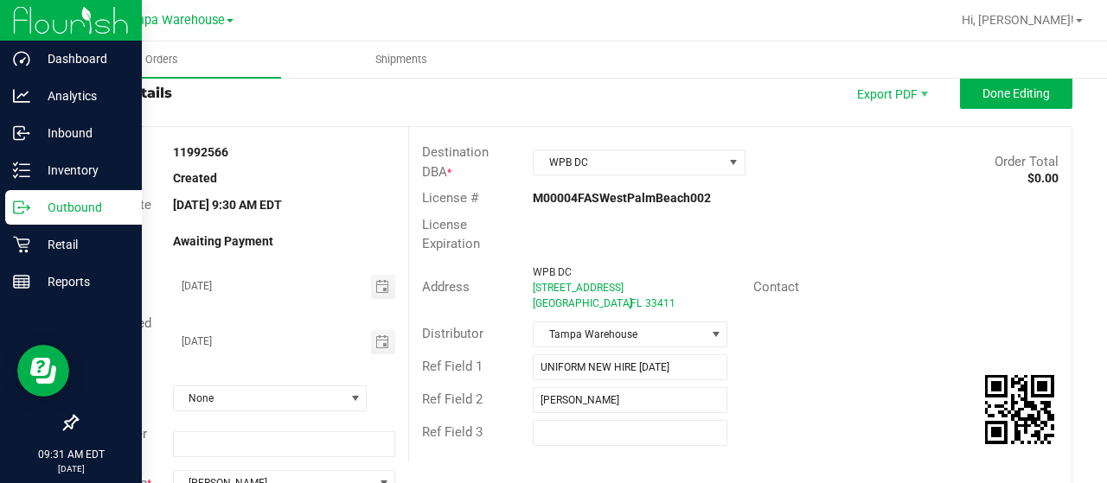
click at [950, 260] on div "Address WPB DC 6903 Vista Parkway N #2 West Palm Beach , FL 33411 Contact" at bounding box center [740, 288] width 662 height 61
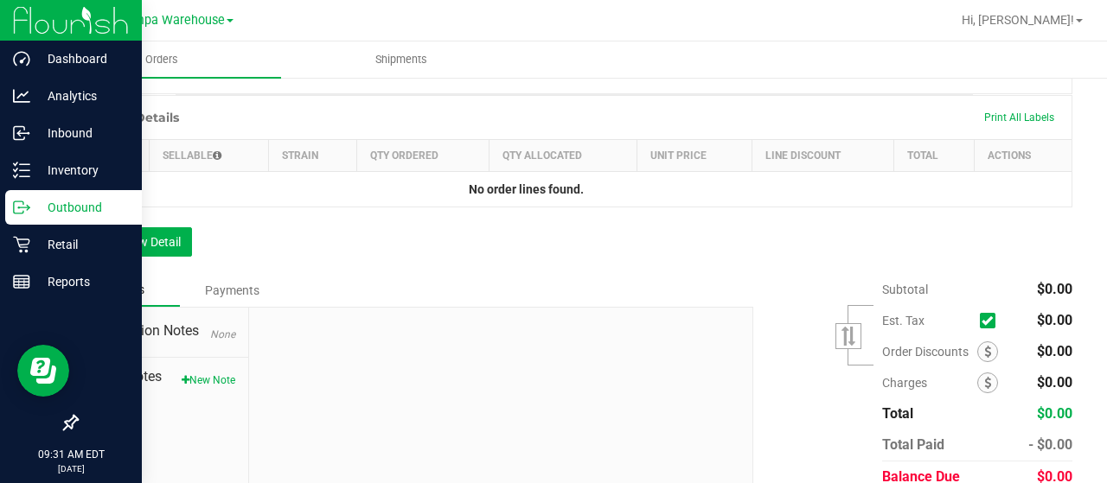
scroll to position [509, 0]
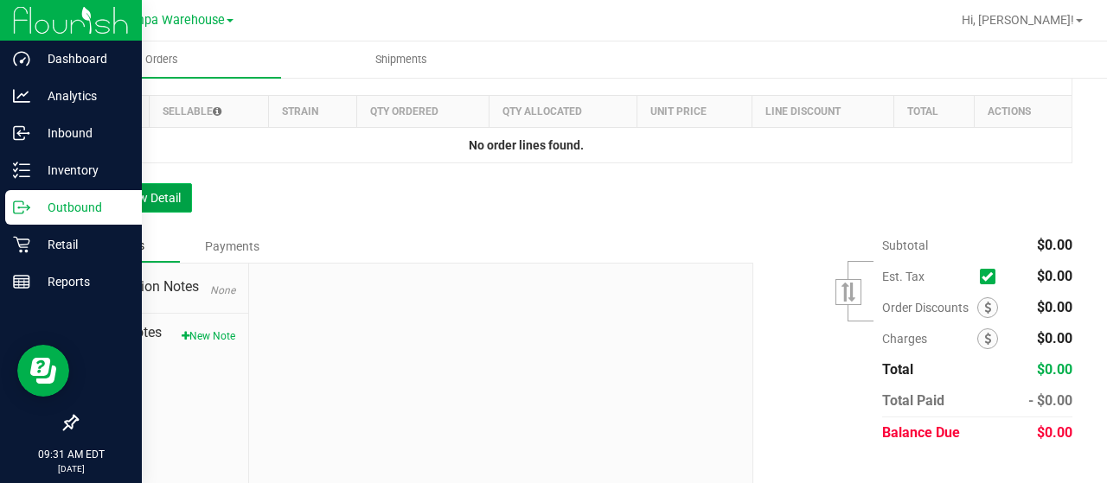
click at [135, 198] on button "Add New Detail" at bounding box center [134, 197] width 116 height 29
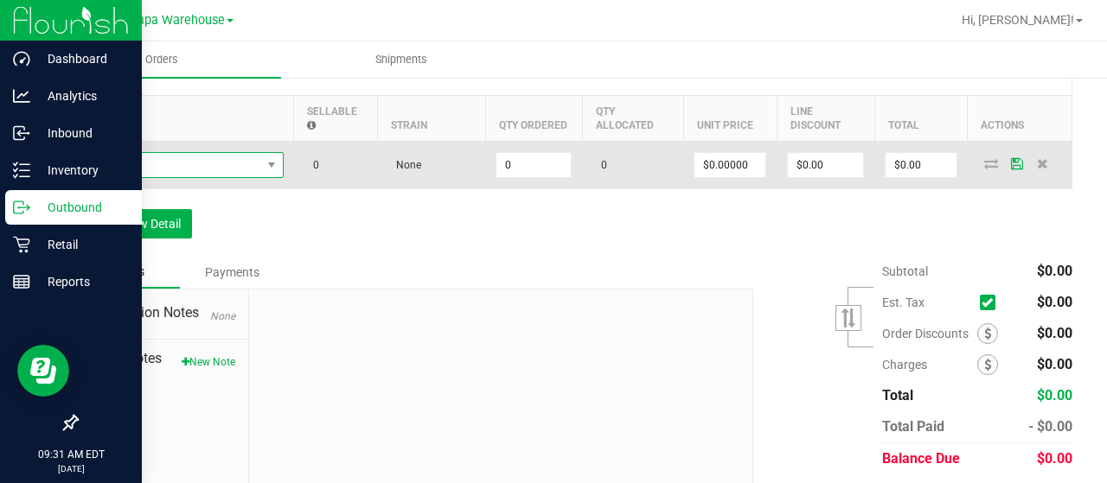
click at [213, 170] on span "NO DATA FOUND" at bounding box center [175, 165] width 172 height 24
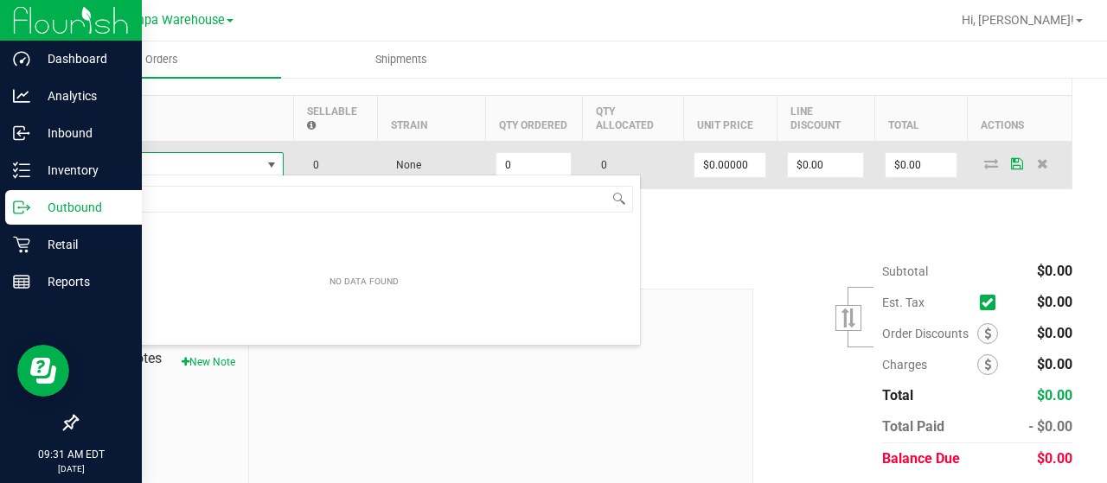
scroll to position [25, 195]
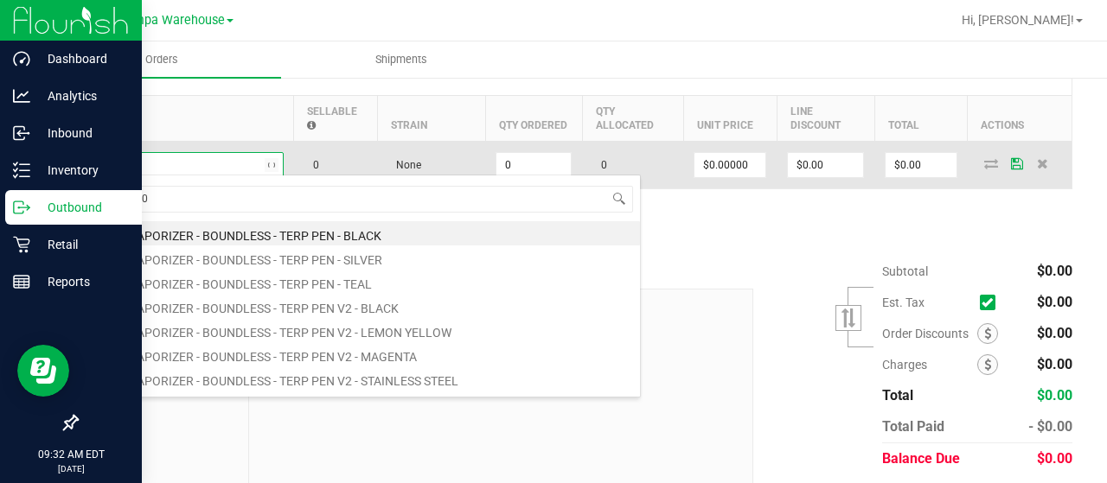
type input "1992302"
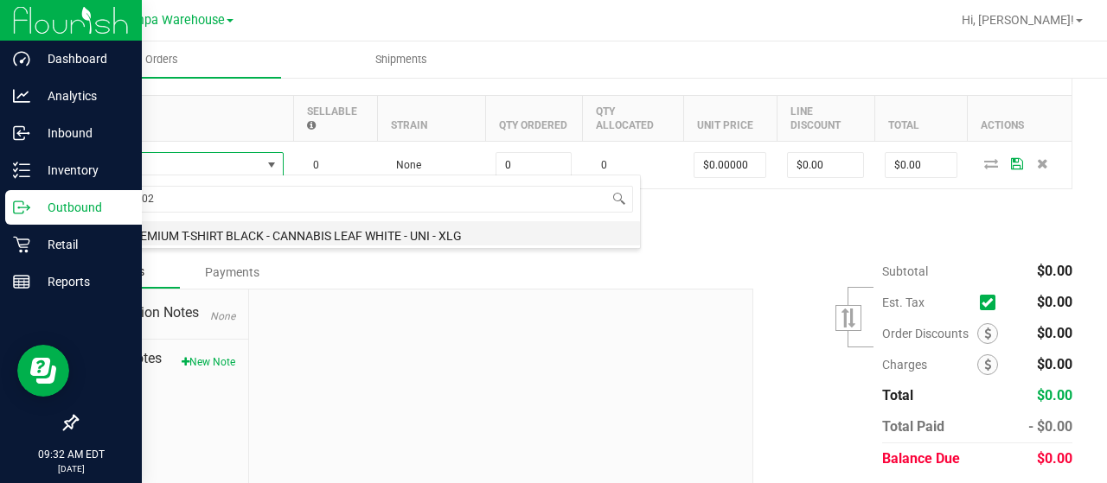
click at [428, 242] on li "SW - PREMIUM T-SHIRT BLACK - CANNABIS LEAF WHITE - UNI - XLG" at bounding box center [364, 233] width 552 height 24
type input "0 ea"
type input "$10.45000"
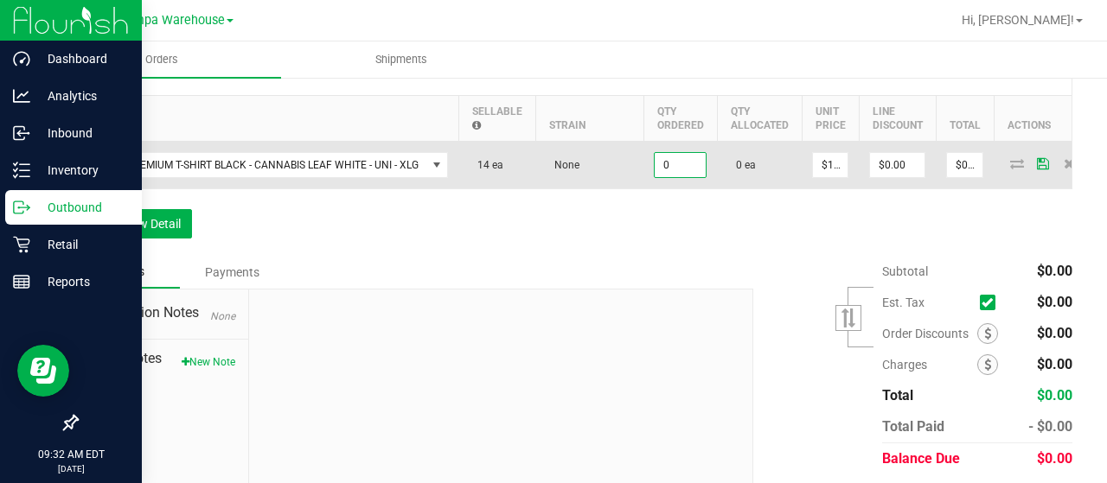
click at [681, 167] on input "0" at bounding box center [680, 165] width 51 height 24
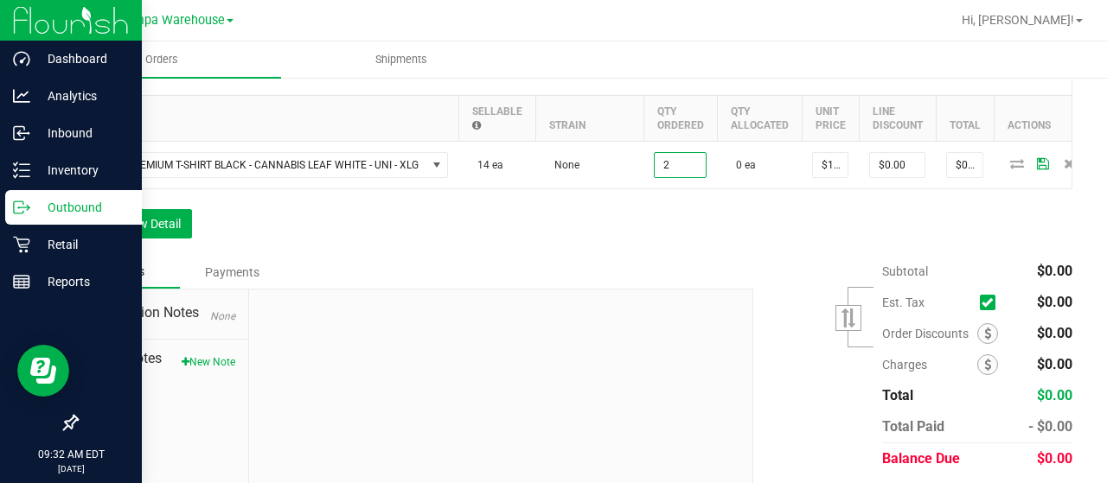
type input "2 ea"
type input "$20.90"
click at [646, 243] on div "Order Details Print All Labels Item Sellable Strain Qty Ordered Qty Allocated U…" at bounding box center [574, 153] width 996 height 205
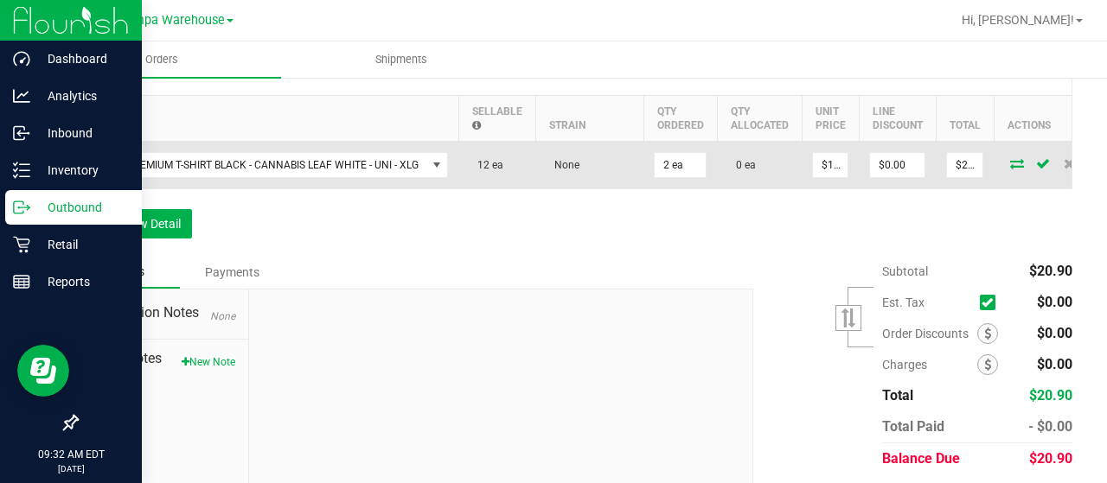
click at [1010, 158] on icon at bounding box center [1017, 163] width 14 height 10
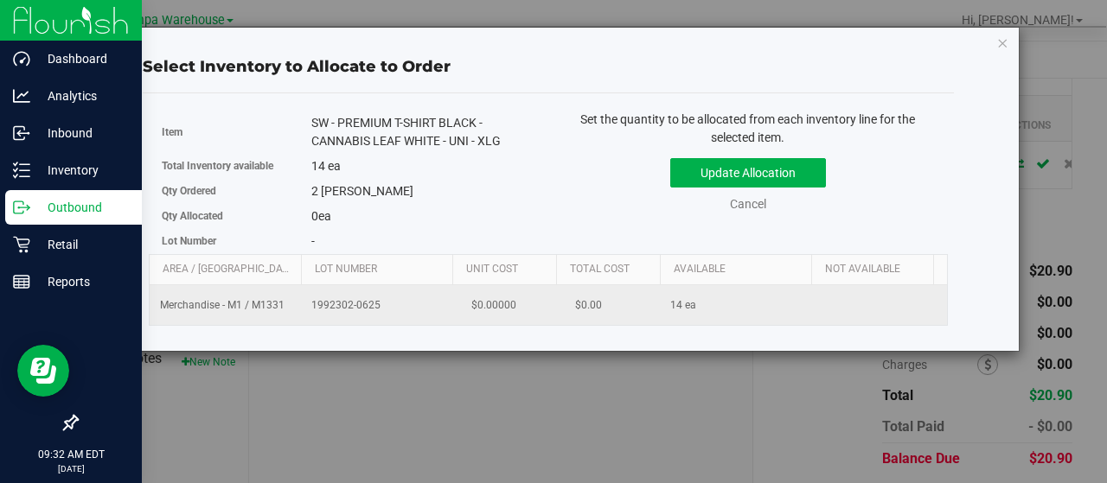
scroll to position [0, 178]
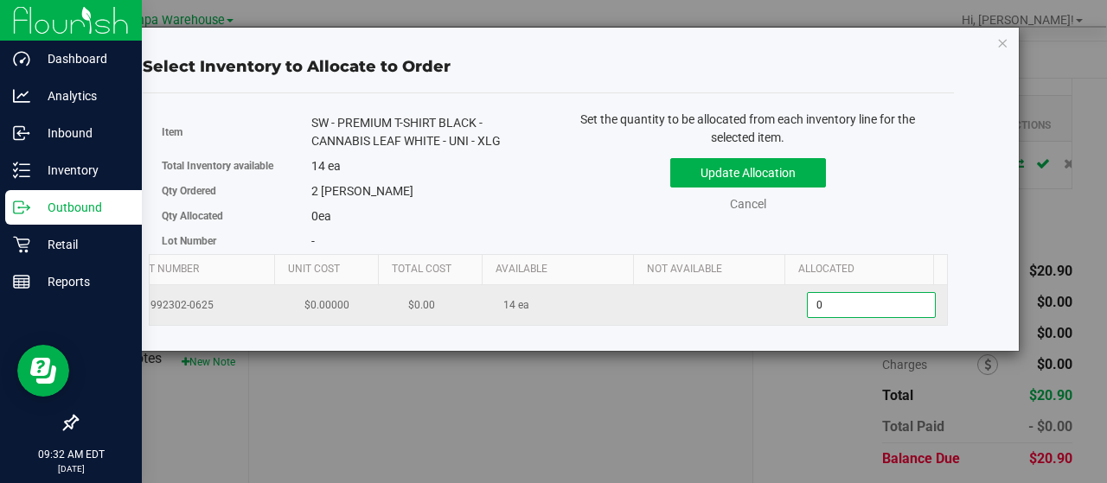
click at [840, 305] on span "0 0" at bounding box center [871, 305] width 129 height 26
click at [840, 305] on input "0" at bounding box center [871, 305] width 127 height 24
type input "2"
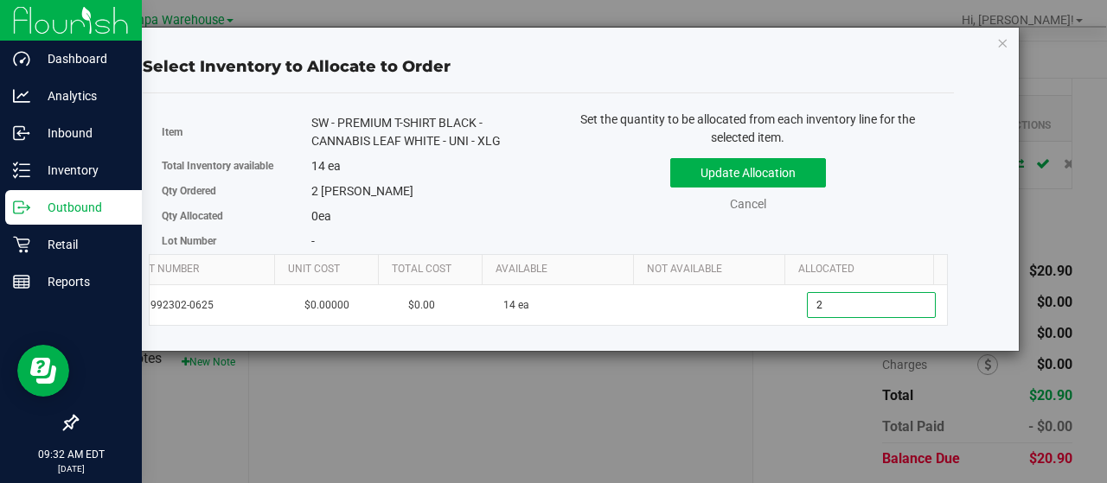
type input "2"
click at [564, 232] on div "Item SW - PREMIUM T-SHIRT BLACK - CANNABIS LEAF WHITE - UNI - XLG Total Invento…" at bounding box center [548, 183] width 799 height 144
click at [768, 186] on button "Update Allocation" at bounding box center [748, 172] width 156 height 29
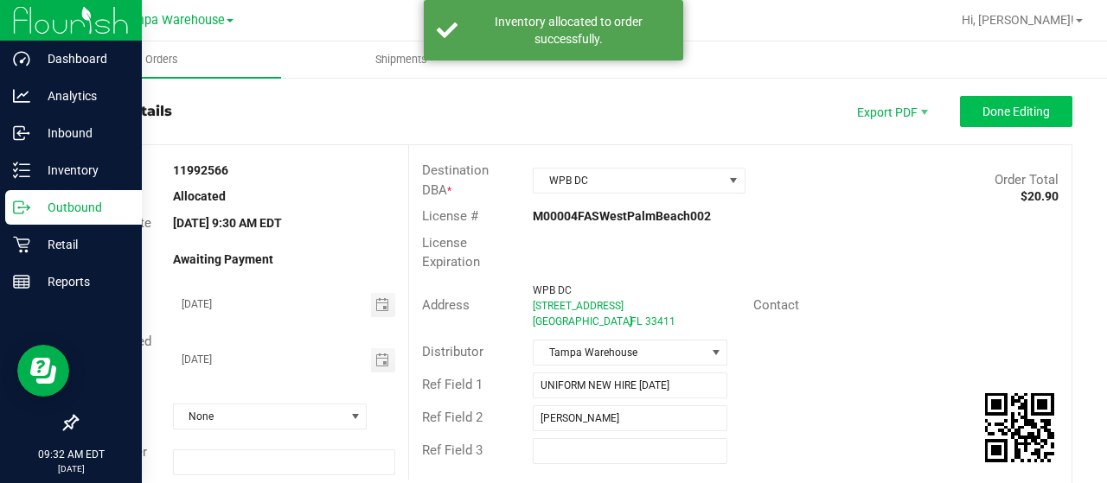
scroll to position [0, 0]
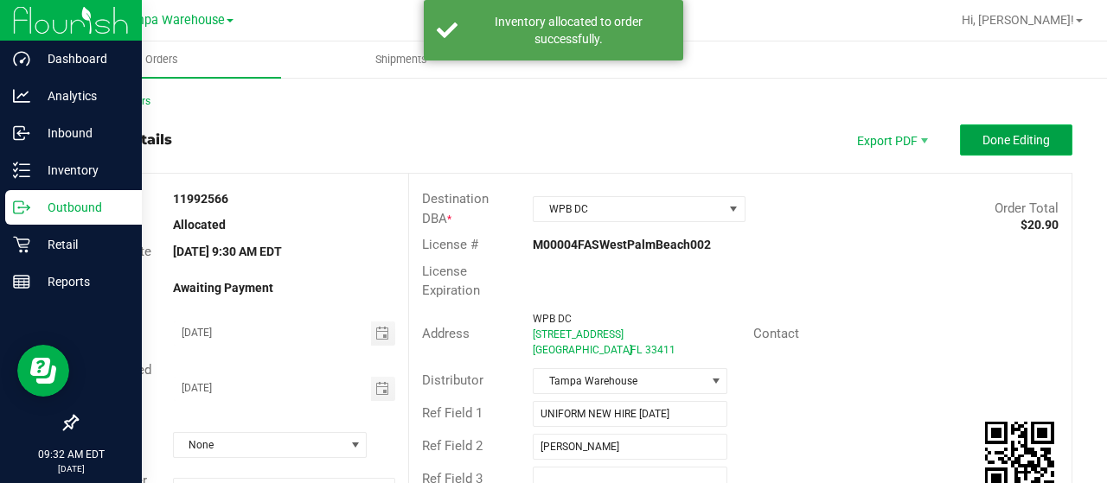
click at [1008, 134] on span "Done Editing" at bounding box center [1015, 140] width 67 height 14
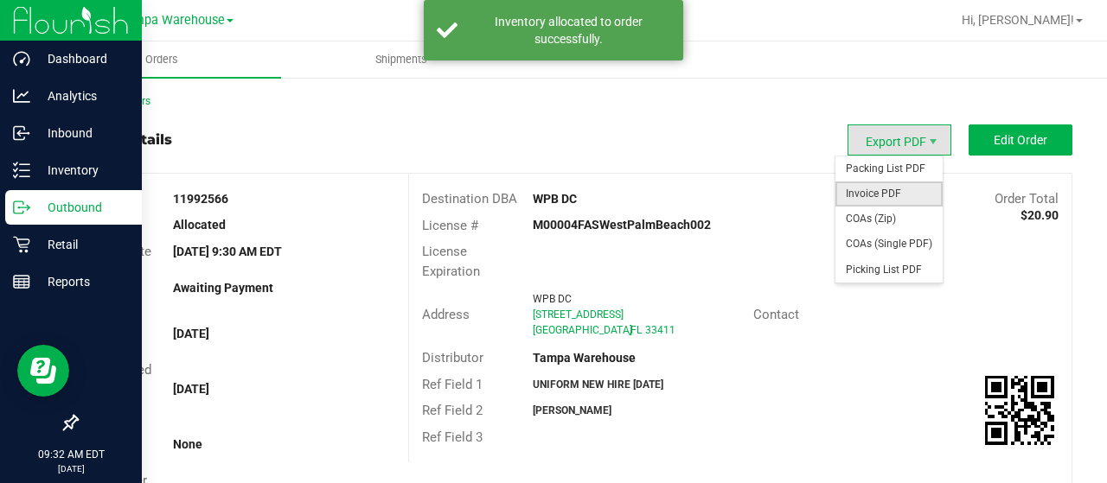
click at [879, 188] on span "Invoice PDF" at bounding box center [888, 194] width 107 height 25
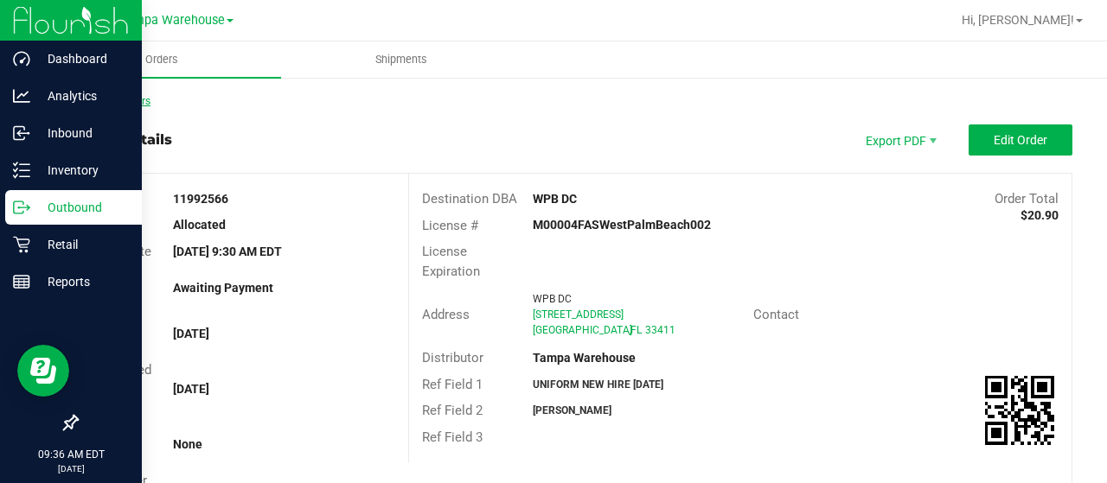
click at [109, 105] on link "Back to Orders" at bounding box center [113, 101] width 74 height 12
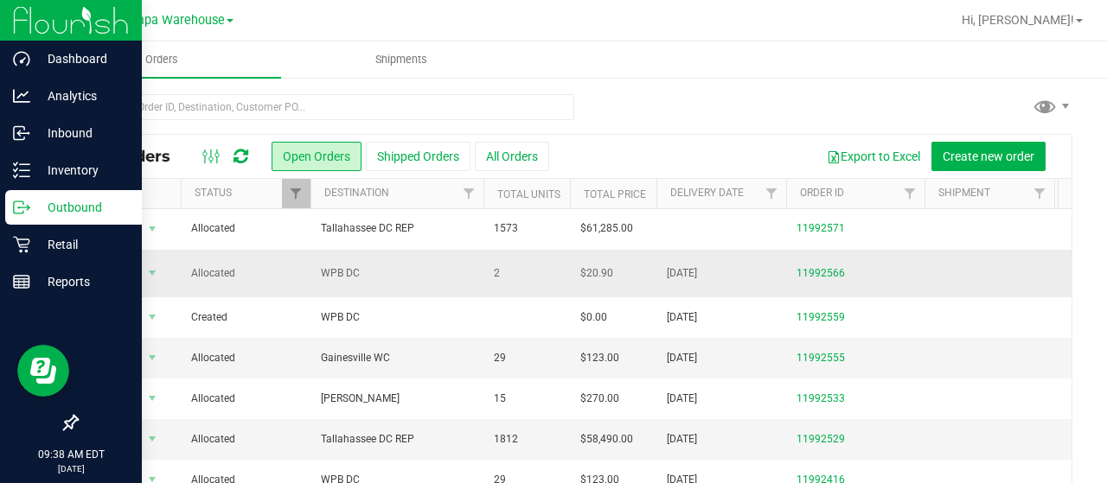
click at [413, 279] on span "WPB DC" at bounding box center [397, 273] width 152 height 16
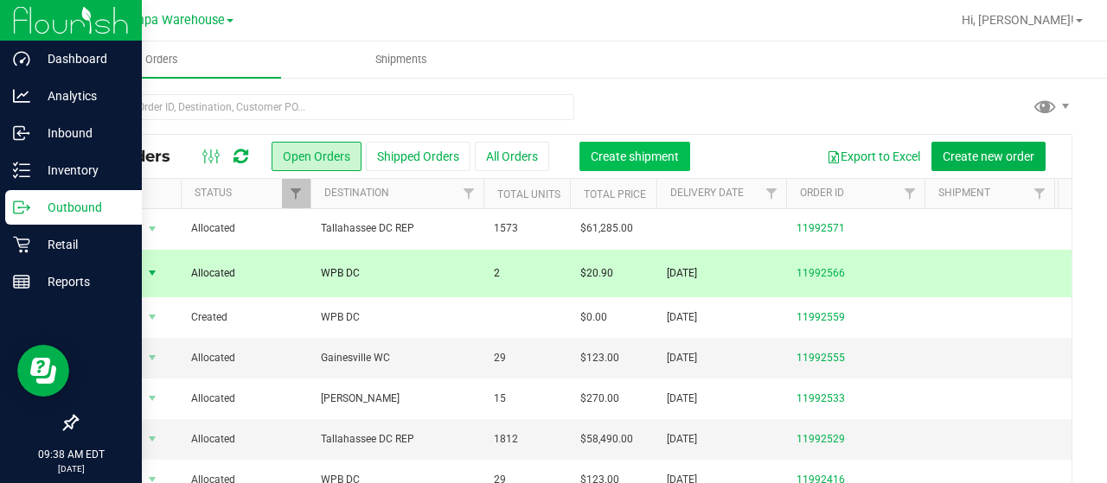
click at [657, 143] on button "Create shipment" at bounding box center [634, 156] width 111 height 29
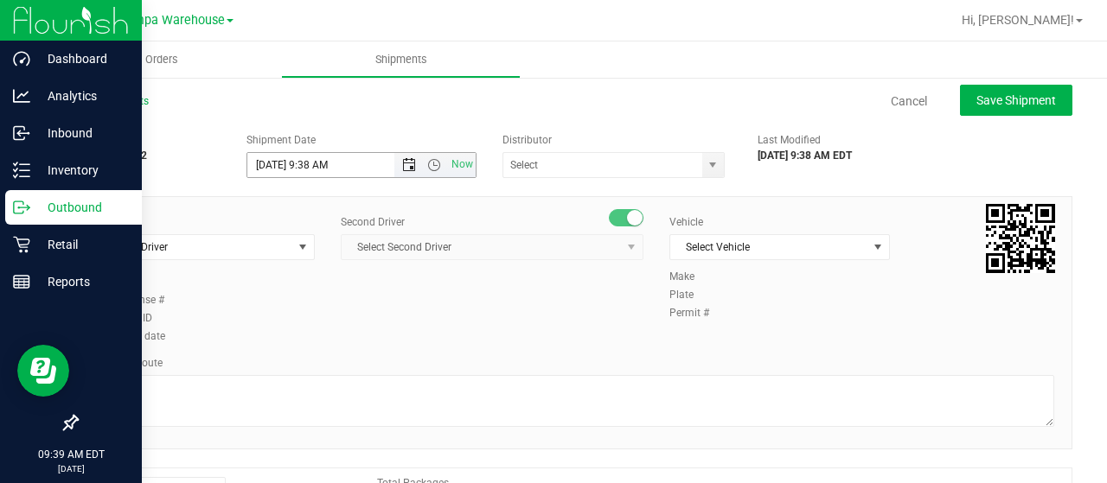
click at [406, 162] on span "Open the date view" at bounding box center [409, 165] width 14 height 14
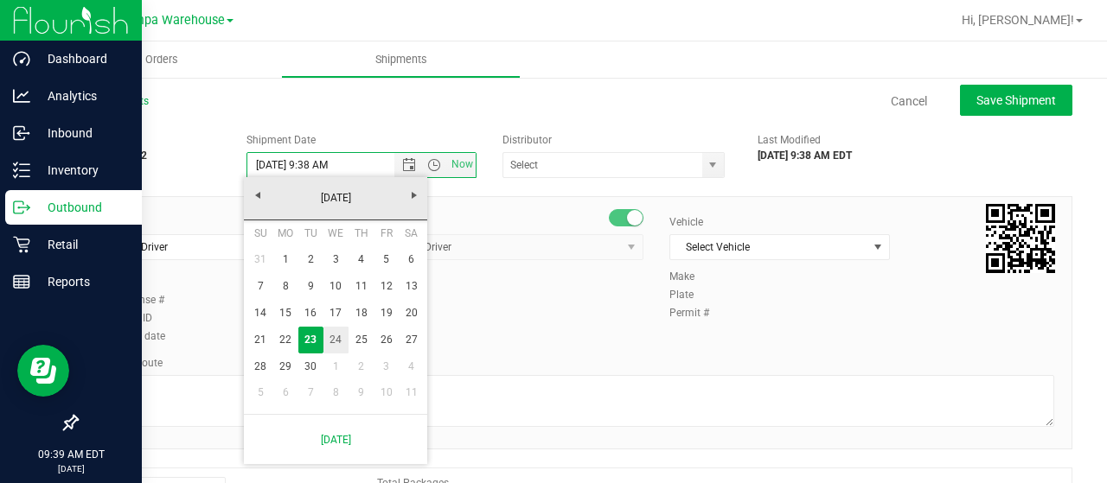
click at [339, 332] on link "24" at bounding box center [335, 340] width 25 height 27
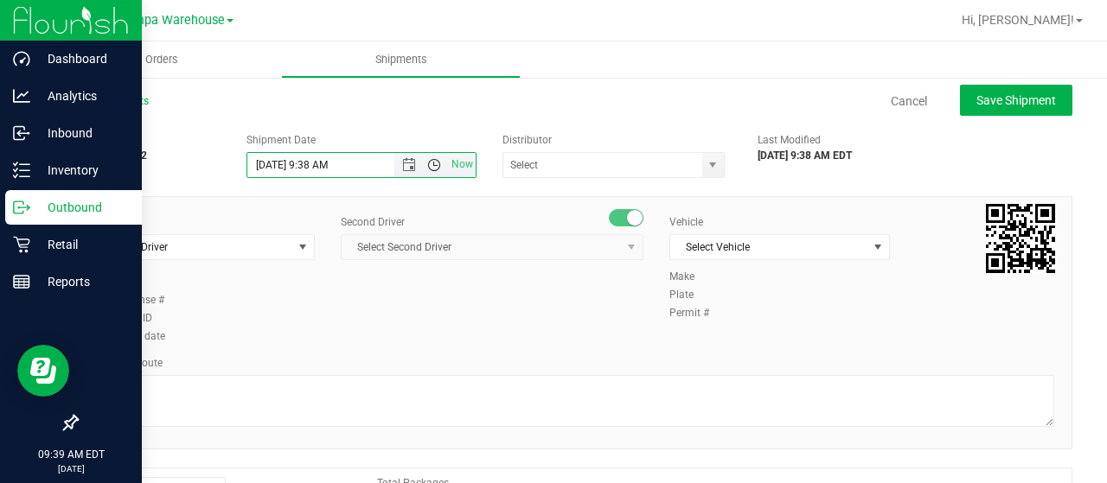
click at [427, 164] on span "Open the time view" at bounding box center [434, 165] width 14 height 14
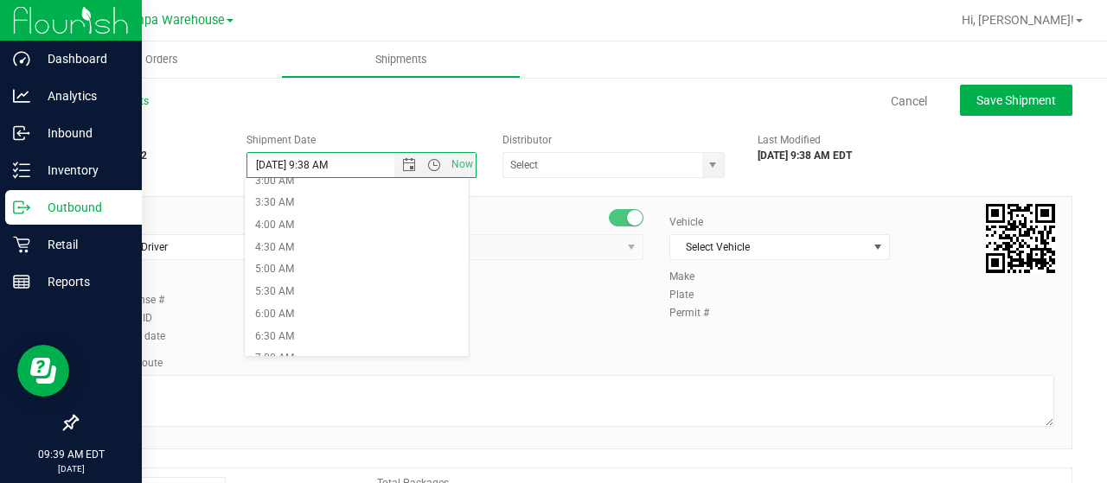
scroll to position [147, 0]
click at [286, 337] on li "6:30 AM" at bounding box center [356, 334] width 223 height 22
type input "9/24/2025 6:30 AM"
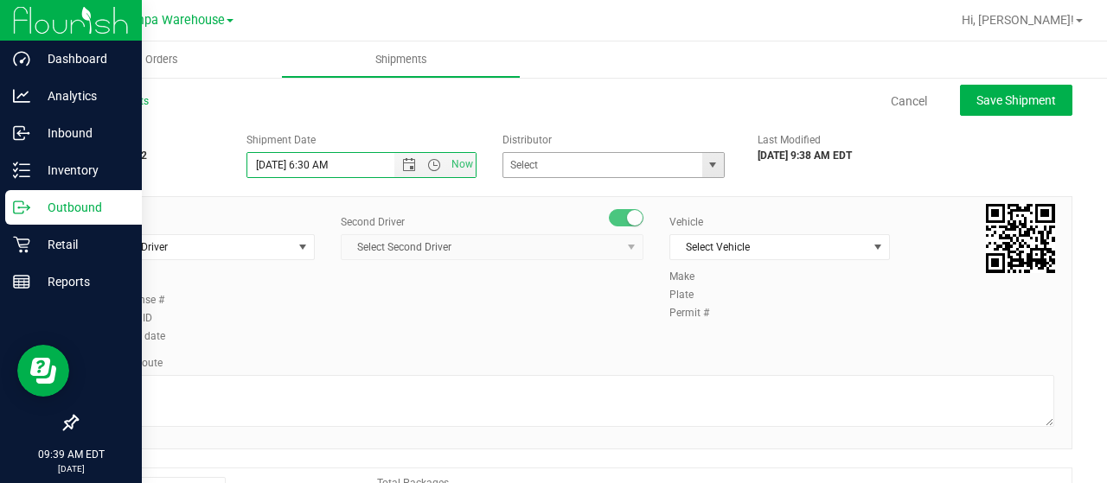
click at [702, 172] on span "select" at bounding box center [713, 165] width 22 height 24
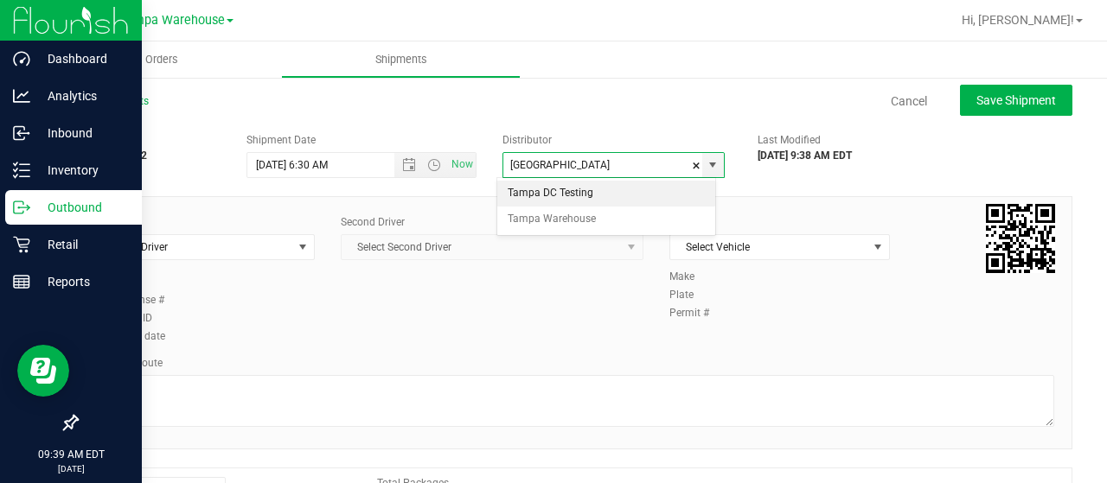
click at [589, 231] on div "Tampa DC Testing Tampa Warehouse No data found." at bounding box center [606, 206] width 220 height 59
click at [560, 214] on li "Tampa Warehouse" at bounding box center [606, 220] width 218 height 26
type input "Tampa Warehouse"
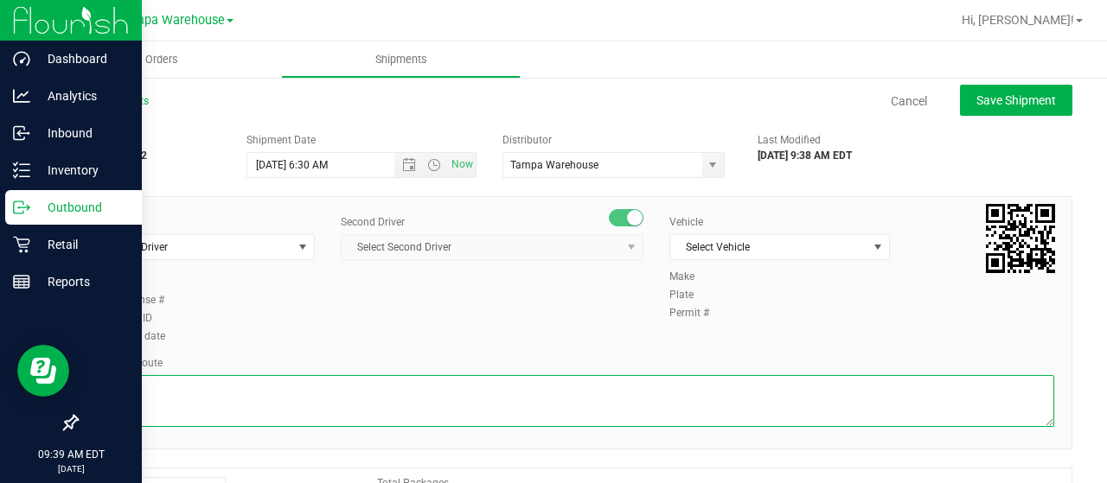
click at [398, 397] on textarea at bounding box center [574, 401] width 960 height 52
type textarea "WPB DC 9.23.25 UNIFORMS"
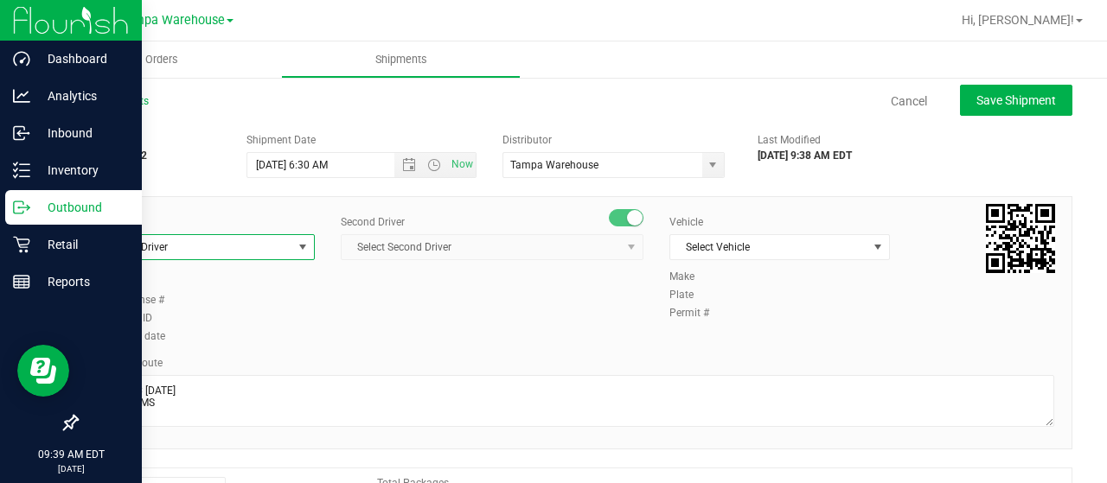
click at [227, 251] on span "Select Driver" at bounding box center [193, 247] width 197 height 24
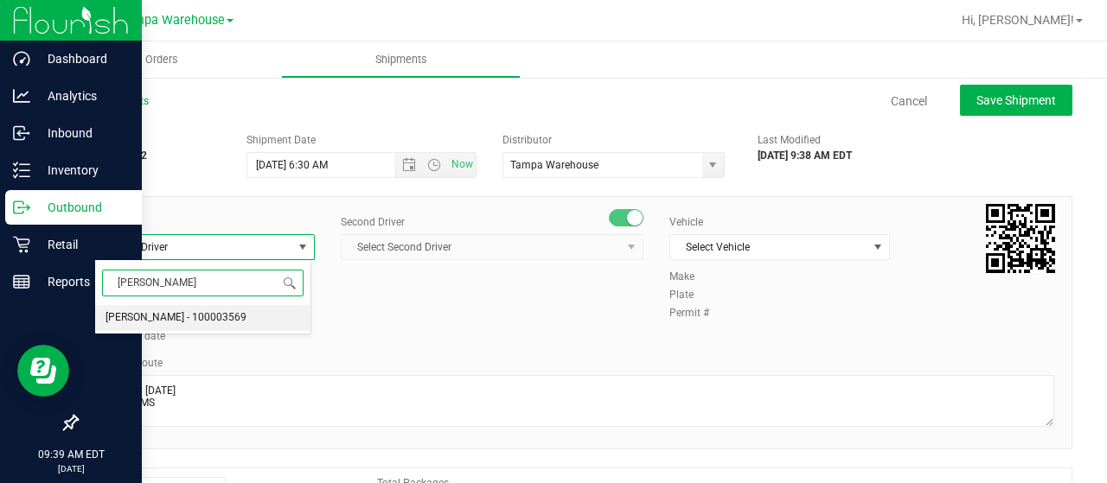
click at [222, 320] on span "Hector Ayala - 100003569" at bounding box center [176, 318] width 141 height 22
type input "hector"
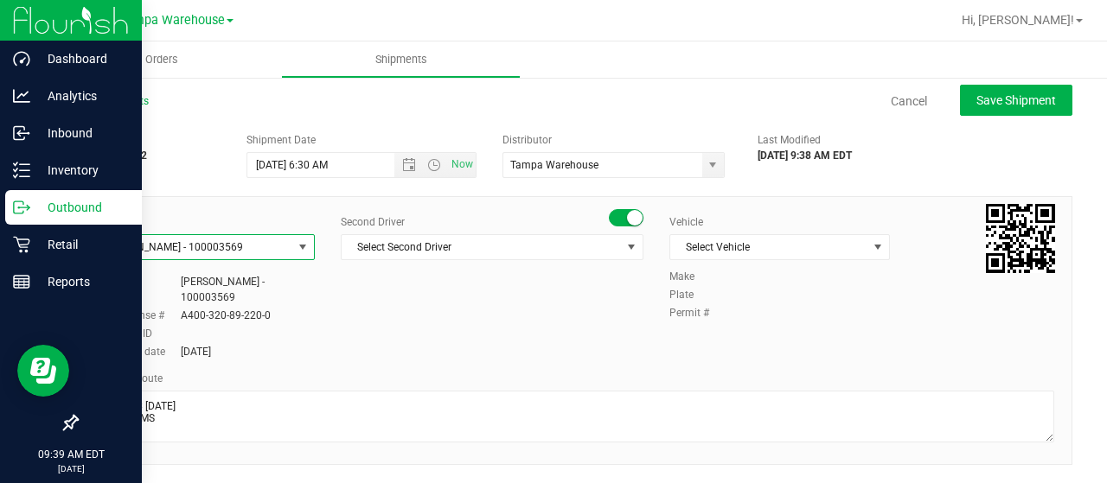
click at [413, 258] on span "Select Second Driver" at bounding box center [481, 247] width 279 height 24
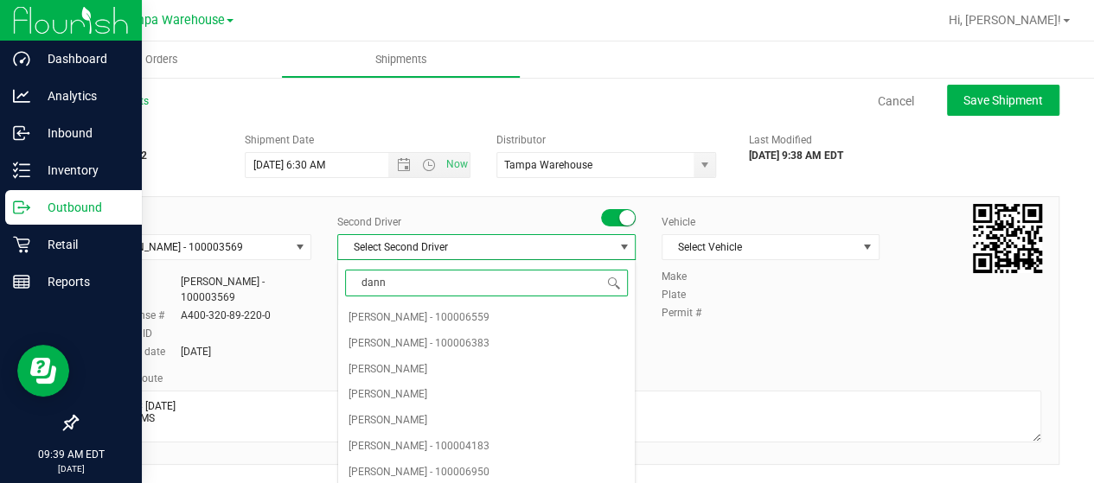
type input "danny"
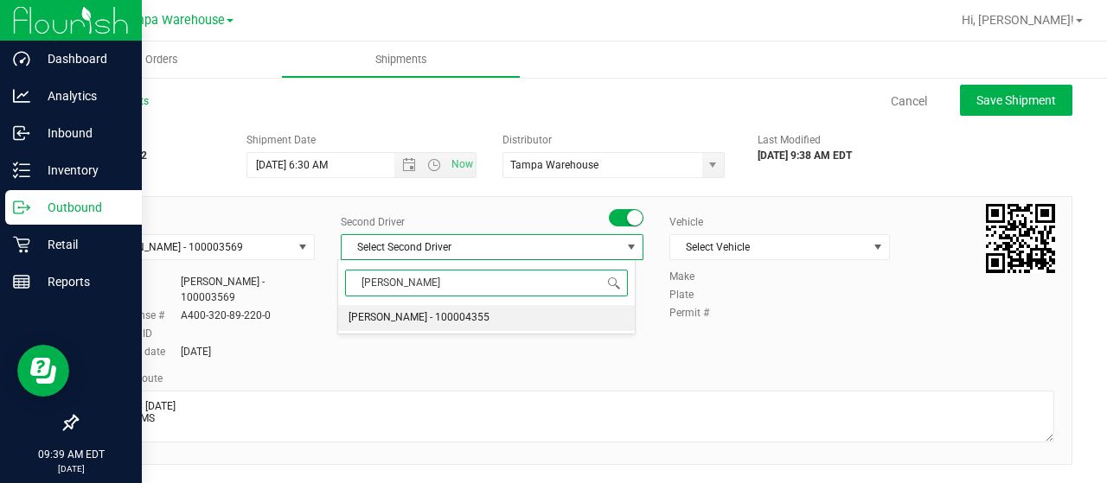
click at [405, 317] on span "Danny Vickers - 100004355" at bounding box center [419, 318] width 141 height 22
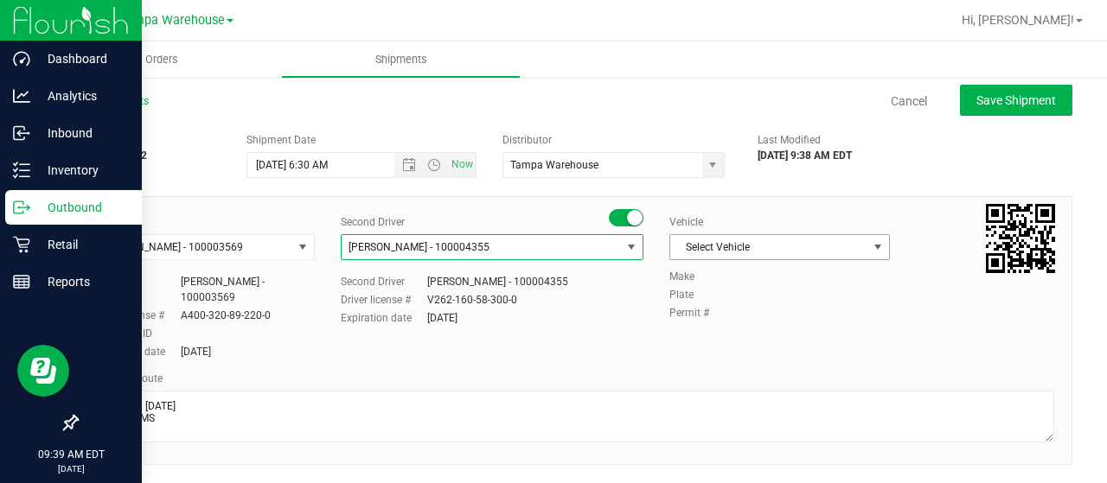
click at [754, 236] on span "Select Vehicle" at bounding box center [768, 247] width 197 height 24
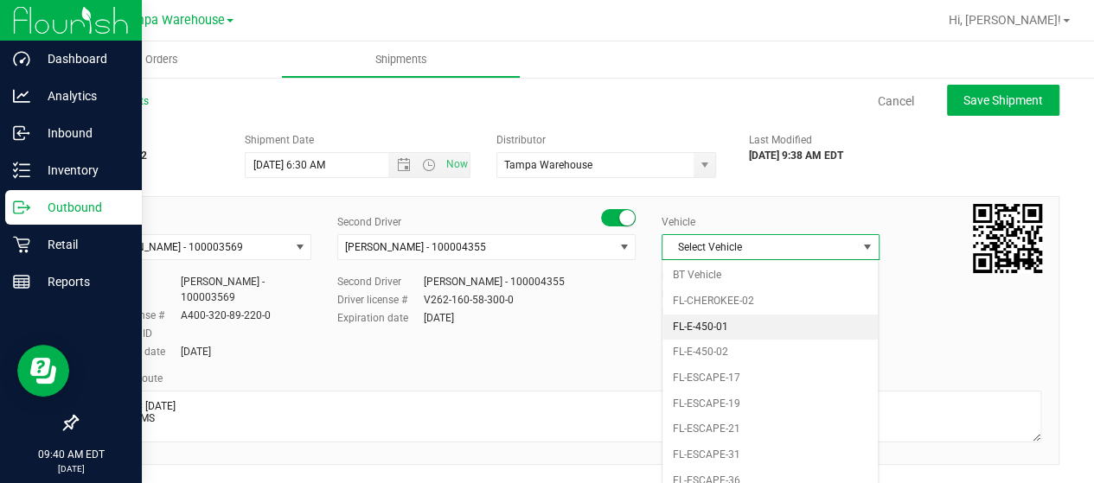
click at [797, 326] on li "FL-E-450-01" at bounding box center [769, 328] width 215 height 26
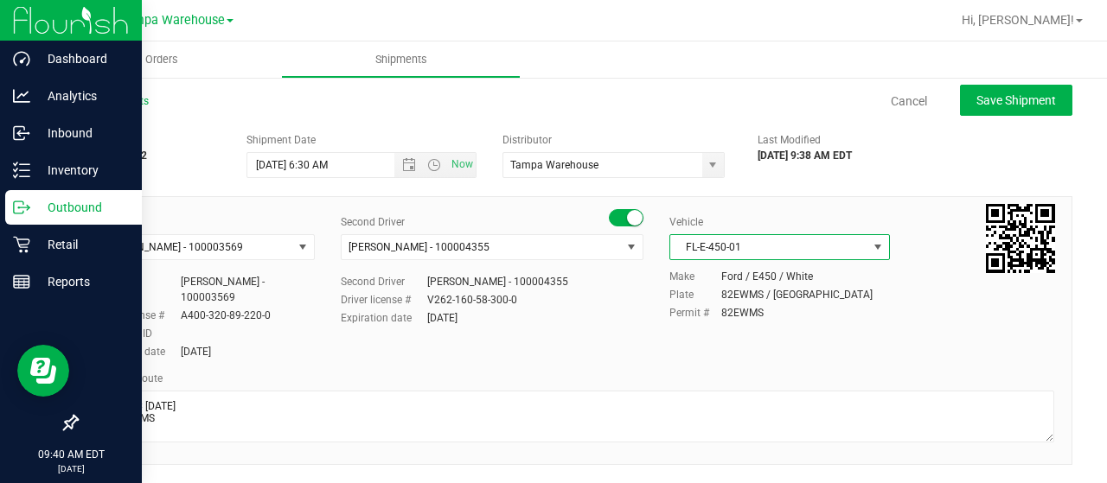
click at [629, 345] on div "Driver Hector Ayala - 100003569 Select Driver Hector Ayala - 100003569 Driver H…" at bounding box center [574, 288] width 986 height 148
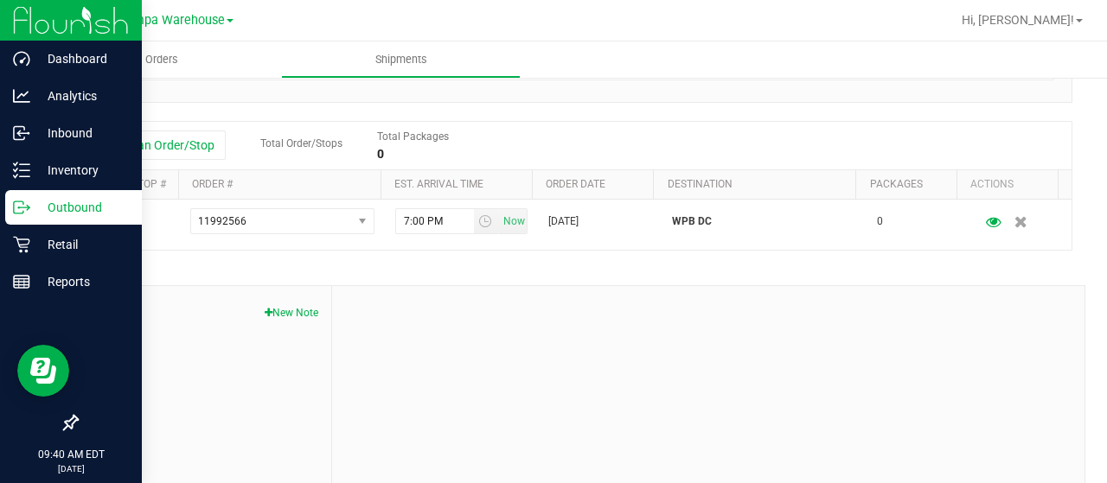
scroll to position [398, 0]
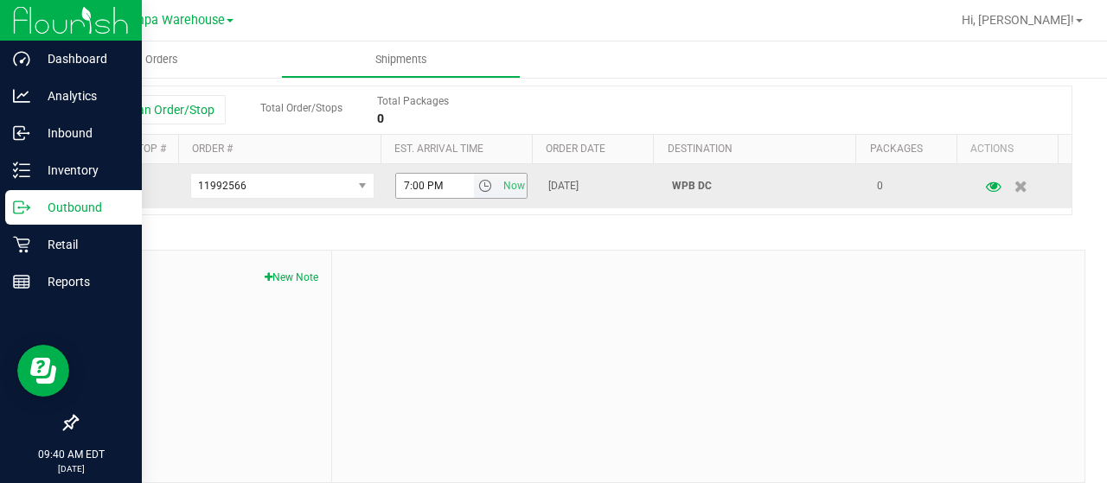
click at [478, 179] on span "select" at bounding box center [485, 186] width 14 height 14
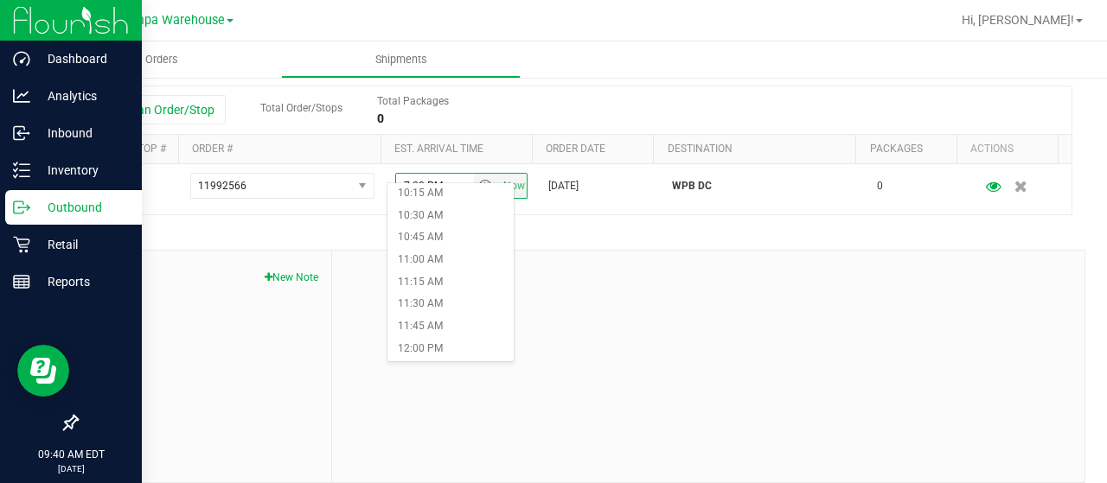
scroll to position [917, 0]
click at [425, 260] on li "11:00 AM" at bounding box center [450, 258] width 126 height 22
click at [568, 231] on div "Shipment # 20250923-002 Created Shipment Date 9/24/2025 6:30 AM Now Distributor…" at bounding box center [574, 105] width 996 height 757
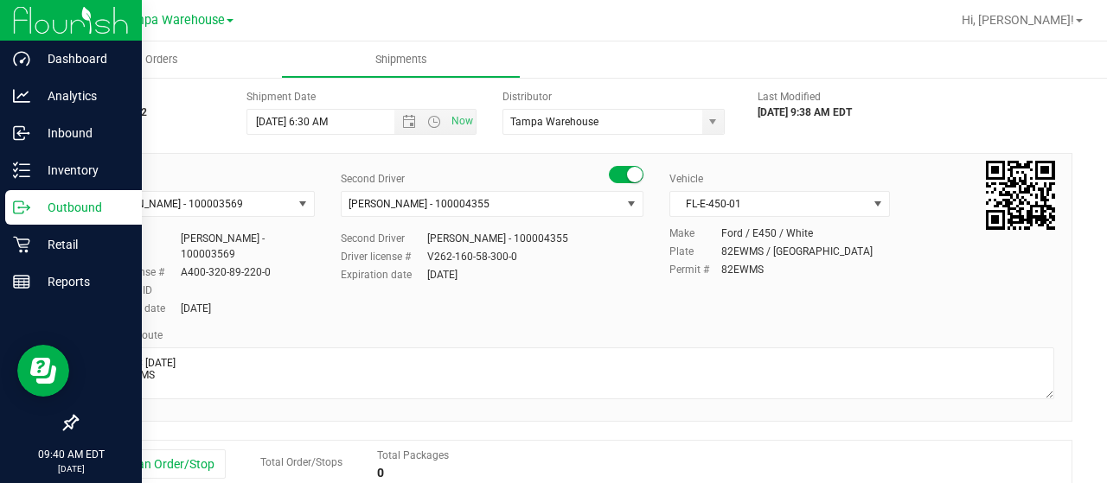
scroll to position [0, 0]
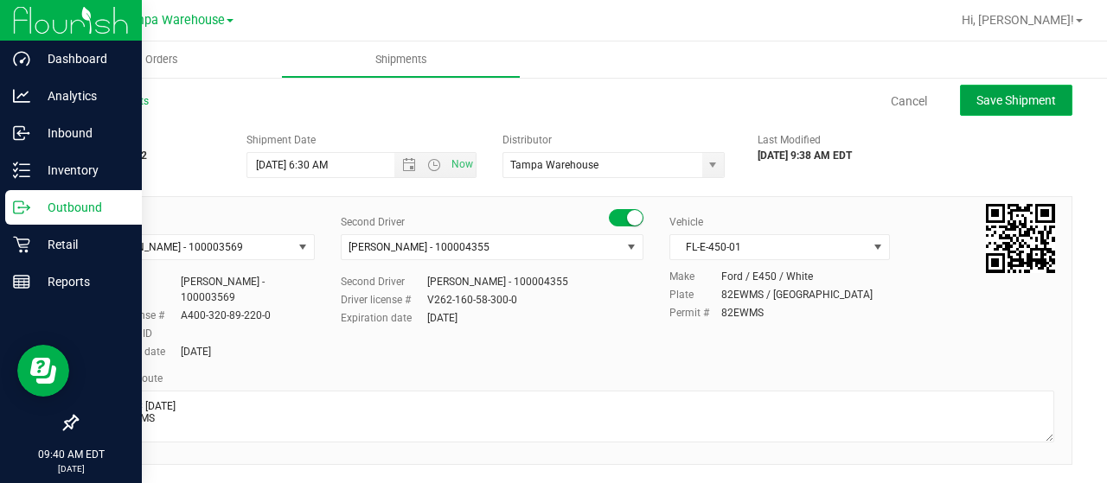
click at [1001, 104] on span "Save Shipment" at bounding box center [1016, 100] width 80 height 14
type input "9/24/2025 10:30 AM"
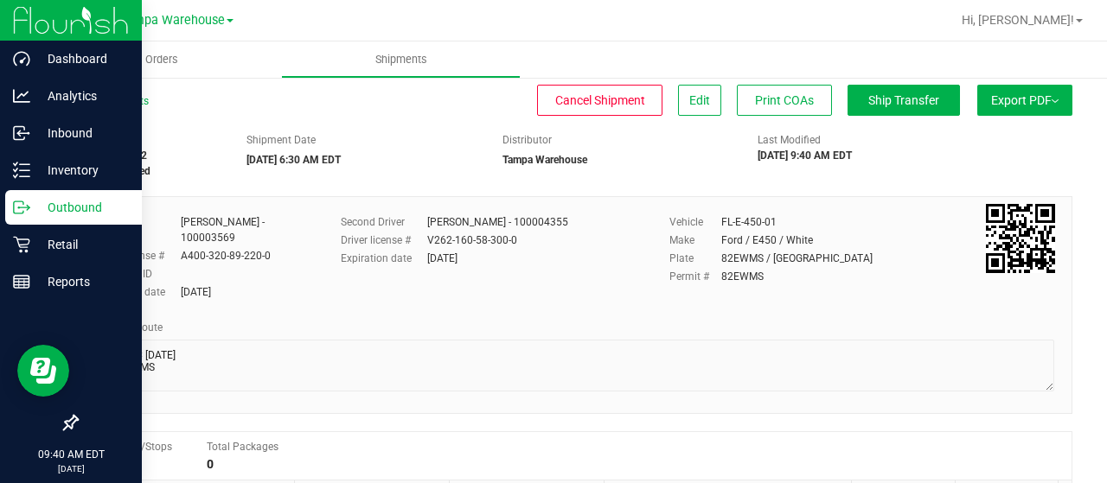
click at [1005, 98] on span "Export PDF" at bounding box center [1024, 100] width 67 height 14
click at [1000, 167] on span "Manifest by Lot" at bounding box center [980, 164] width 72 height 12
click at [904, 112] on button "Ship Transfer" at bounding box center [904, 100] width 112 height 31
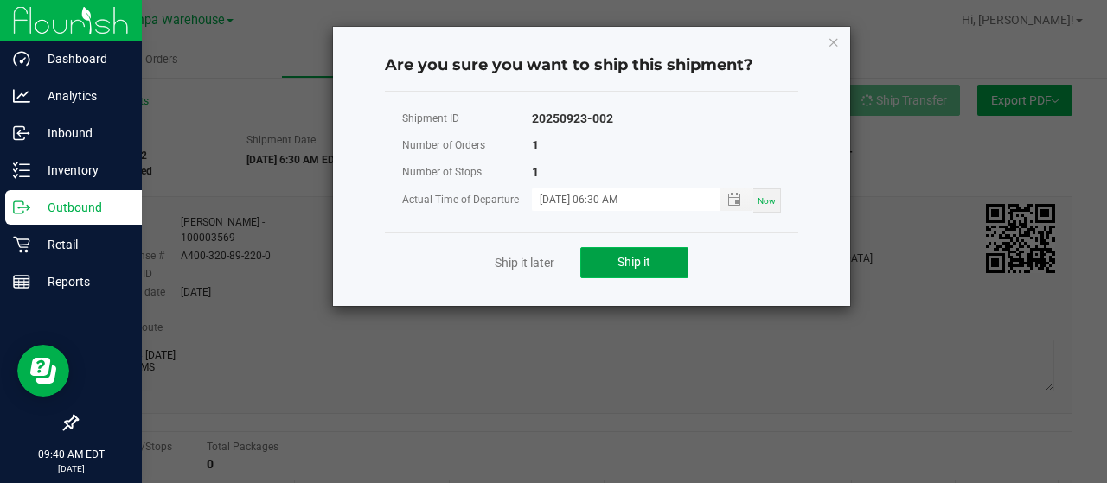
click at [665, 257] on button "Ship it" at bounding box center [634, 262] width 108 height 31
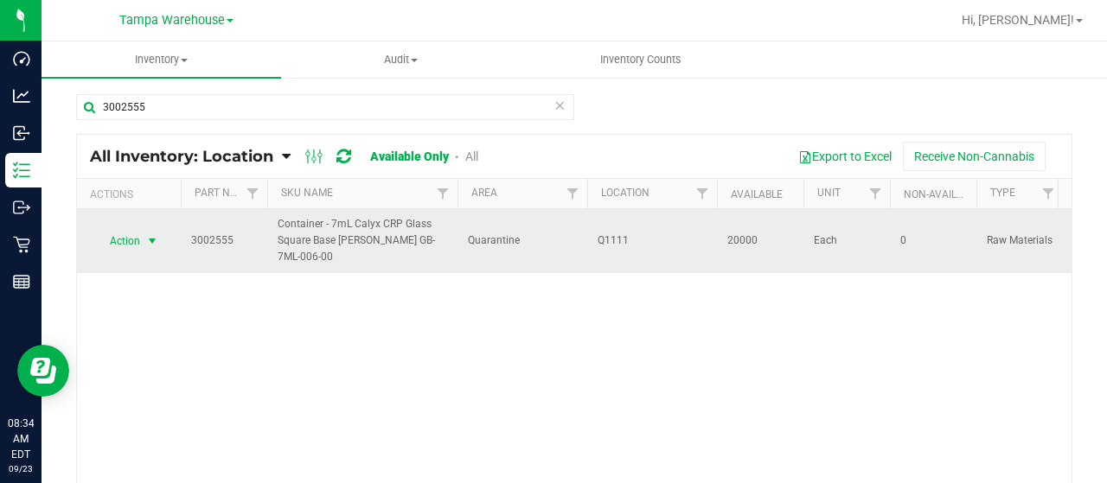
click at [144, 241] on span "select" at bounding box center [153, 241] width 22 height 24
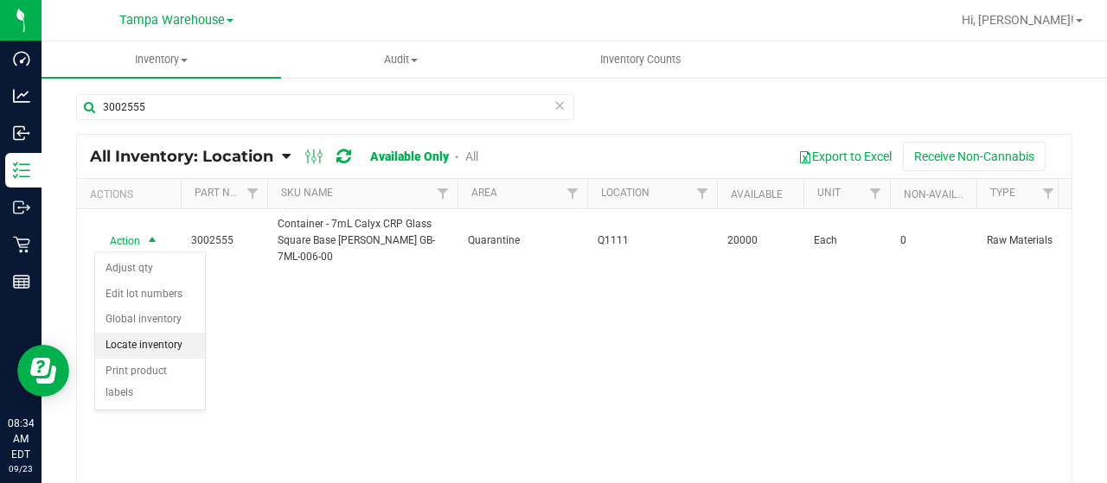
click at [146, 345] on li "Locate inventory" at bounding box center [150, 346] width 110 height 26
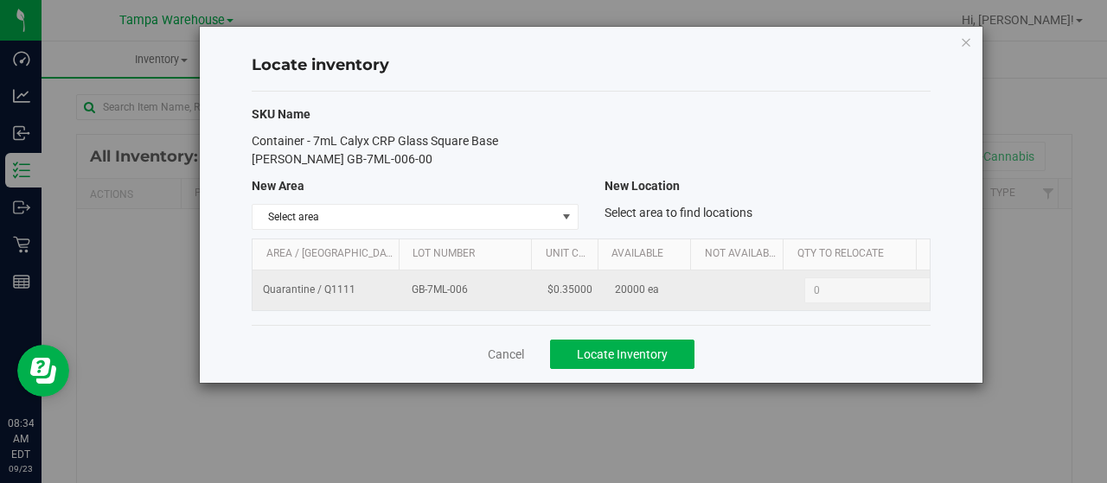
click at [838, 288] on span "0 0" at bounding box center [868, 291] width 129 height 26
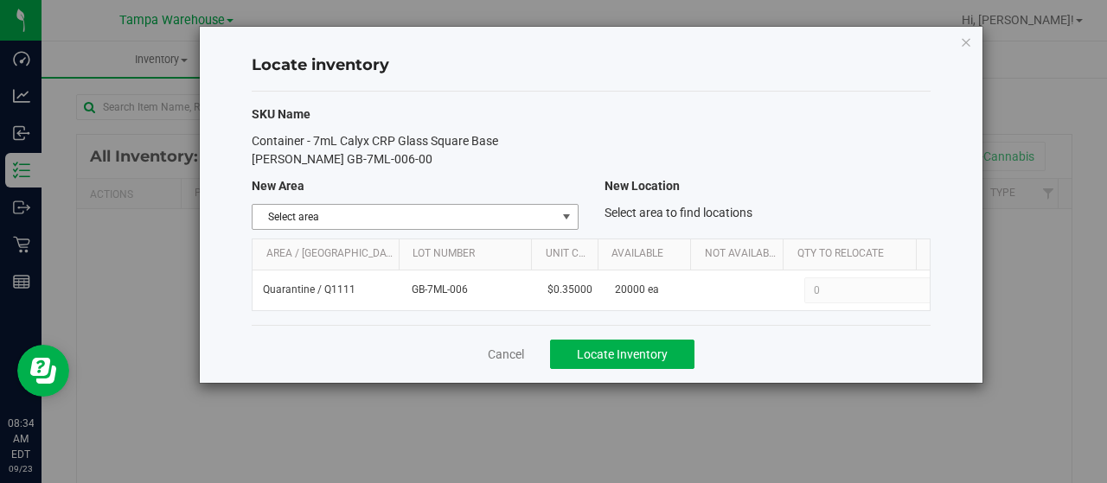
click at [465, 207] on span "Select area" at bounding box center [404, 217] width 303 height 24
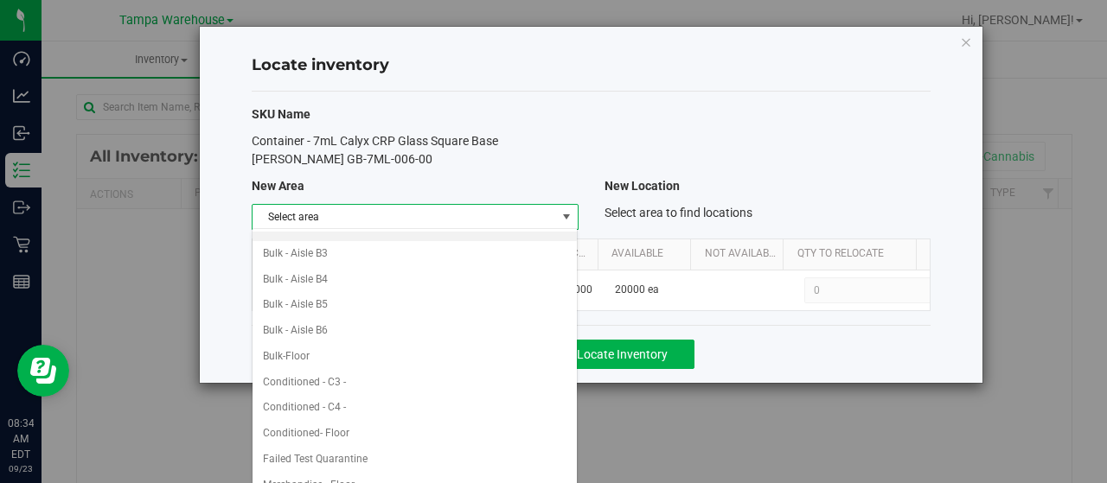
scroll to position [120, 0]
click at [332, 352] on li "Bulk-Floor" at bounding box center [415, 356] width 325 height 26
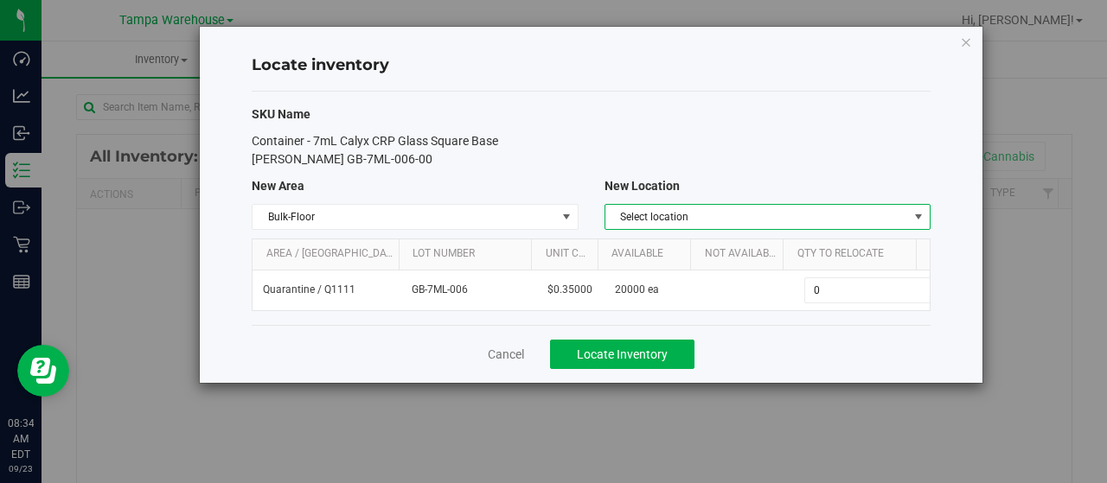
click at [765, 208] on span "Select location" at bounding box center [756, 217] width 303 height 24
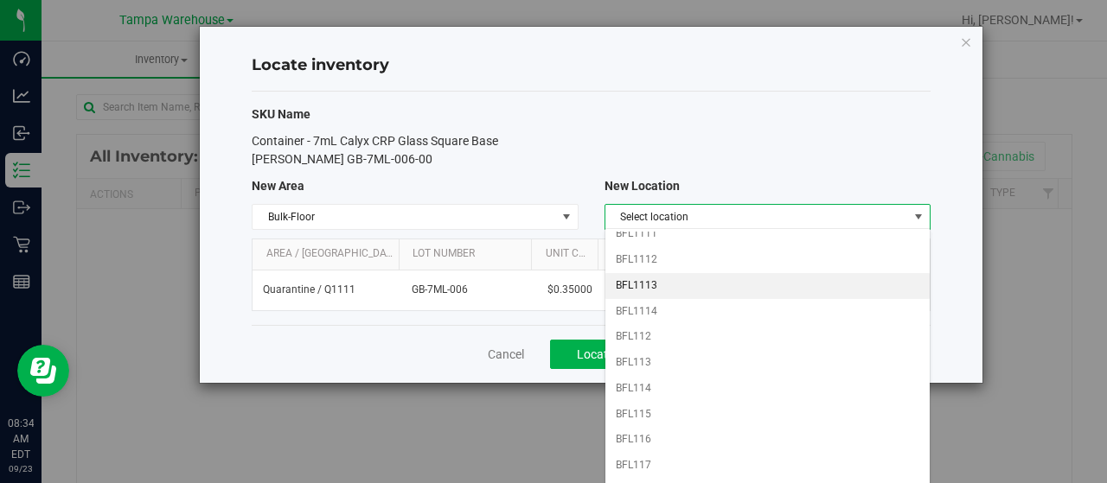
scroll to position [195, 0]
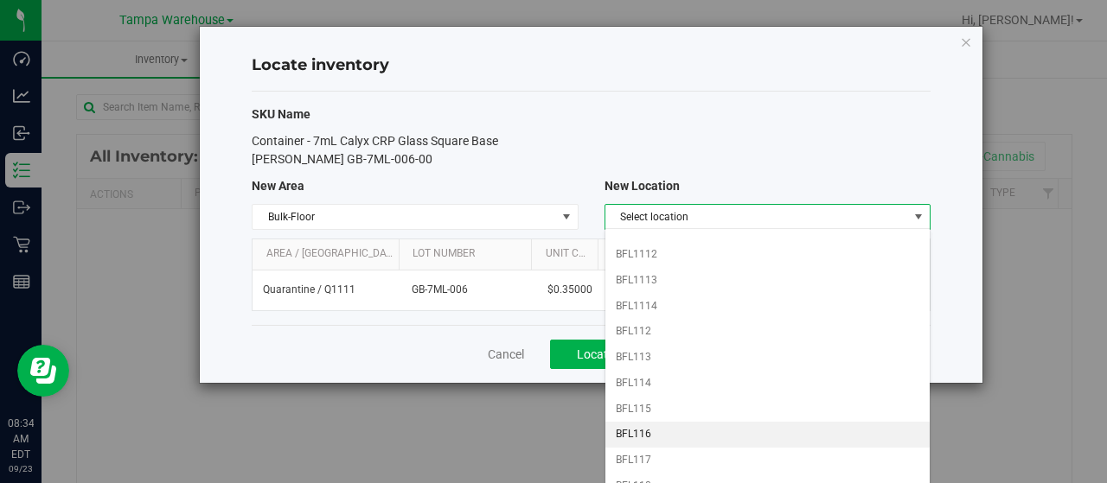
click at [661, 425] on li "BFL116" at bounding box center [767, 435] width 325 height 26
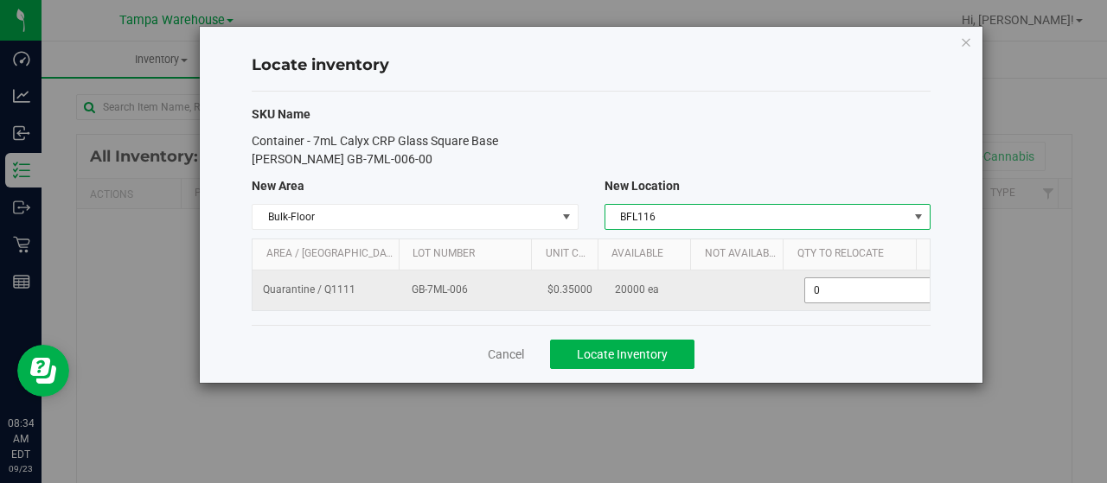
click at [827, 297] on span "0 0" at bounding box center [868, 291] width 129 height 26
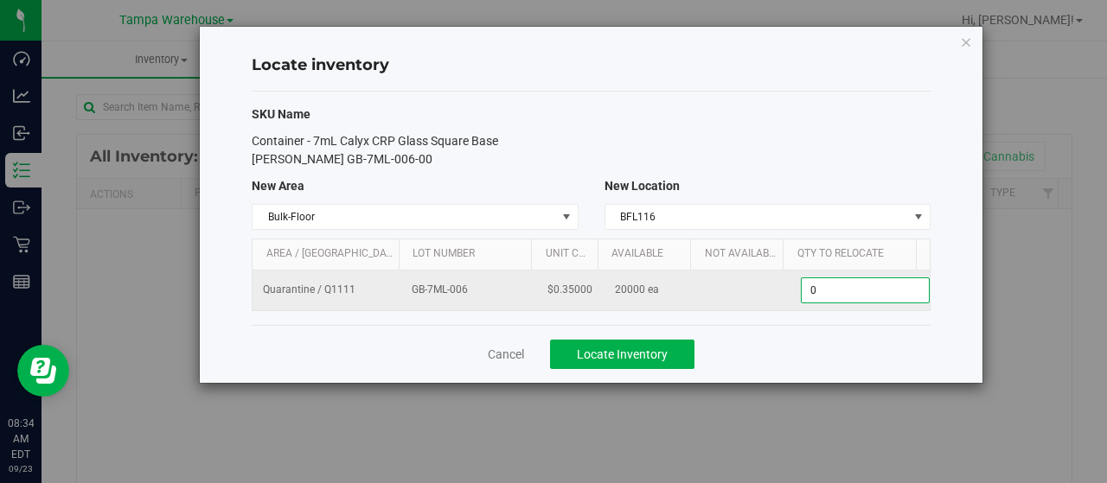
click at [827, 297] on input "0" at bounding box center [865, 290] width 127 height 24
type input "17000"
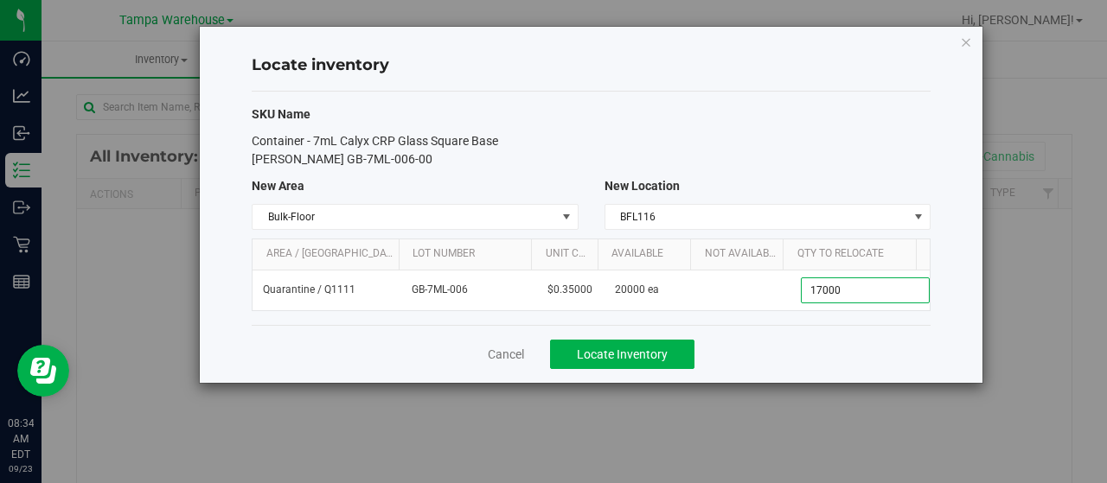
type input "17,000"
click at [687, 118] on div "SKU Name" at bounding box center [591, 115] width 705 height 18
click at [643, 369] on div "Cancel Locate Inventory" at bounding box center [591, 354] width 679 height 58
click at [623, 356] on span "Locate Inventory" at bounding box center [622, 355] width 91 height 14
